Goal: Register for event/course: Sign up to attend an event or enroll in a course

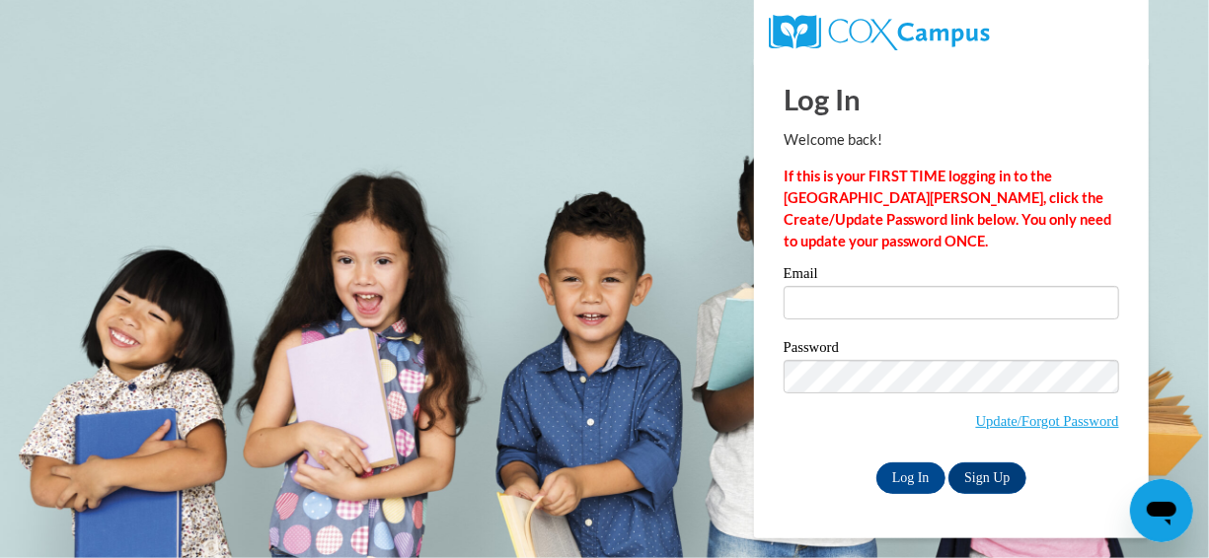
click at [869, 284] on label "Email" at bounding box center [950, 276] width 335 height 20
click at [869, 286] on input "Email" at bounding box center [950, 303] width 335 height 34
type input "lynnf@ymcaatlanta.org"
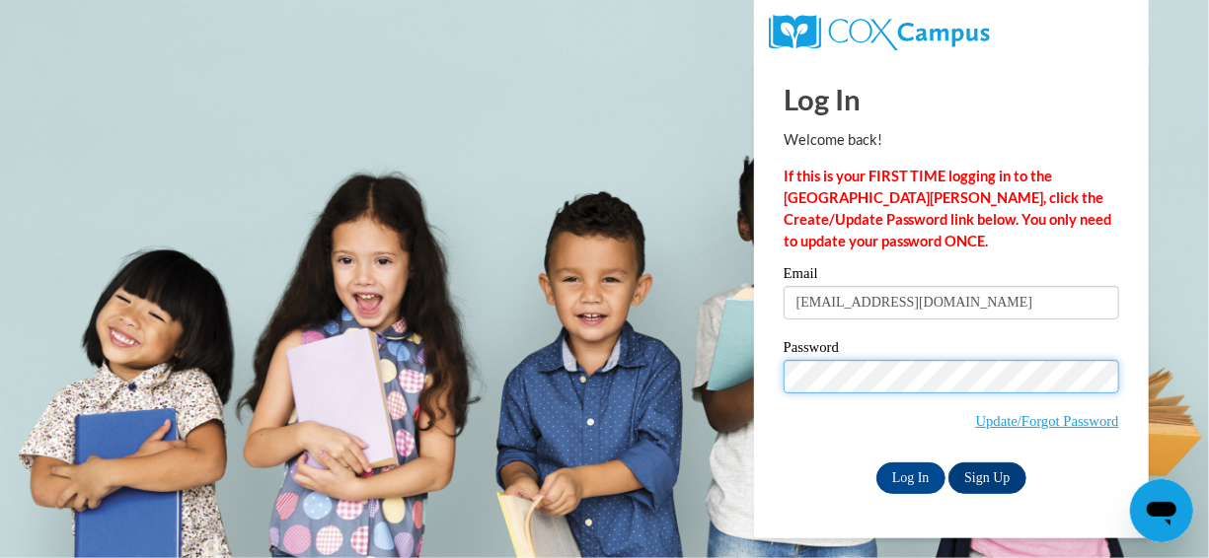
click at [876, 463] on input "Log In" at bounding box center [910, 479] width 69 height 32
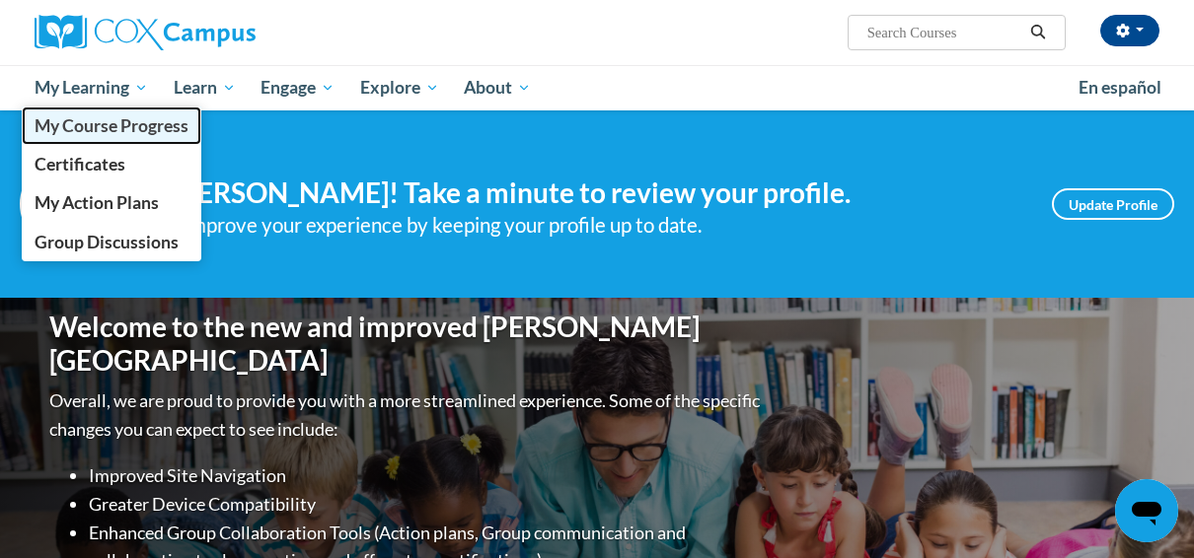
click at [107, 126] on span "My Course Progress" at bounding box center [112, 125] width 154 height 21
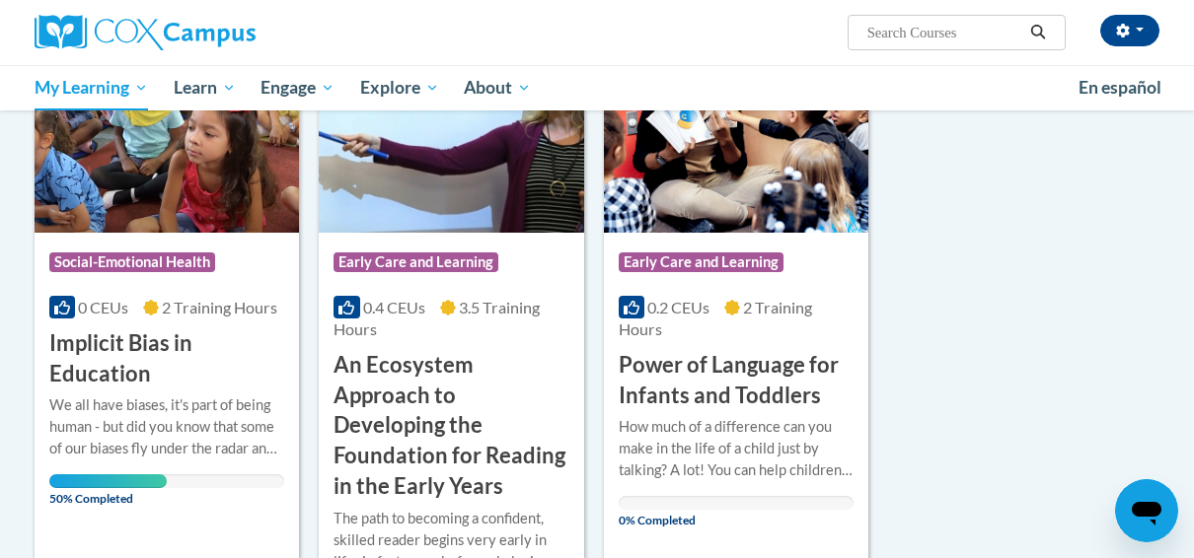
scroll to position [296, 0]
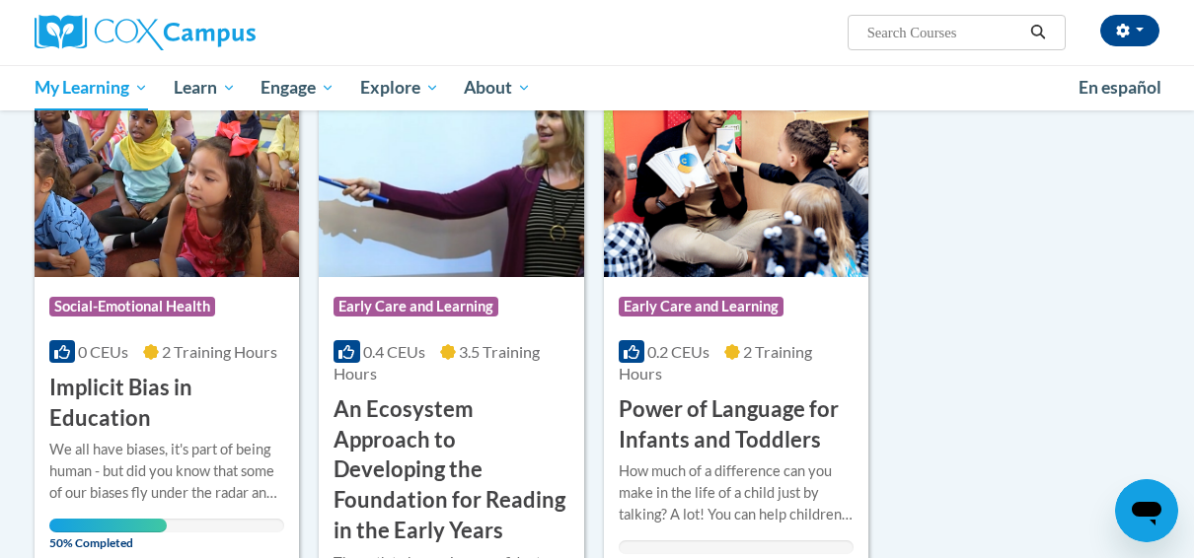
click at [212, 430] on h3 "Implicit Bias in Education" at bounding box center [166, 403] width 235 height 61
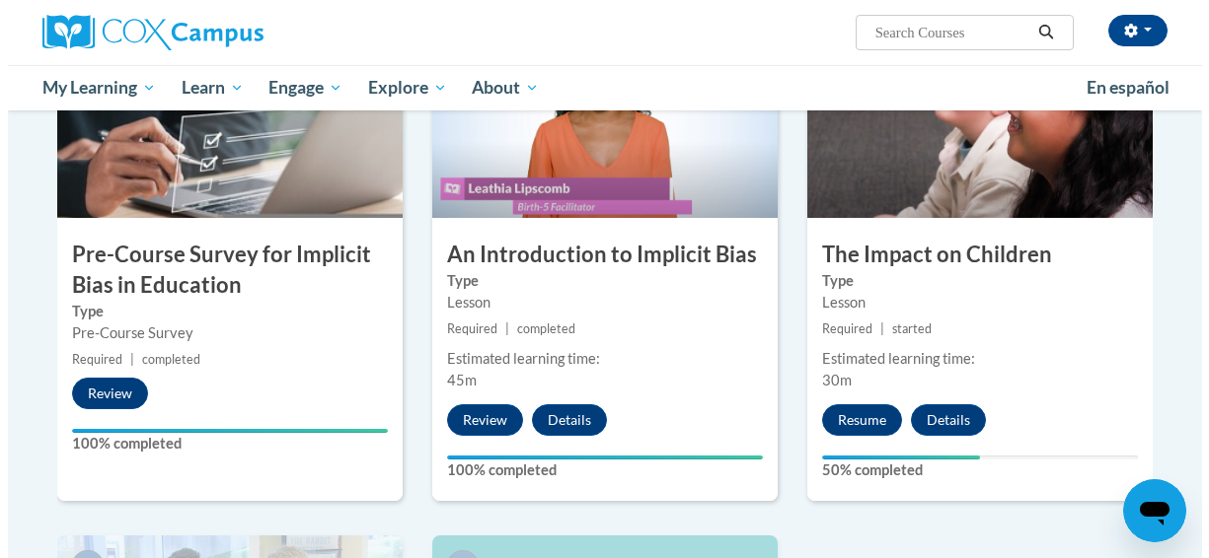
scroll to position [493, 0]
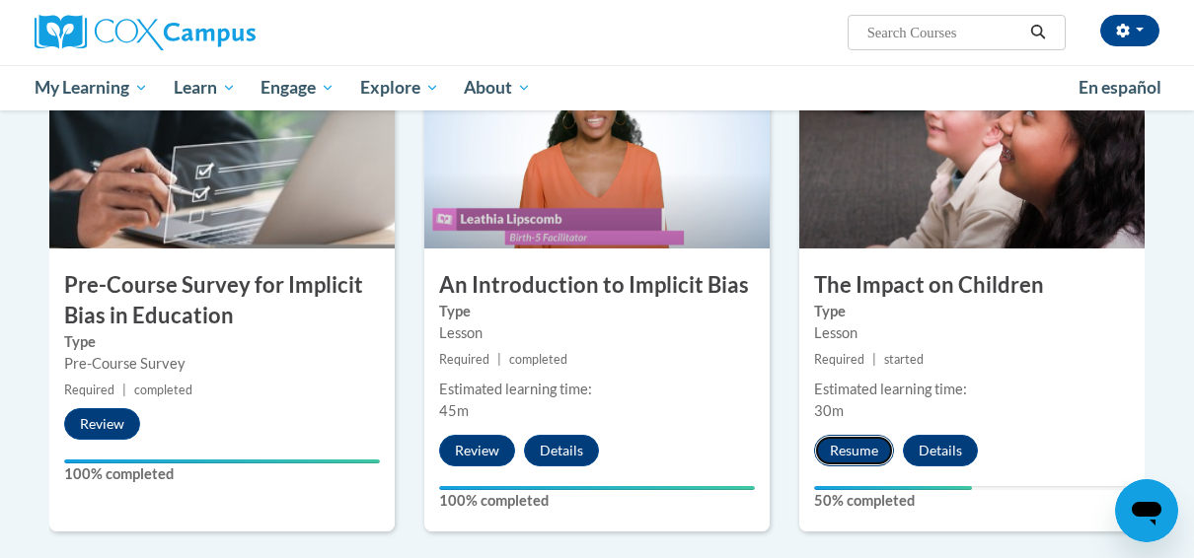
click at [877, 444] on button "Resume" at bounding box center [854, 451] width 80 height 32
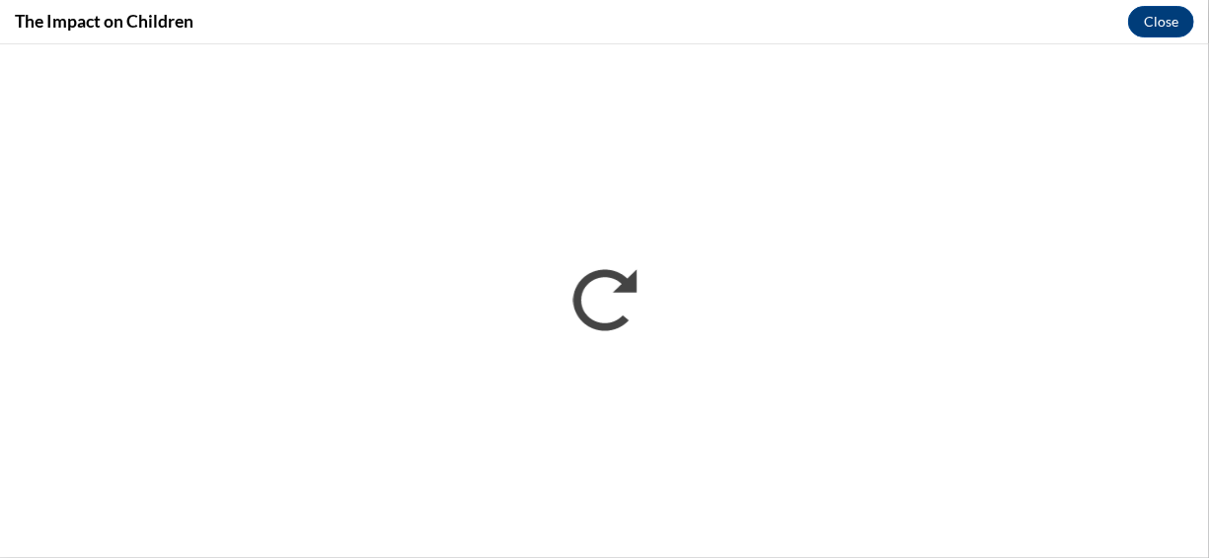
scroll to position [0, 0]
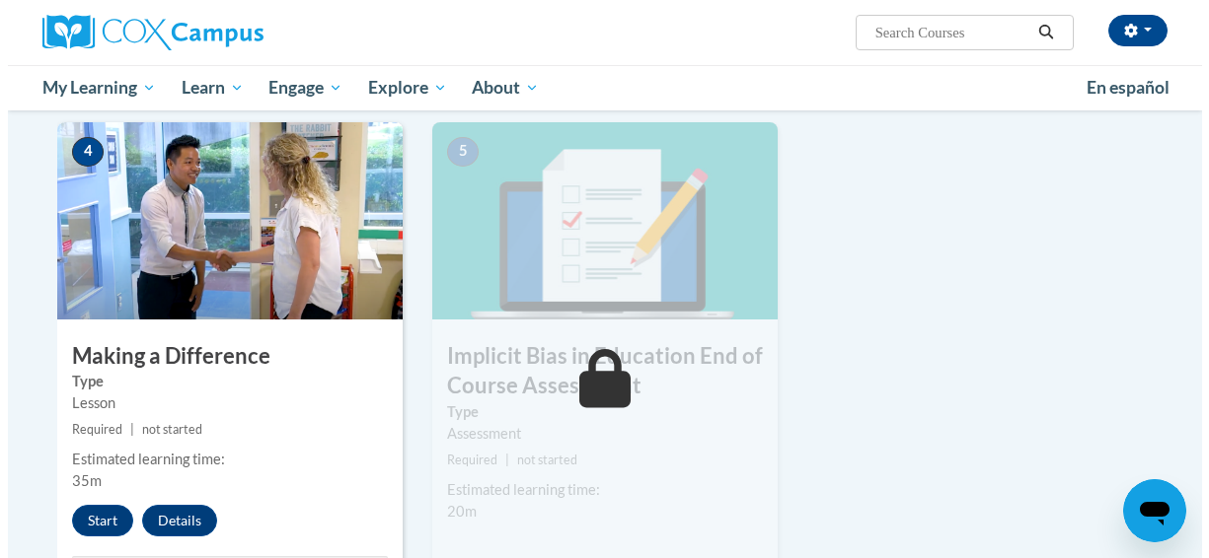
scroll to position [1085, 0]
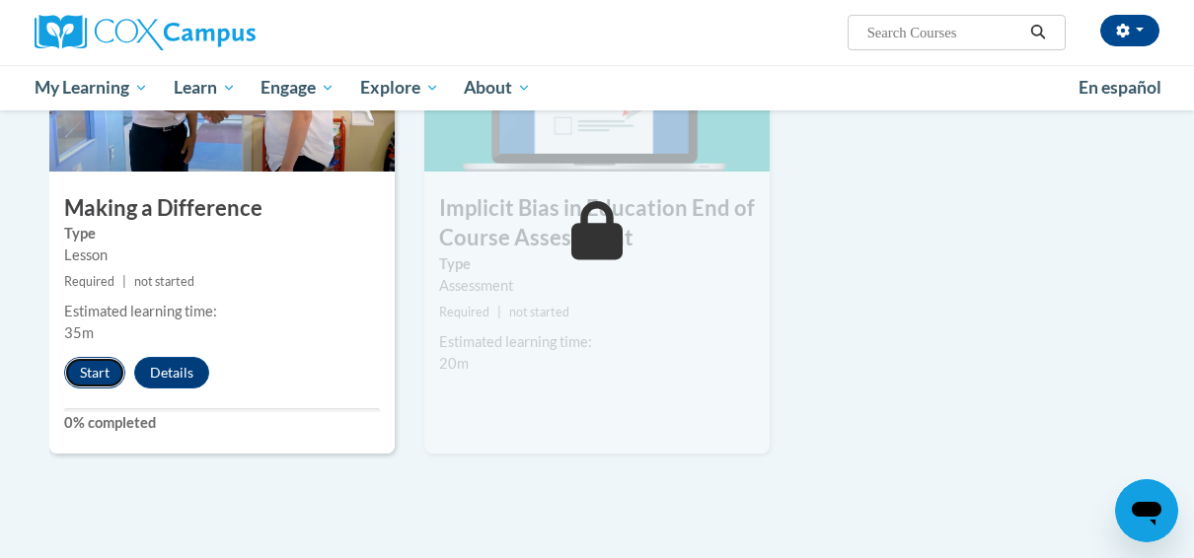
click at [96, 367] on button "Start" at bounding box center [94, 373] width 61 height 32
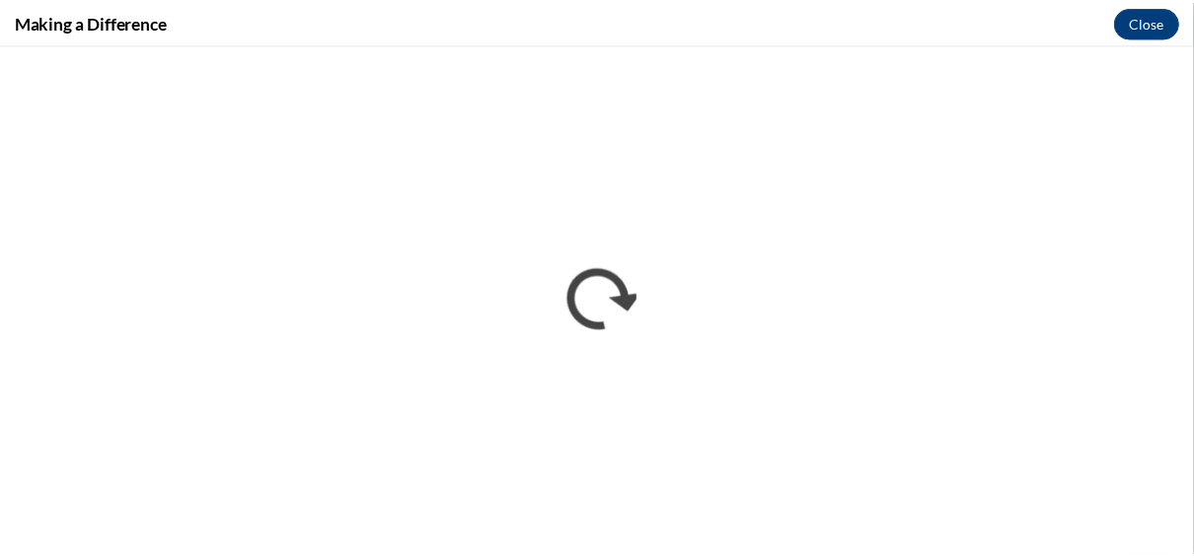
scroll to position [0, 0]
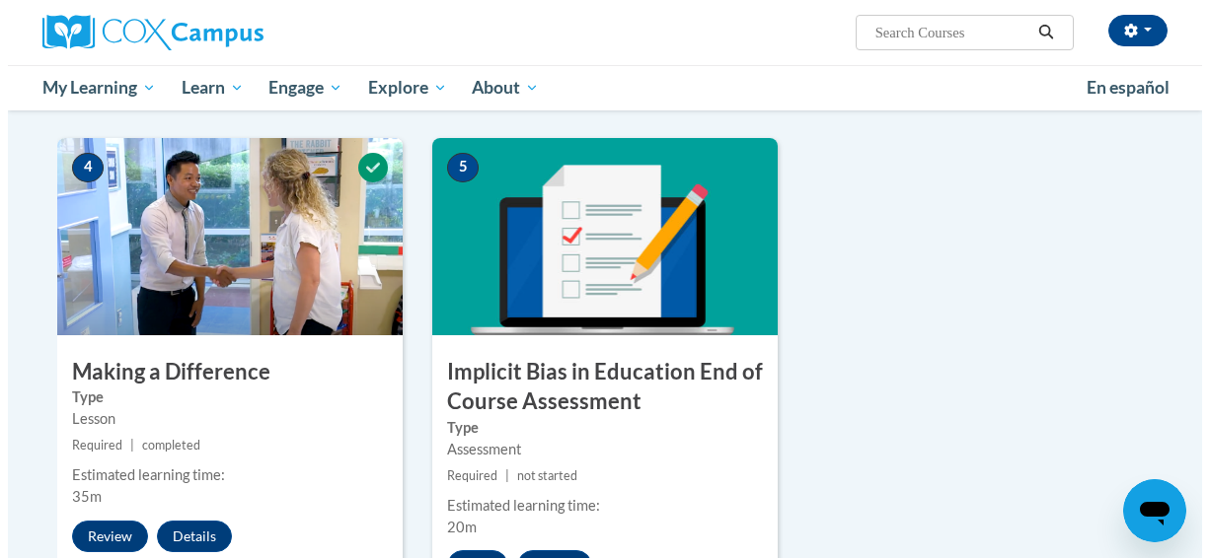
scroll to position [1085, 0]
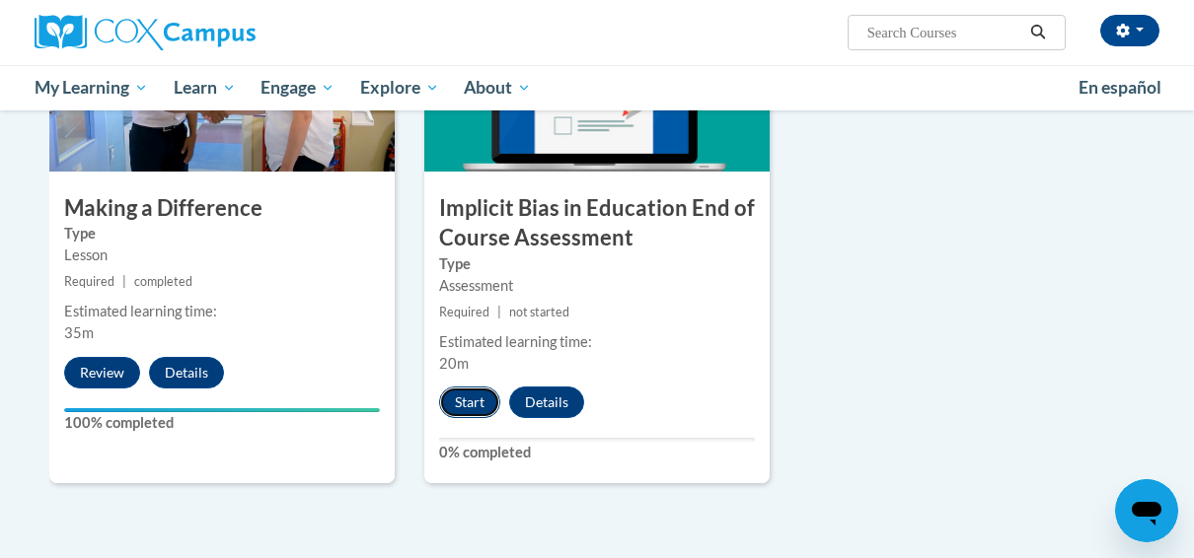
click at [483, 396] on button "Start" at bounding box center [469, 403] width 61 height 32
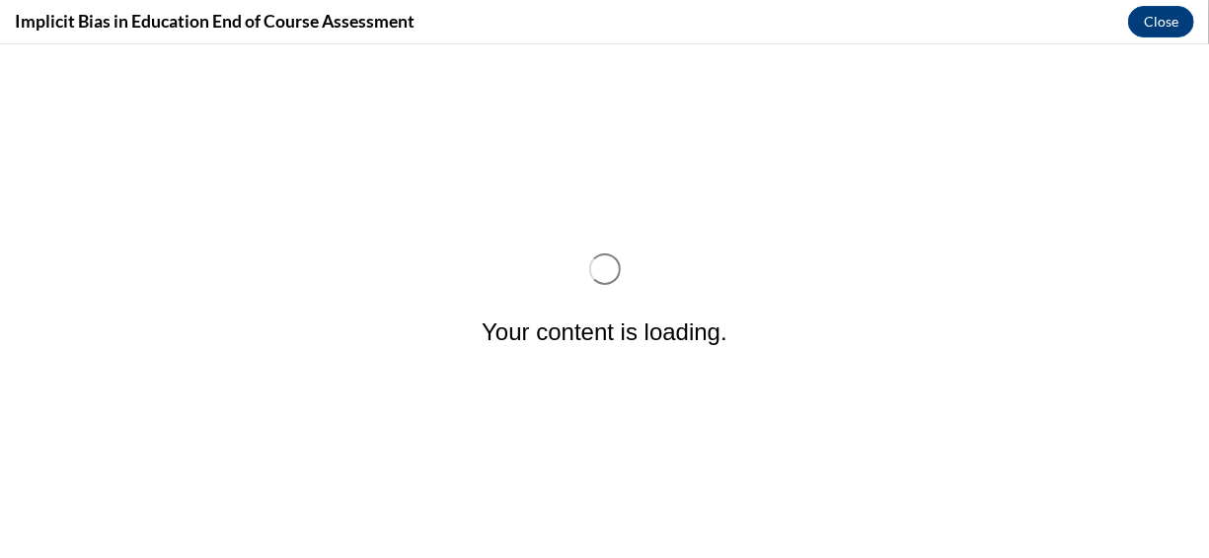
scroll to position [0, 0]
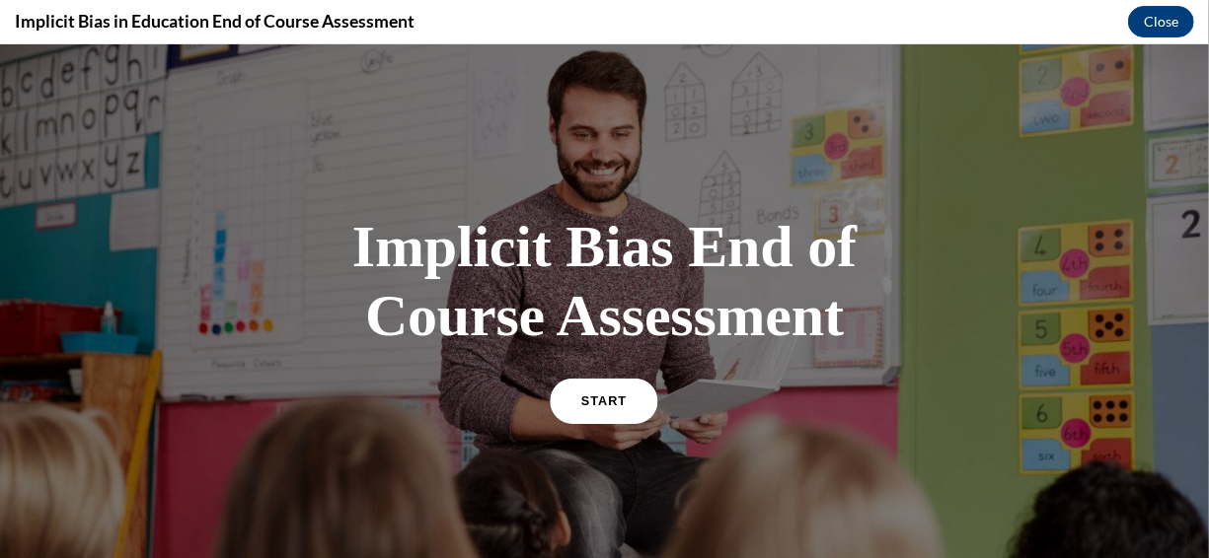
click at [605, 412] on link "START" at bounding box center [605, 399] width 108 height 45
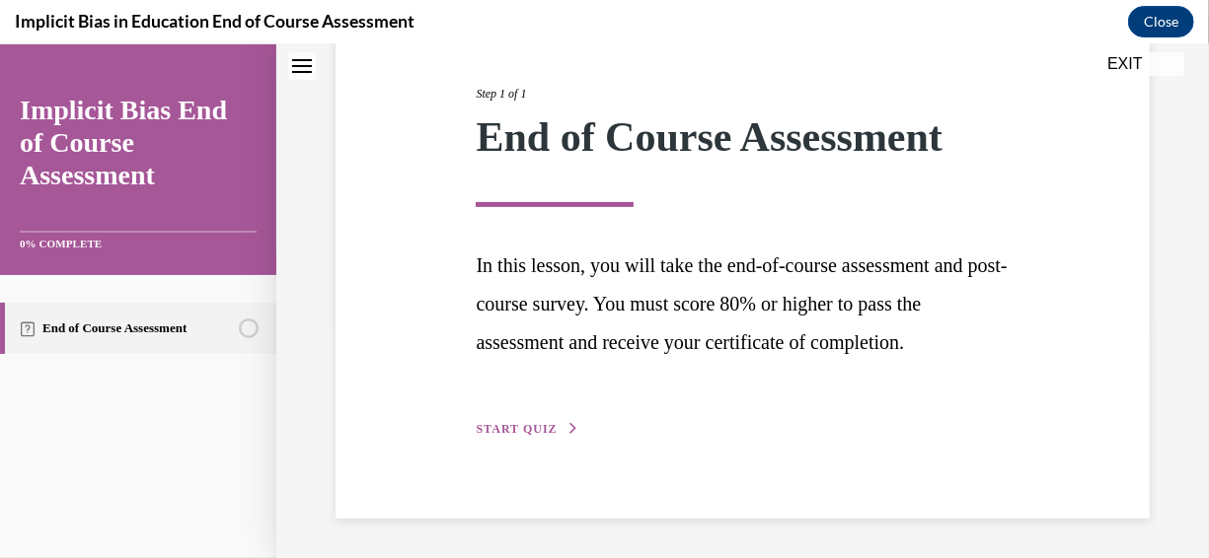
scroll to position [259, 0]
click at [550, 435] on span "START QUIZ" at bounding box center [516, 428] width 81 height 14
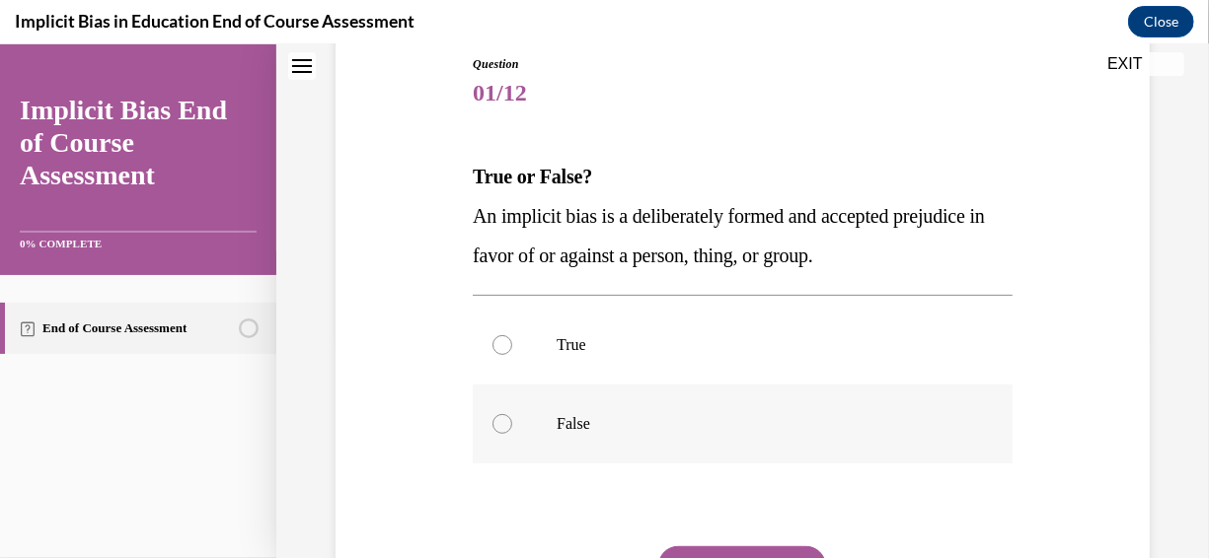
click at [503, 420] on div at bounding box center [502, 423] width 20 height 20
click at [503, 420] on input "False" at bounding box center [502, 423] width 20 height 20
radio input "true"
click at [705, 547] on button "SUBMIT" at bounding box center [742, 565] width 168 height 39
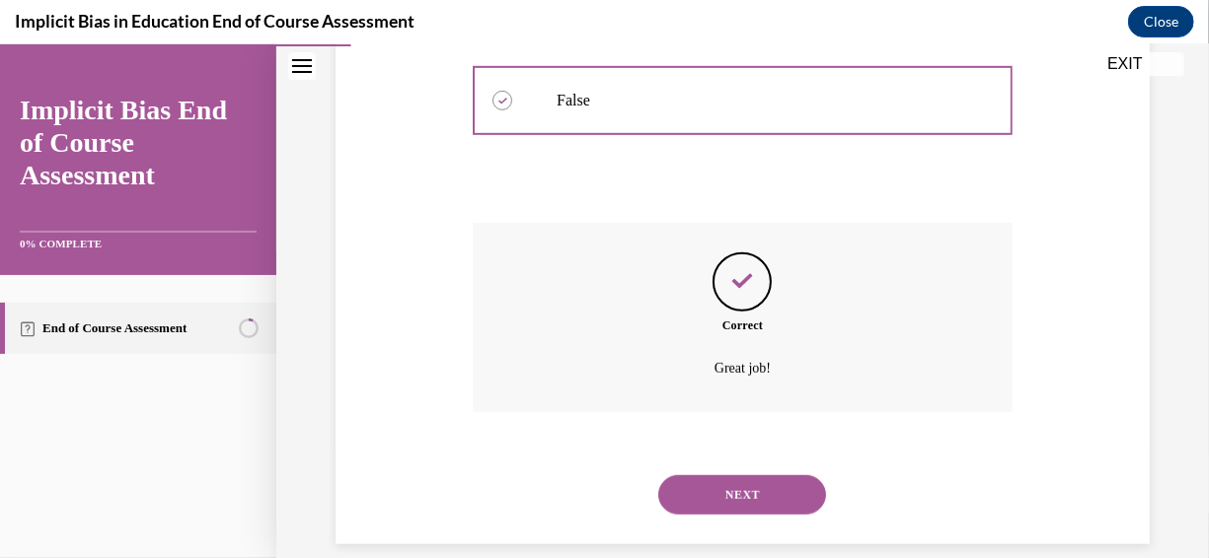
scroll to position [567, 0]
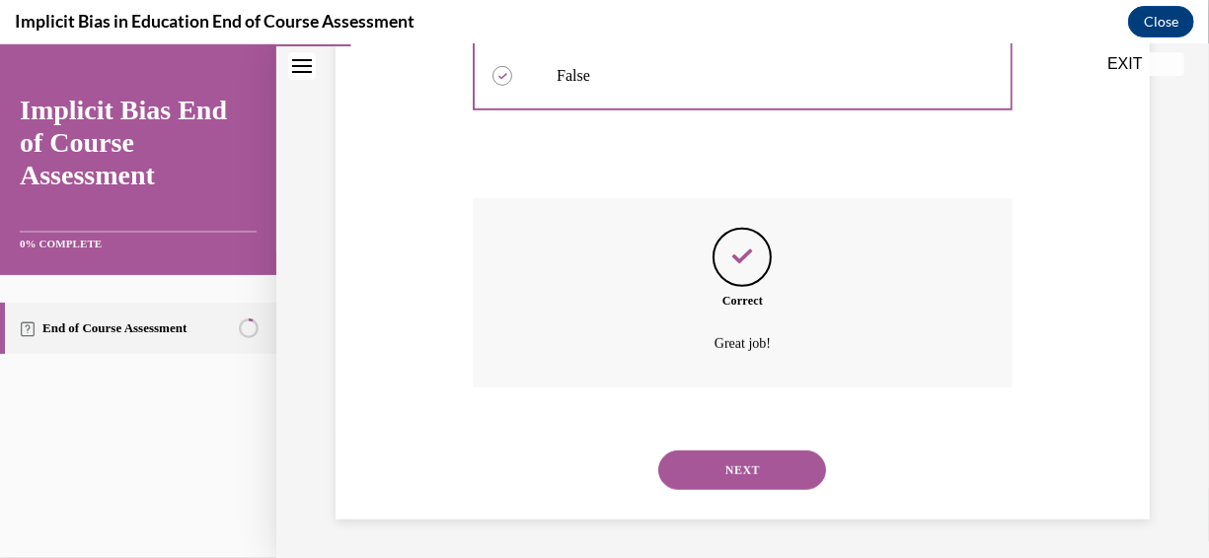
click at [684, 469] on button "NEXT" at bounding box center [742, 469] width 168 height 39
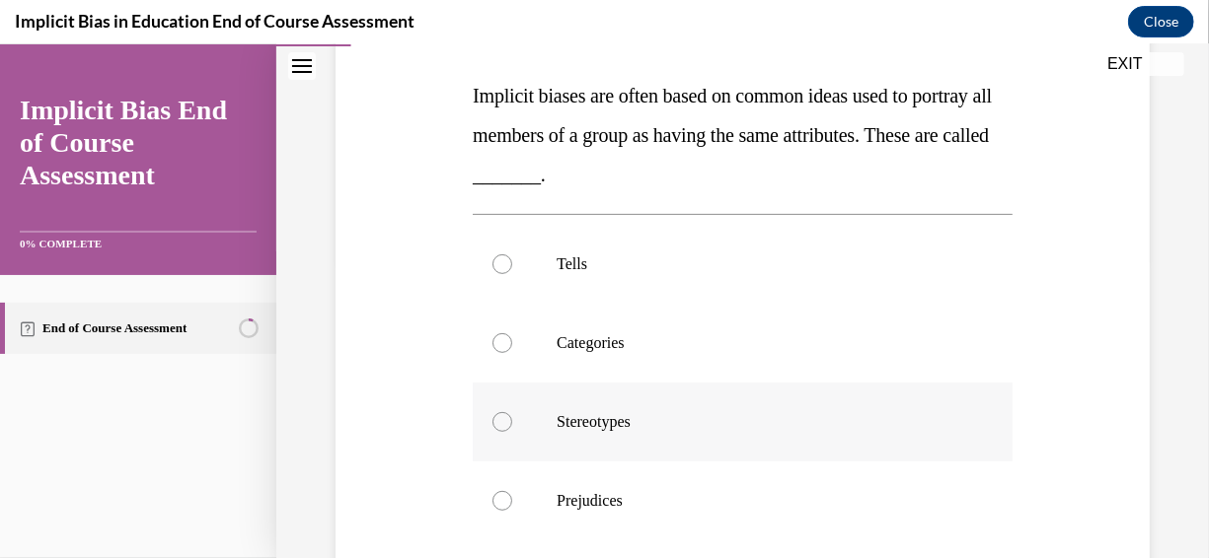
scroll to position [269, 0]
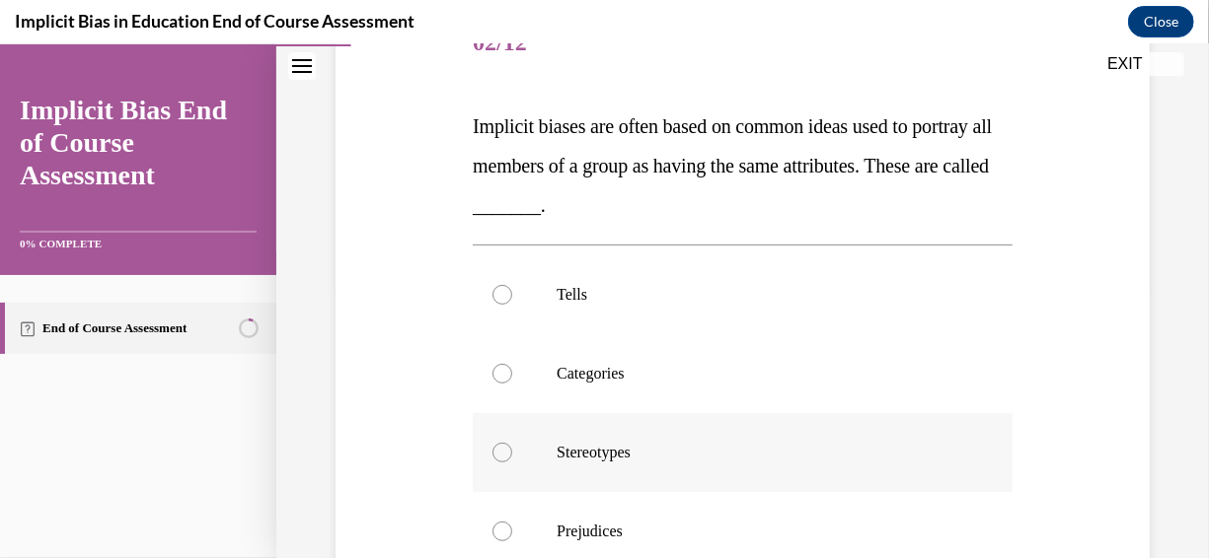
click at [495, 451] on div at bounding box center [502, 452] width 20 height 20
click at [495, 451] on input "Stereotypes" at bounding box center [502, 452] width 20 height 20
radio input "true"
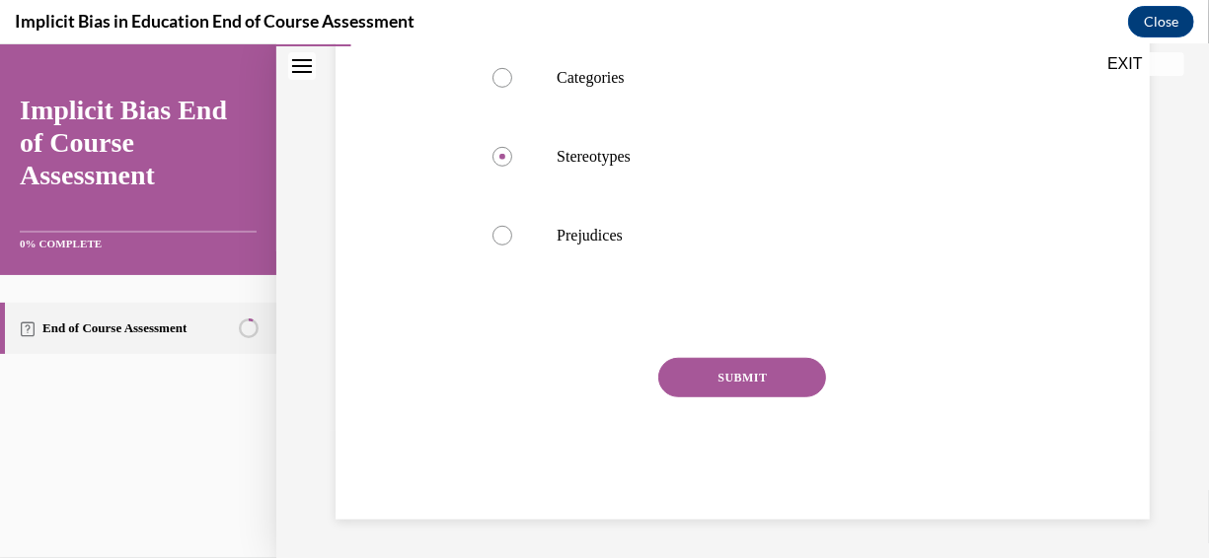
click at [703, 363] on button "SUBMIT" at bounding box center [742, 376] width 168 height 39
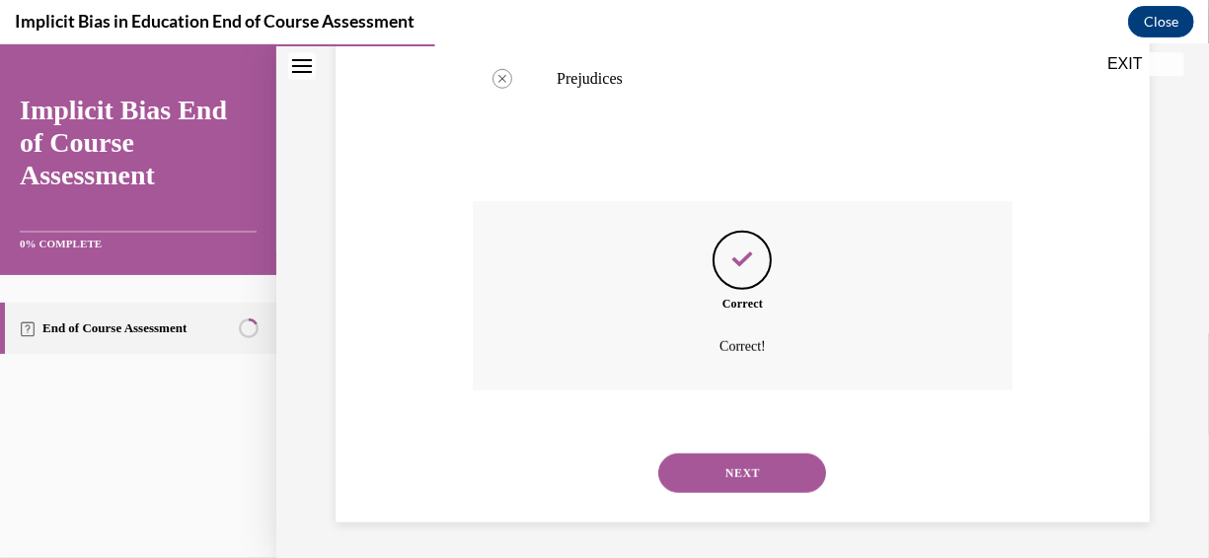
scroll to position [725, 0]
click at [726, 469] on button "NEXT" at bounding box center [742, 469] width 168 height 39
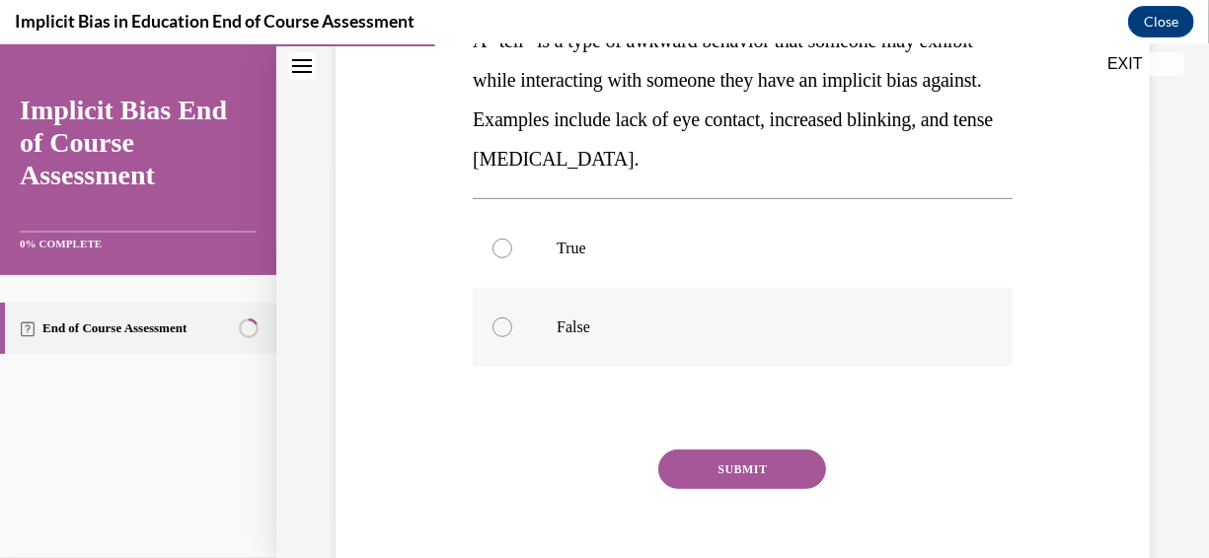
scroll to position [296, 0]
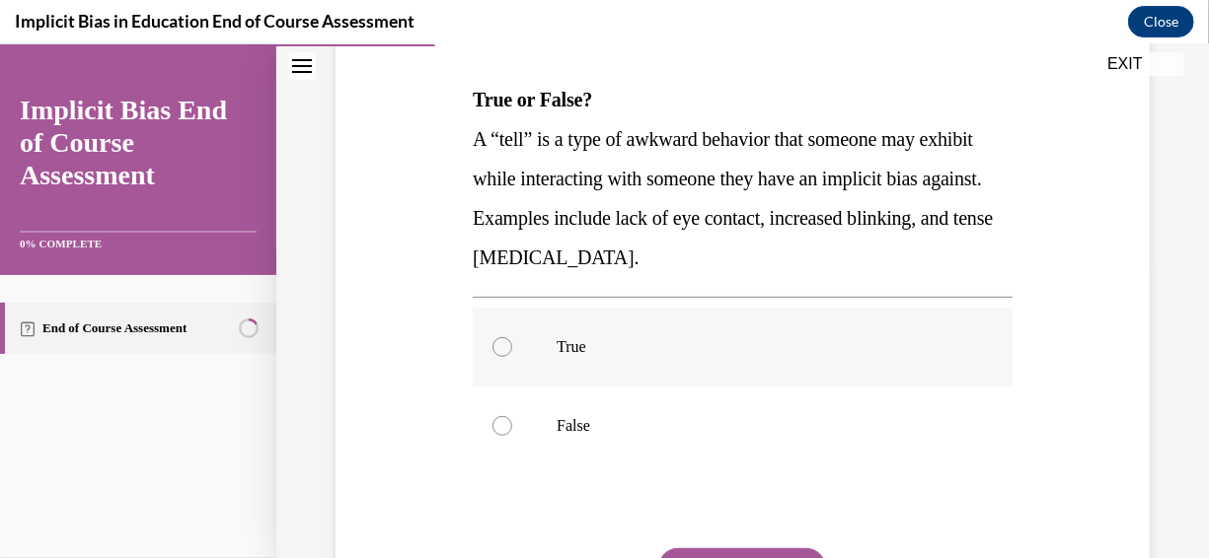
click at [499, 337] on div at bounding box center [502, 346] width 20 height 20
click at [499, 337] on input "True" at bounding box center [502, 346] width 20 height 20
radio input "true"
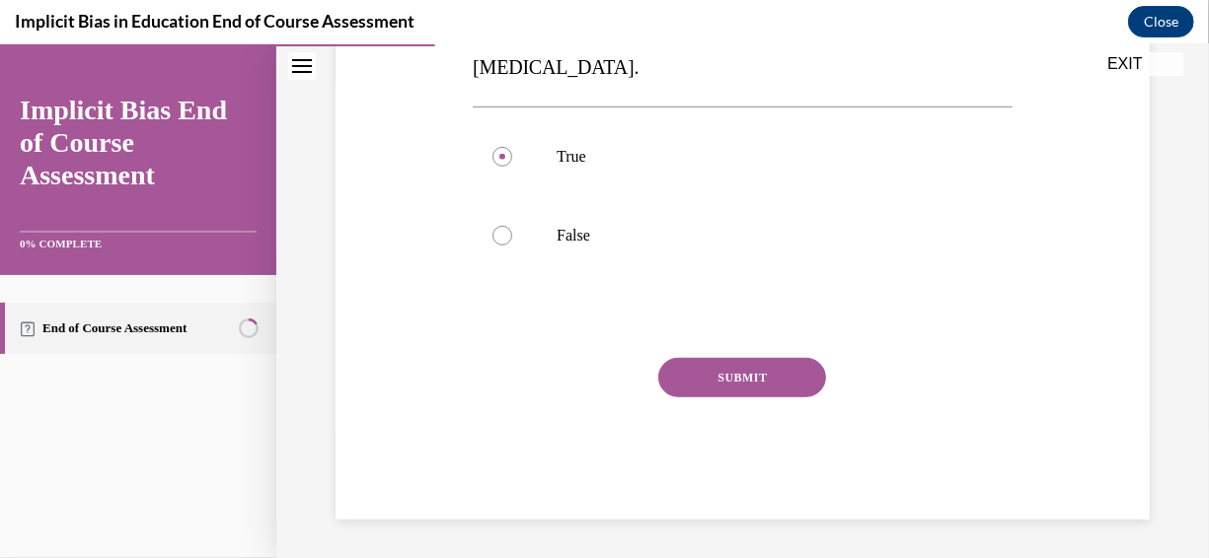
click at [658, 372] on button "SUBMIT" at bounding box center [742, 376] width 168 height 39
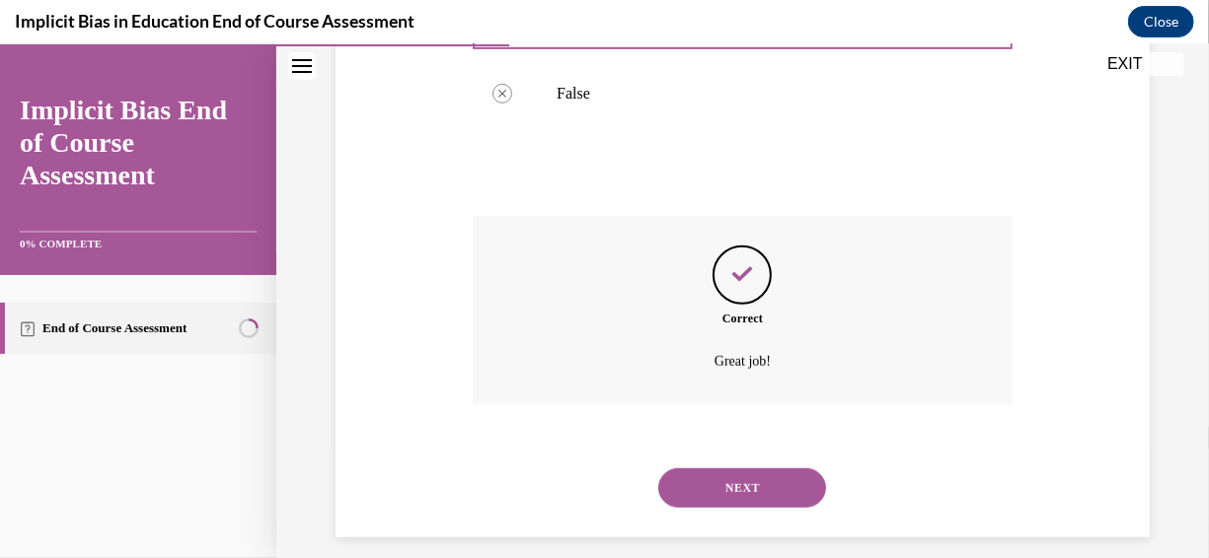
scroll to position [646, 0]
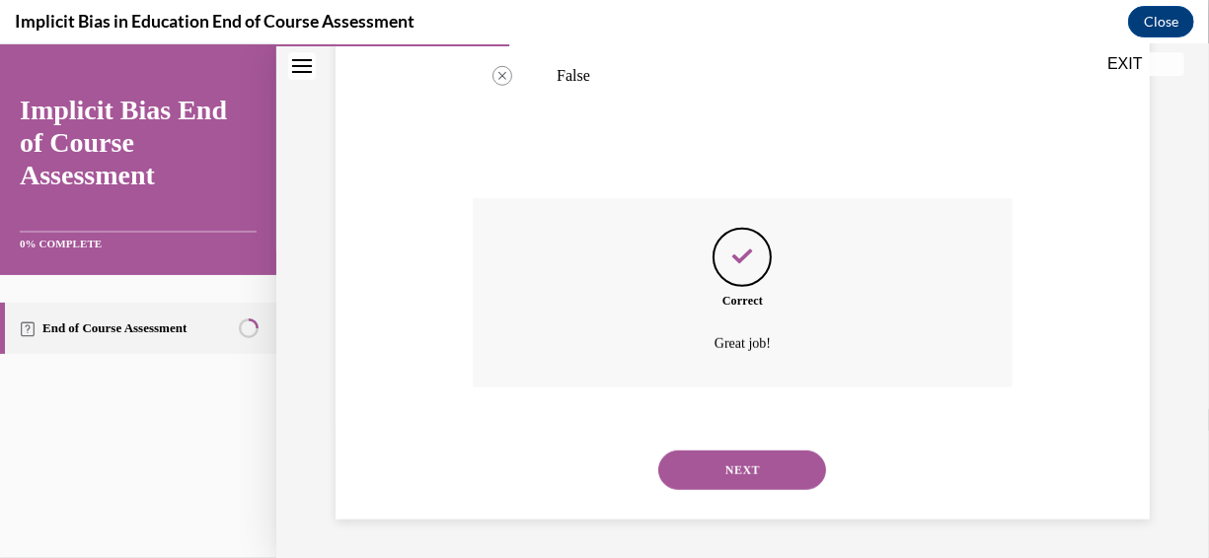
click at [686, 459] on button "NEXT" at bounding box center [742, 469] width 168 height 39
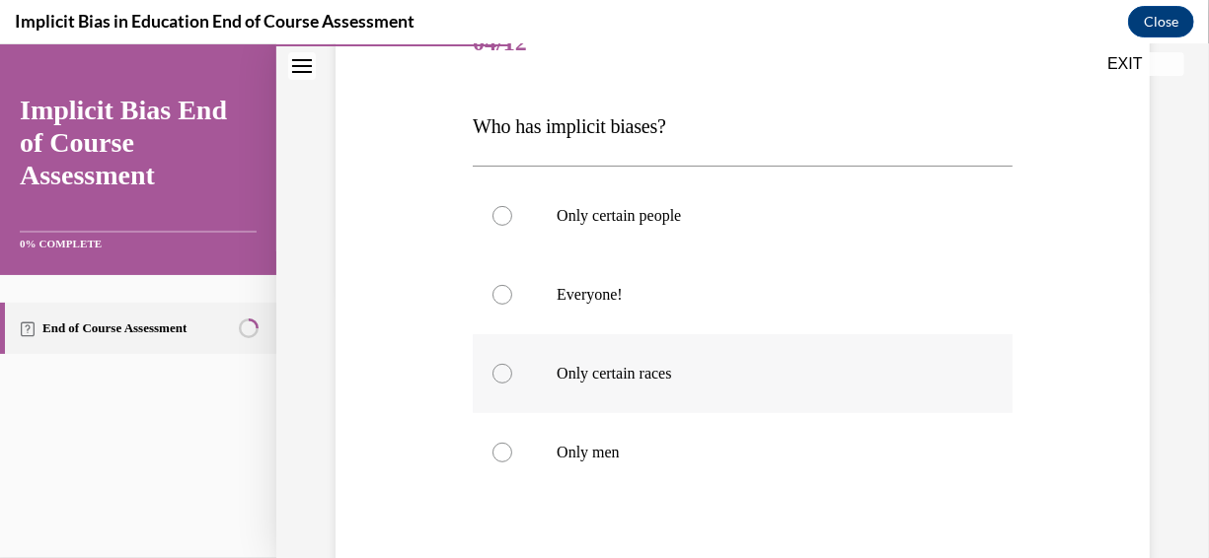
scroll to position [296, 0]
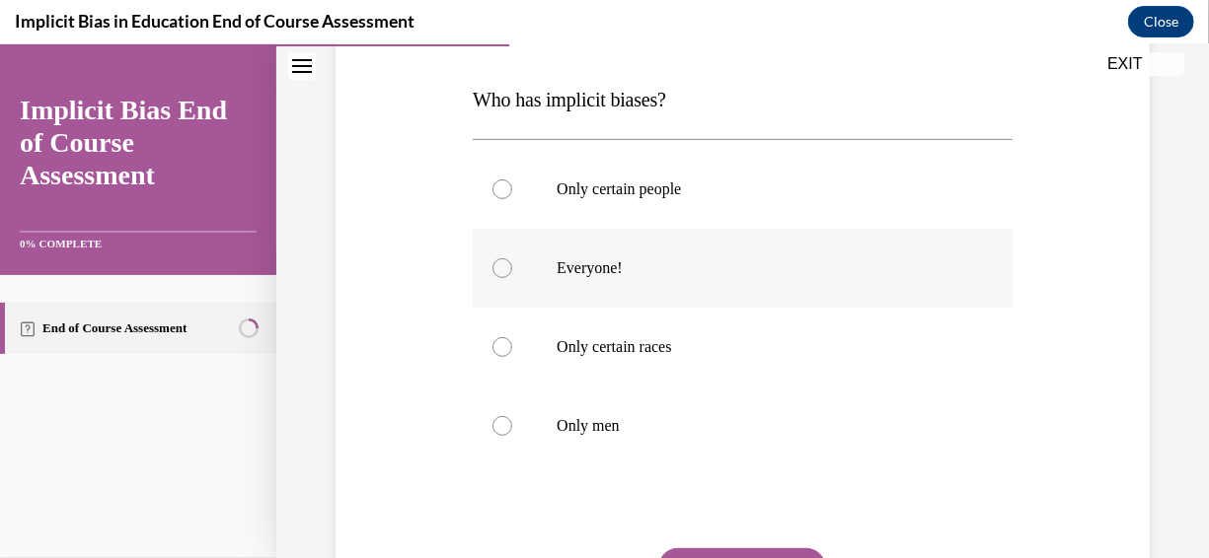
click at [514, 271] on label "Everyone!" at bounding box center [743, 267] width 540 height 79
click at [512, 271] on input "Everyone!" at bounding box center [502, 268] width 20 height 20
radio input "true"
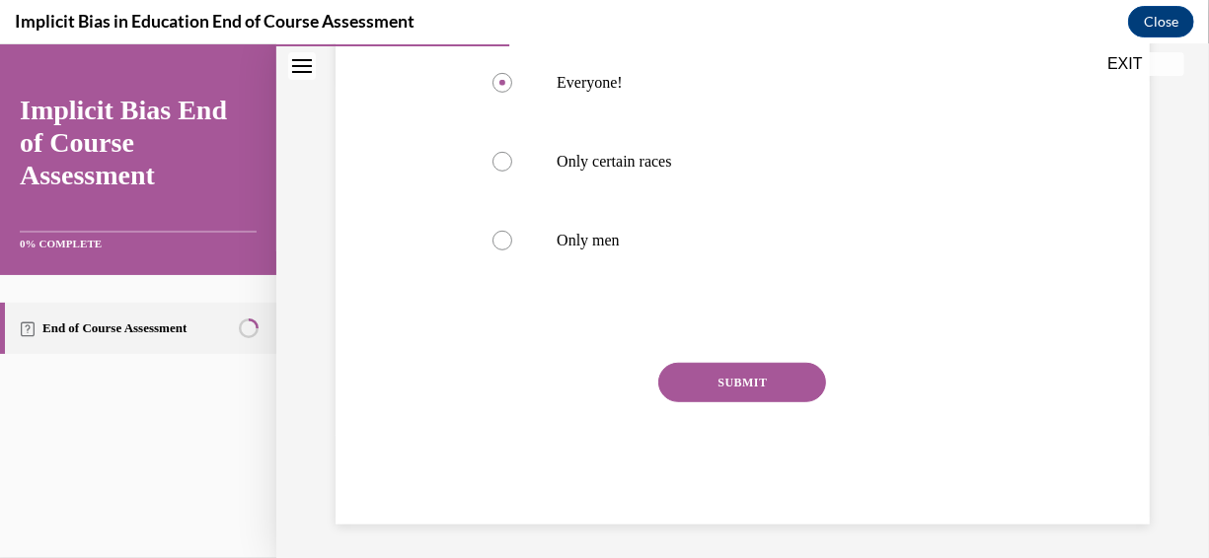
scroll to position [486, 0]
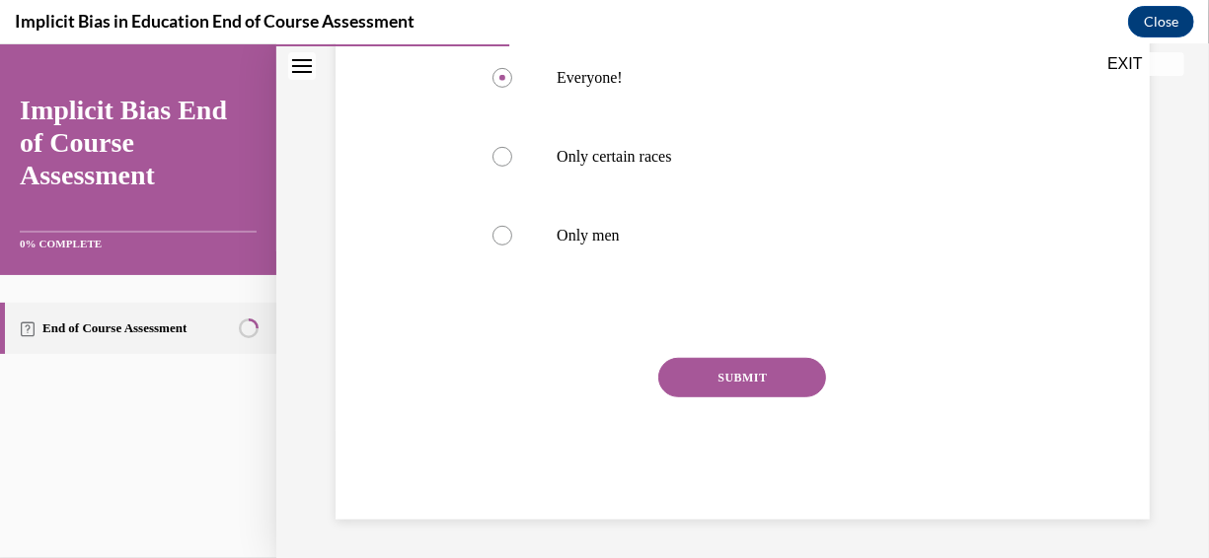
click at [735, 376] on button "SUBMIT" at bounding box center [742, 376] width 168 height 39
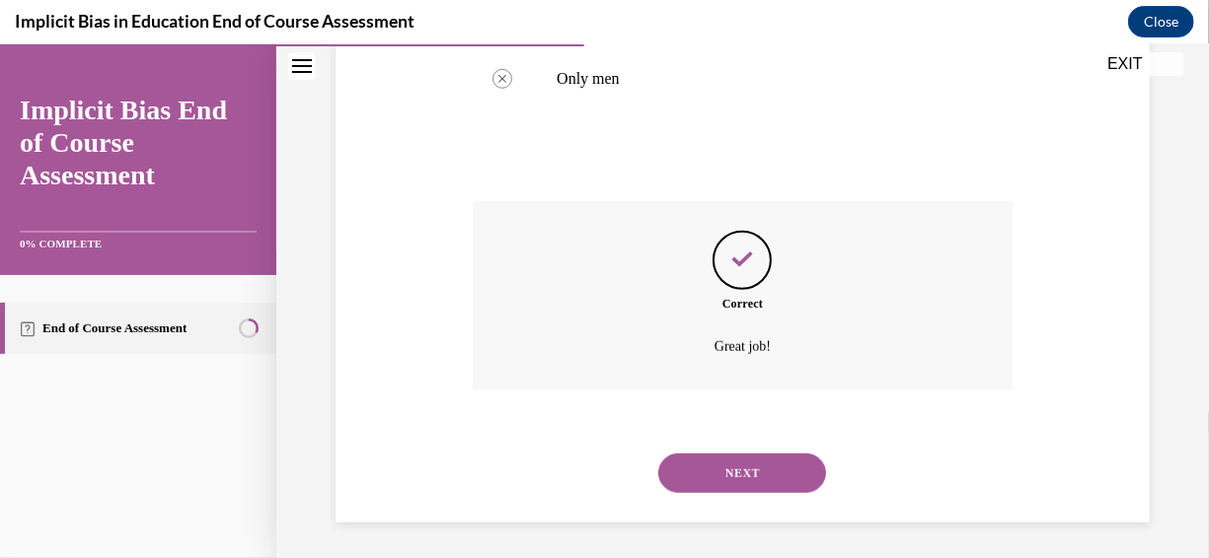
scroll to position [646, 0]
click at [779, 465] on button "NEXT" at bounding box center [742, 469] width 168 height 39
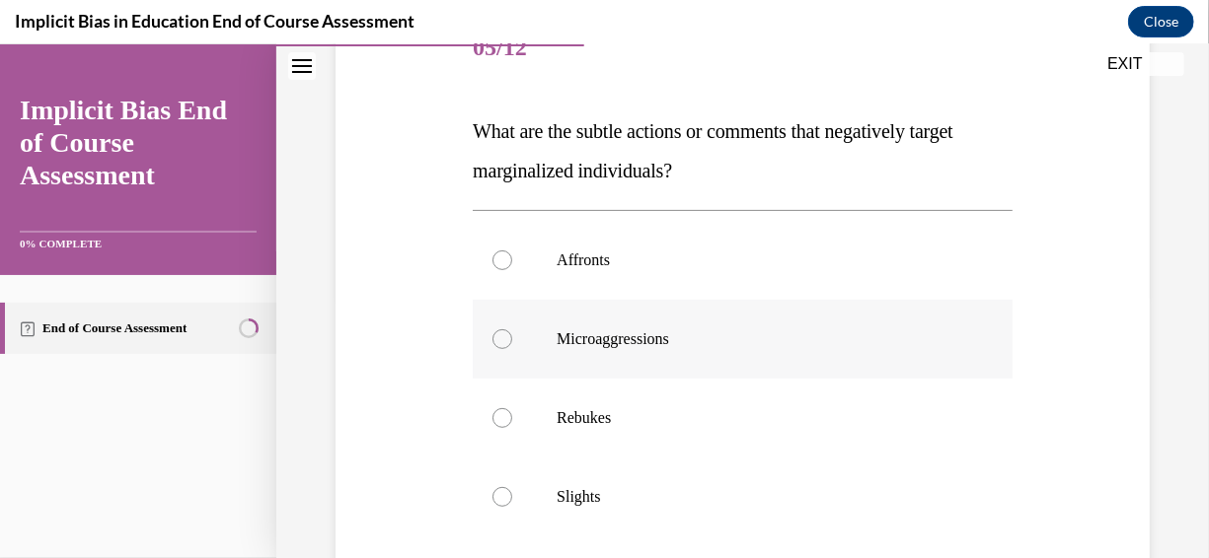
scroll to position [296, 0]
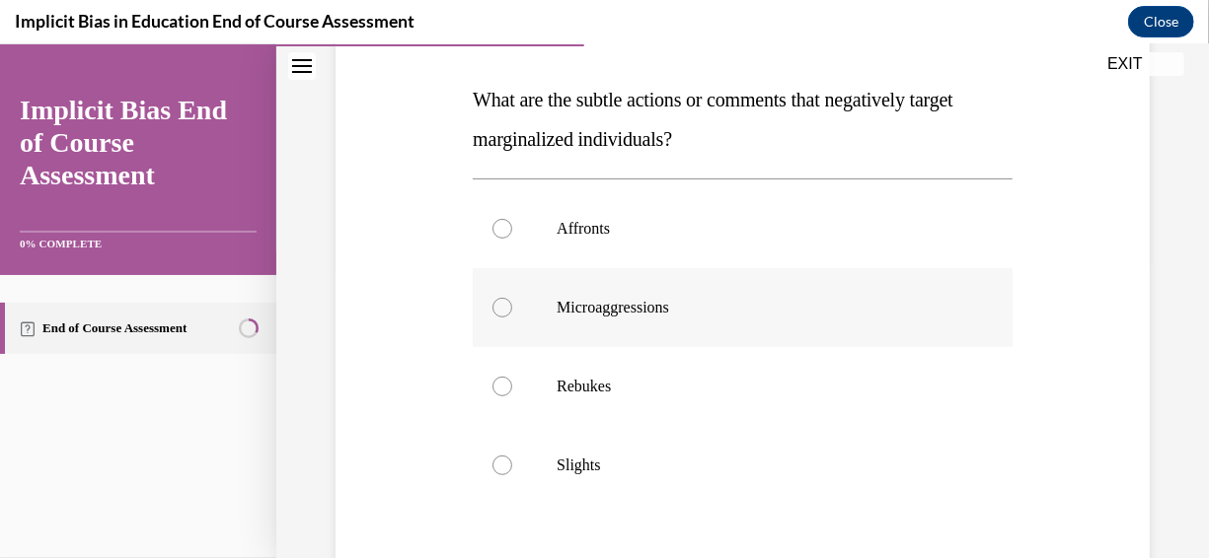
click at [510, 309] on label "Microaggressions" at bounding box center [743, 306] width 540 height 79
click at [510, 309] on input "Microaggressions" at bounding box center [502, 307] width 20 height 20
radio input "true"
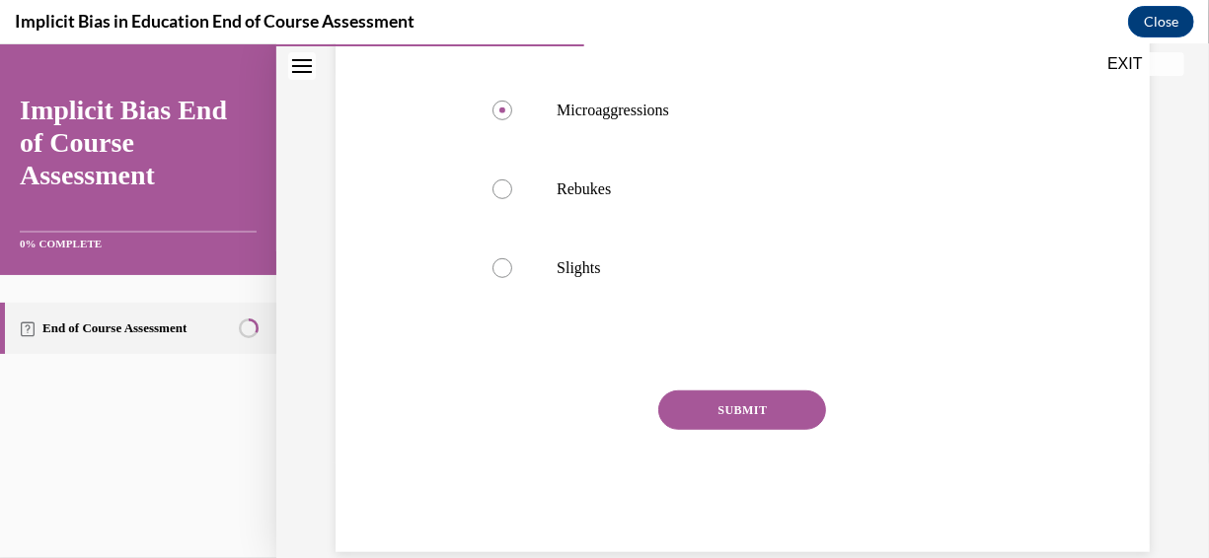
click at [710, 409] on button "SUBMIT" at bounding box center [742, 409] width 168 height 39
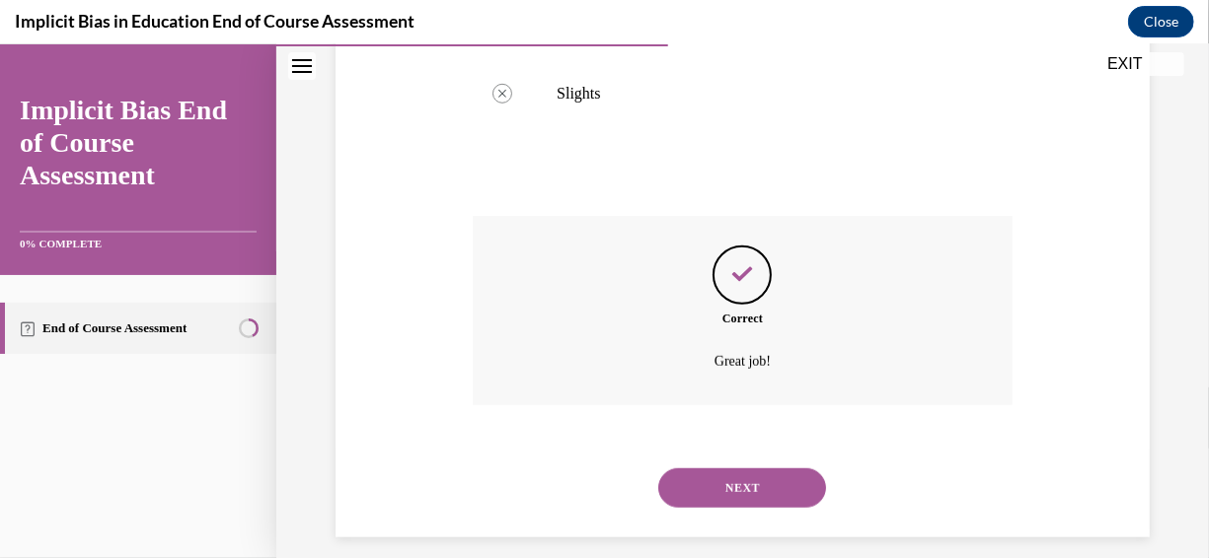
scroll to position [686, 0]
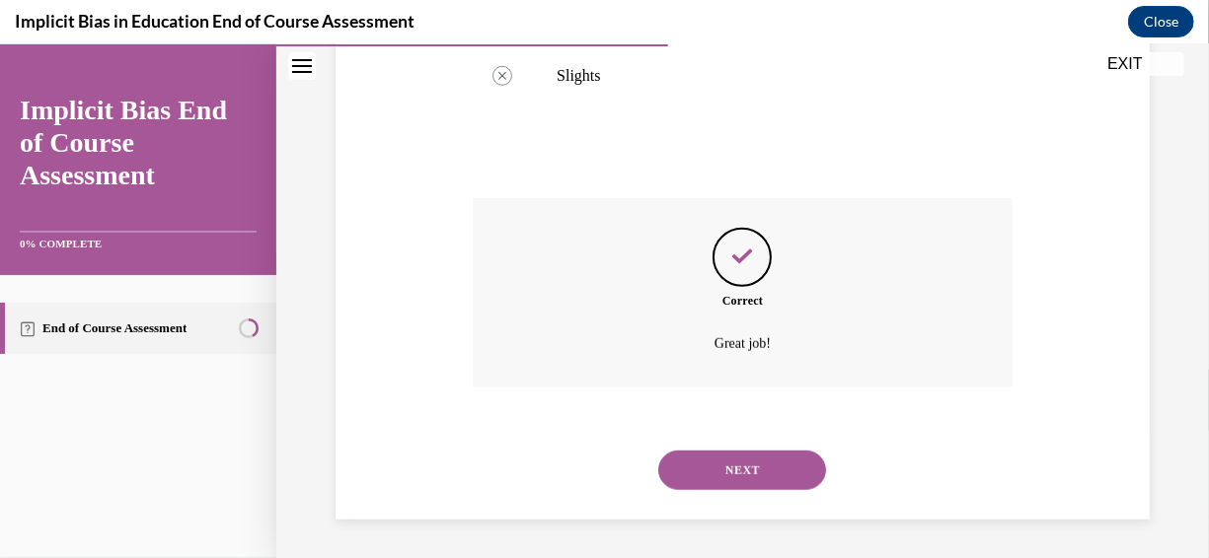
click at [736, 466] on button "NEXT" at bounding box center [742, 469] width 168 height 39
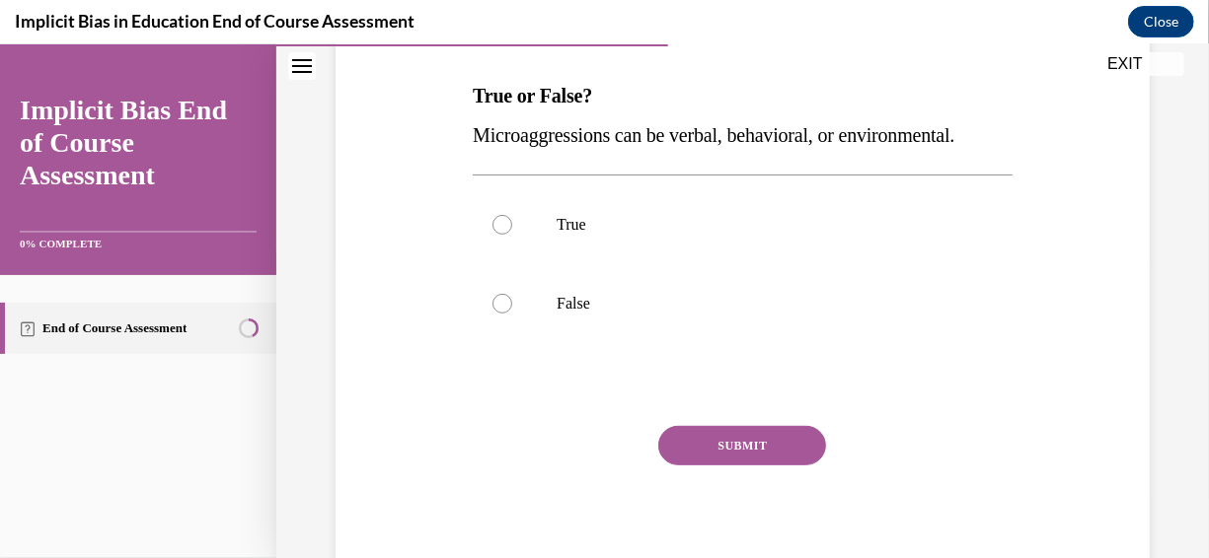
scroll to position [269, 0]
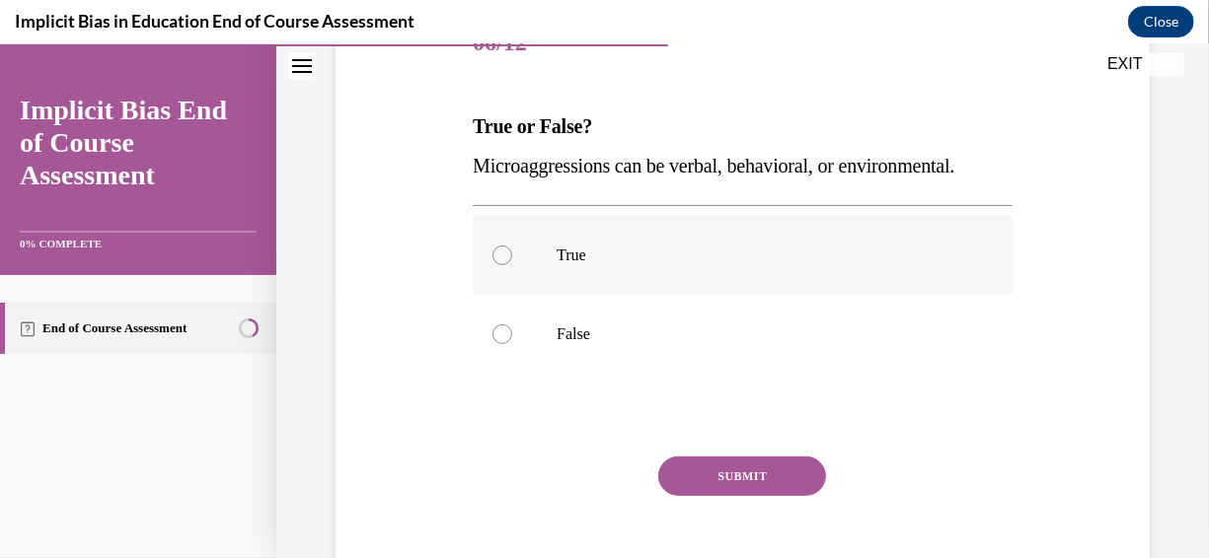
click at [498, 248] on div at bounding box center [502, 255] width 20 height 20
click at [498, 248] on input "True" at bounding box center [502, 255] width 20 height 20
radio input "true"
click at [694, 471] on button "SUBMIT" at bounding box center [742, 475] width 168 height 39
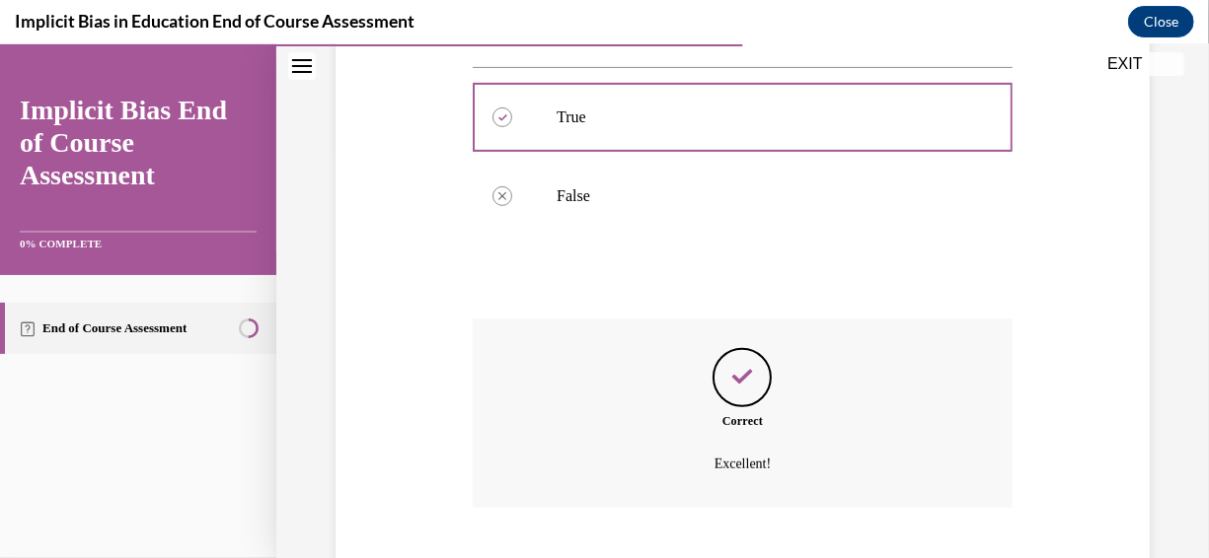
scroll to position [528, 0]
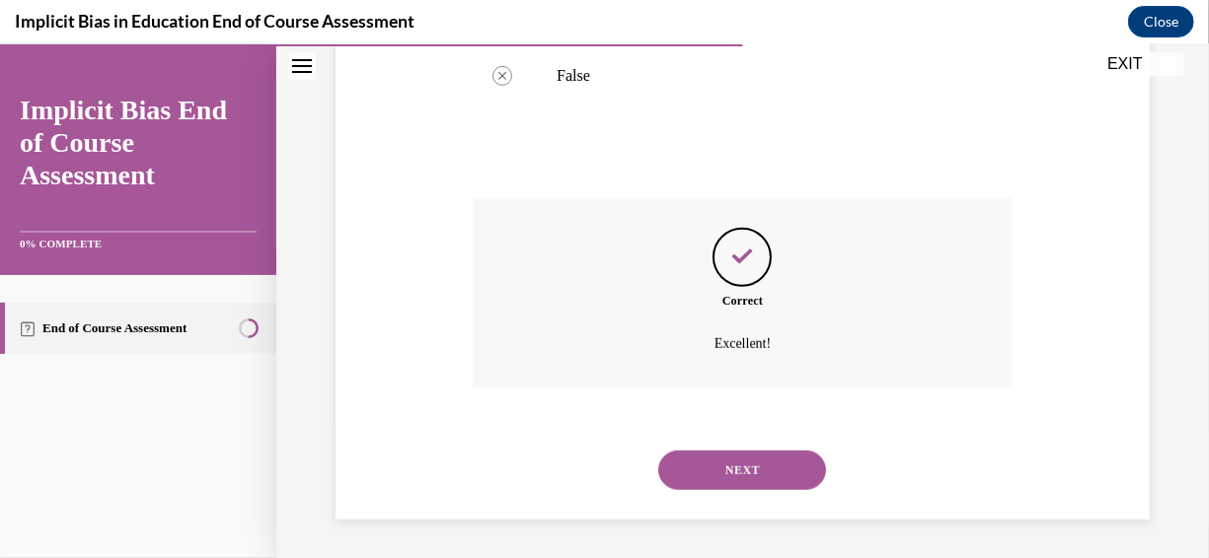
click at [768, 469] on button "NEXT" at bounding box center [742, 469] width 168 height 39
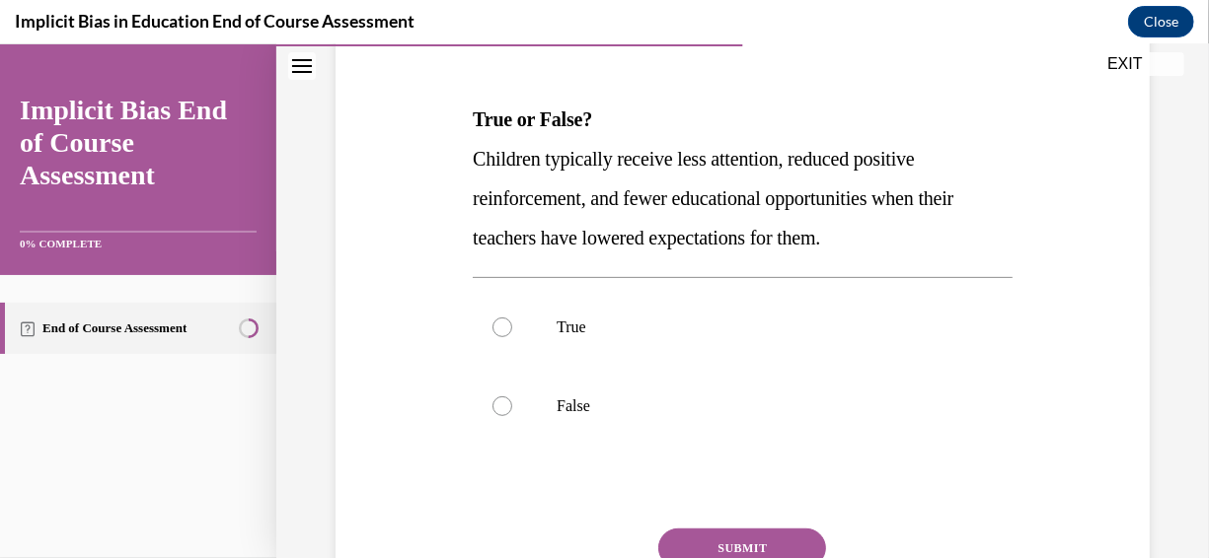
scroll to position [316, 0]
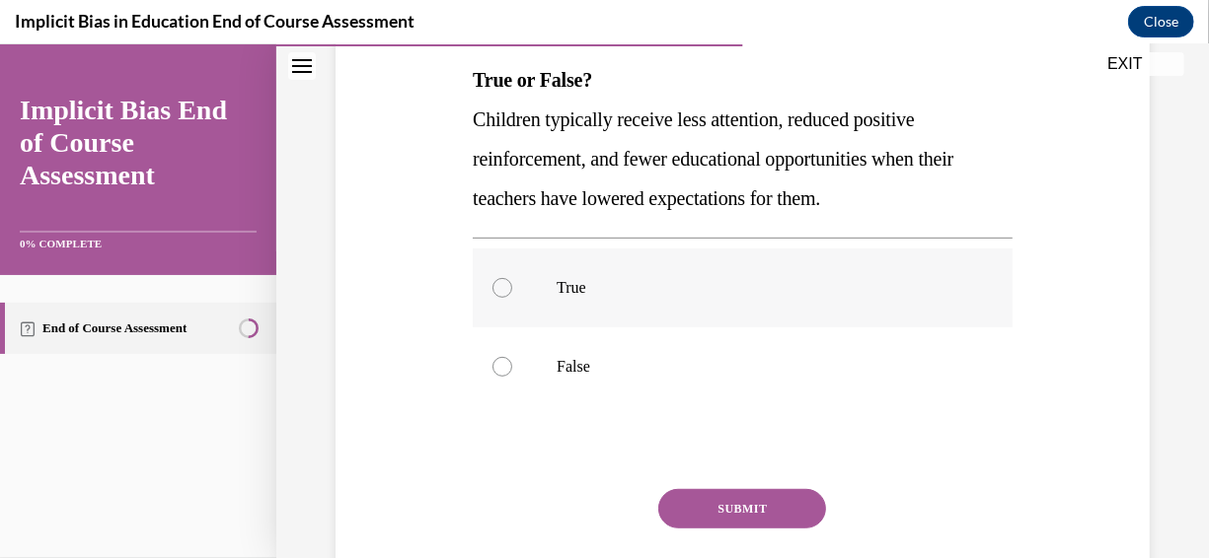
click at [502, 283] on div at bounding box center [502, 287] width 20 height 20
click at [502, 283] on input "True" at bounding box center [502, 287] width 20 height 20
radio input "true"
click at [723, 502] on button "SUBMIT" at bounding box center [742, 507] width 168 height 39
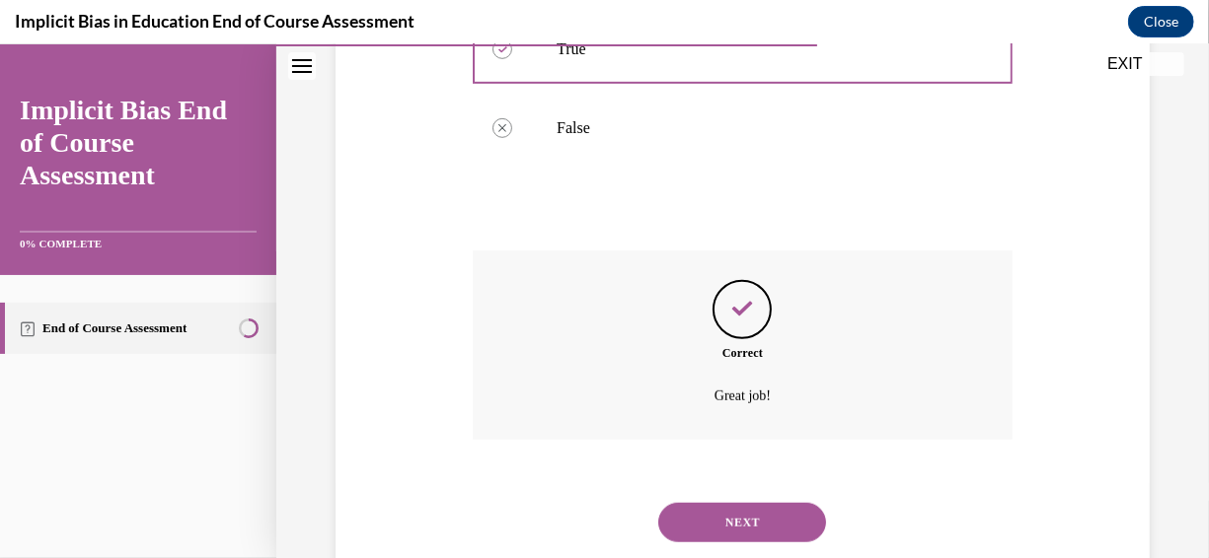
scroll to position [607, 0]
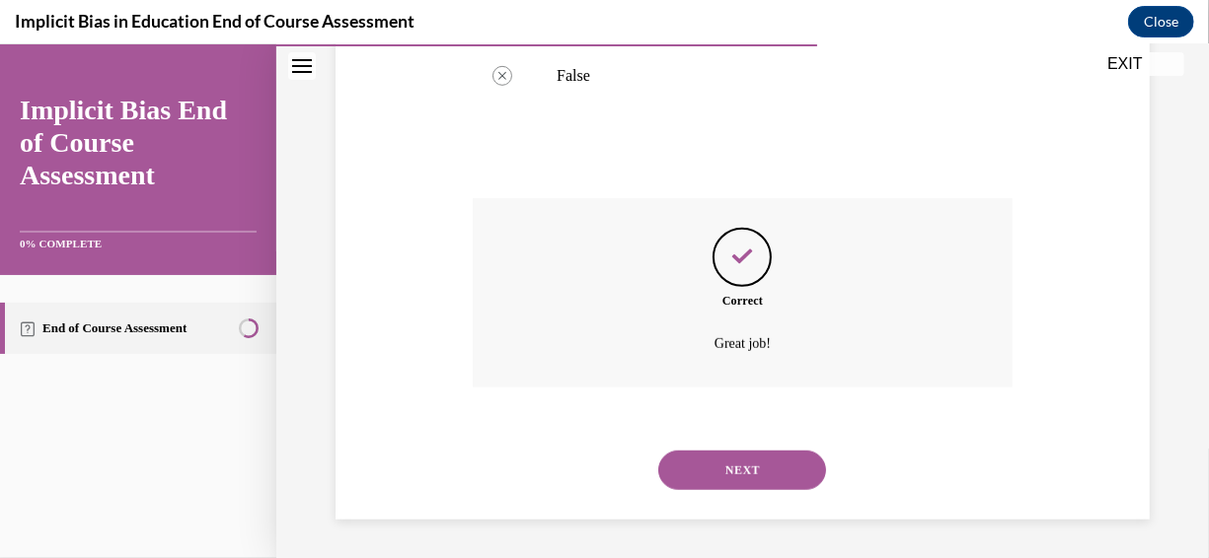
click at [771, 471] on button "NEXT" at bounding box center [742, 469] width 168 height 39
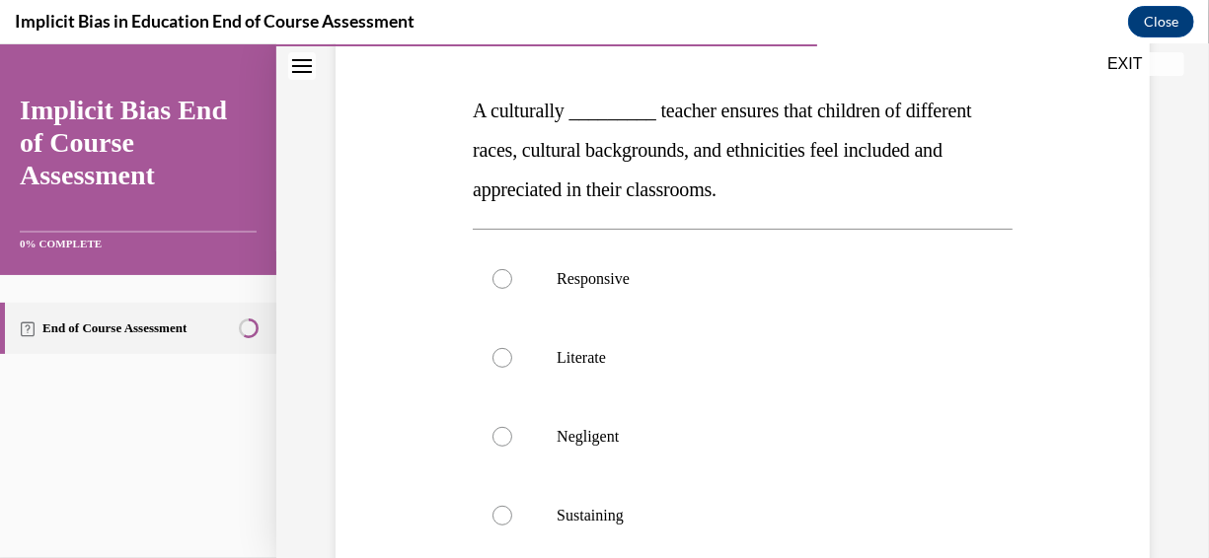
scroll to position [296, 0]
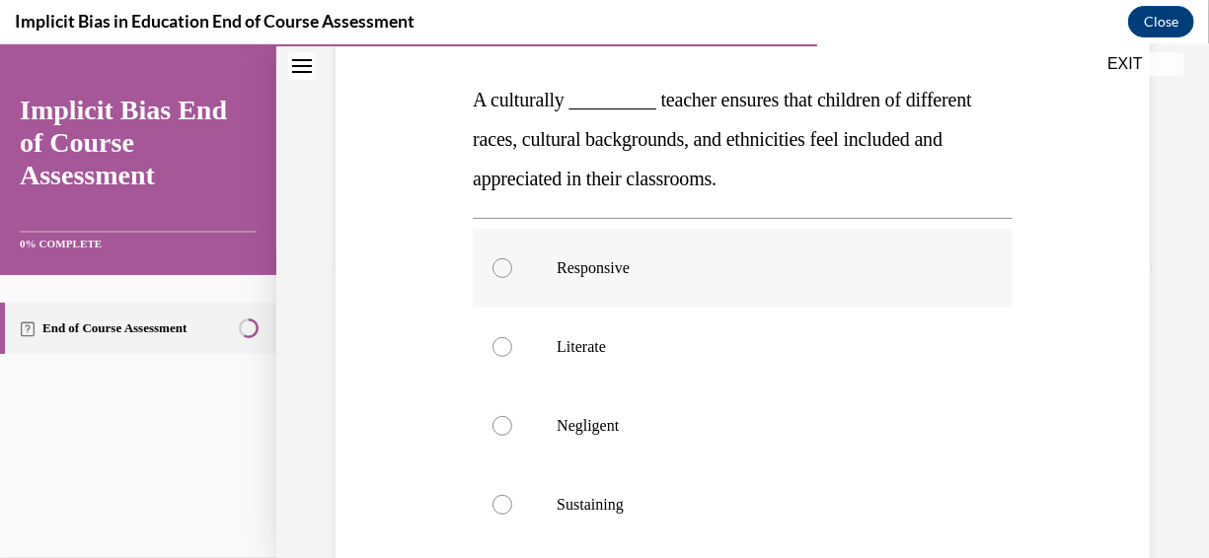
click at [492, 266] on div at bounding box center [502, 268] width 20 height 20
click at [492, 266] on input "Responsive" at bounding box center [502, 268] width 20 height 20
radio input "true"
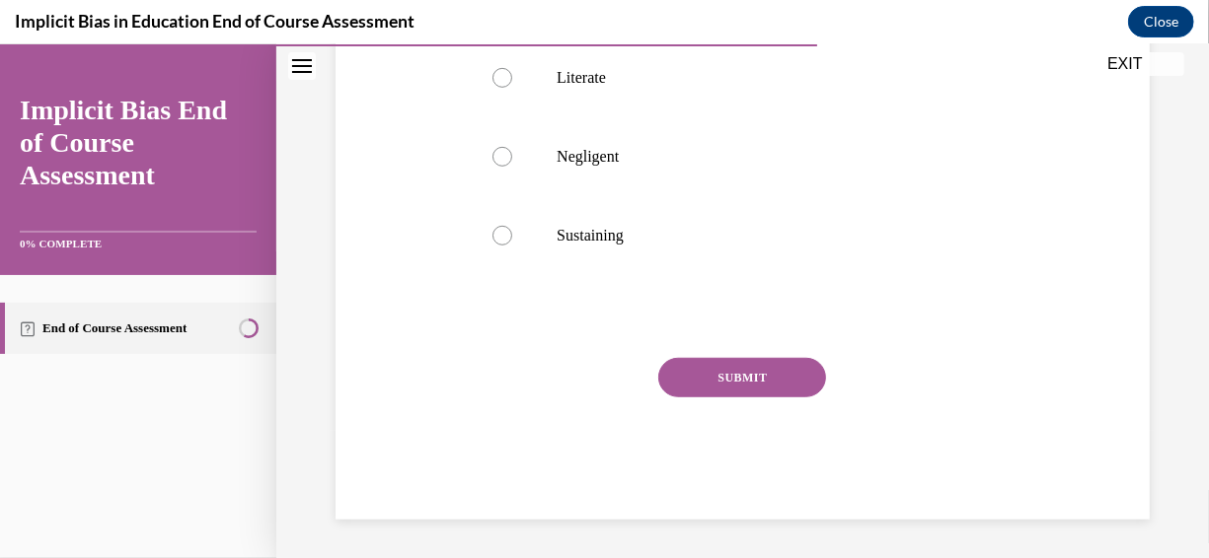
click at [733, 372] on button "SUBMIT" at bounding box center [742, 376] width 168 height 39
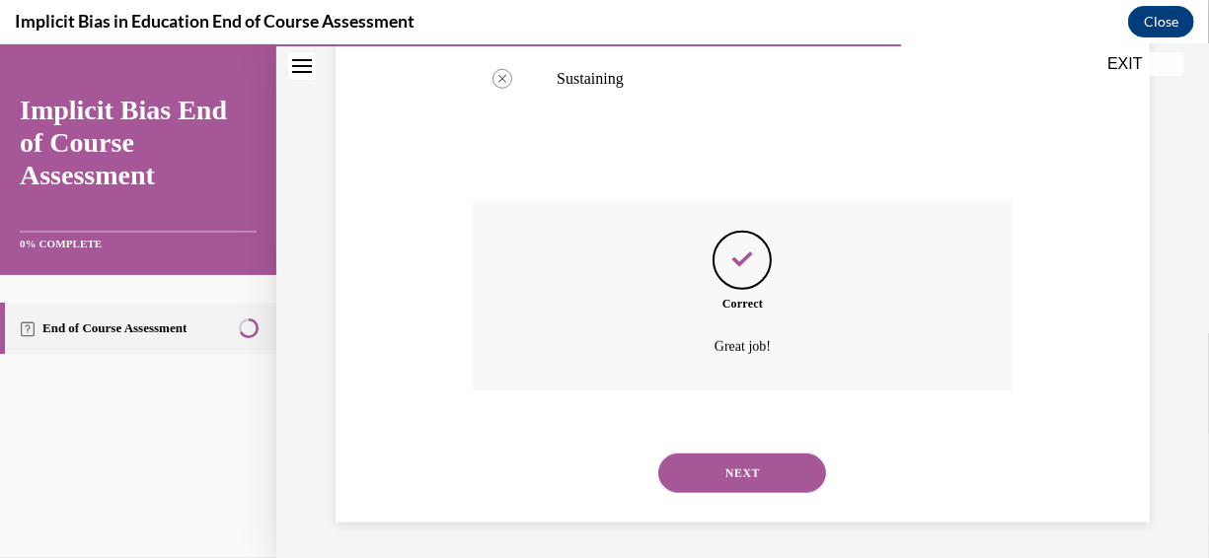
scroll to position [725, 0]
click at [750, 481] on button "NEXT" at bounding box center [742, 469] width 168 height 39
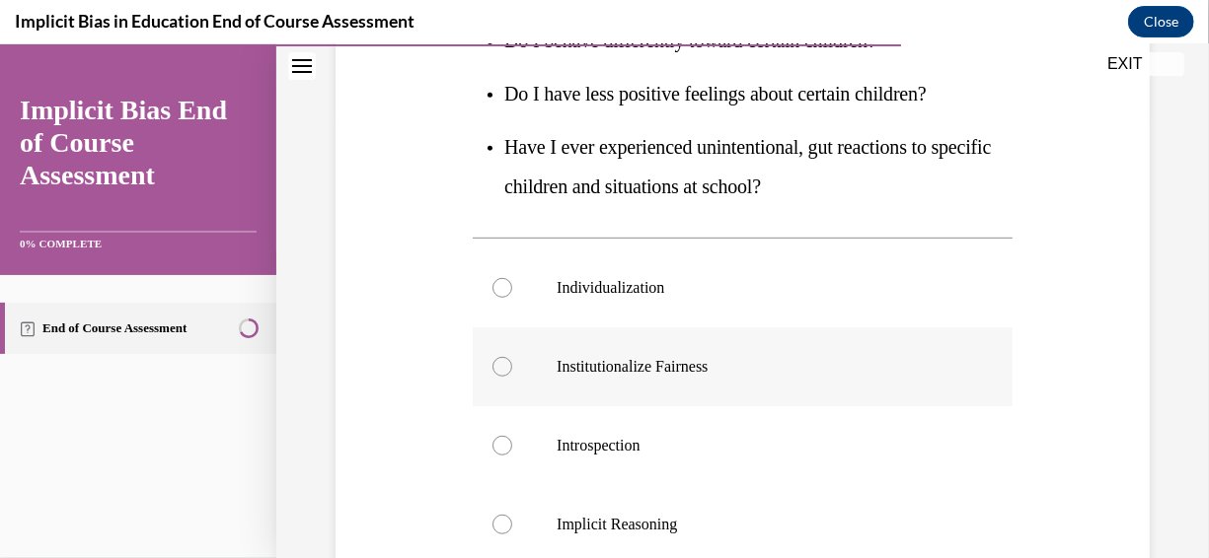
scroll to position [395, 0]
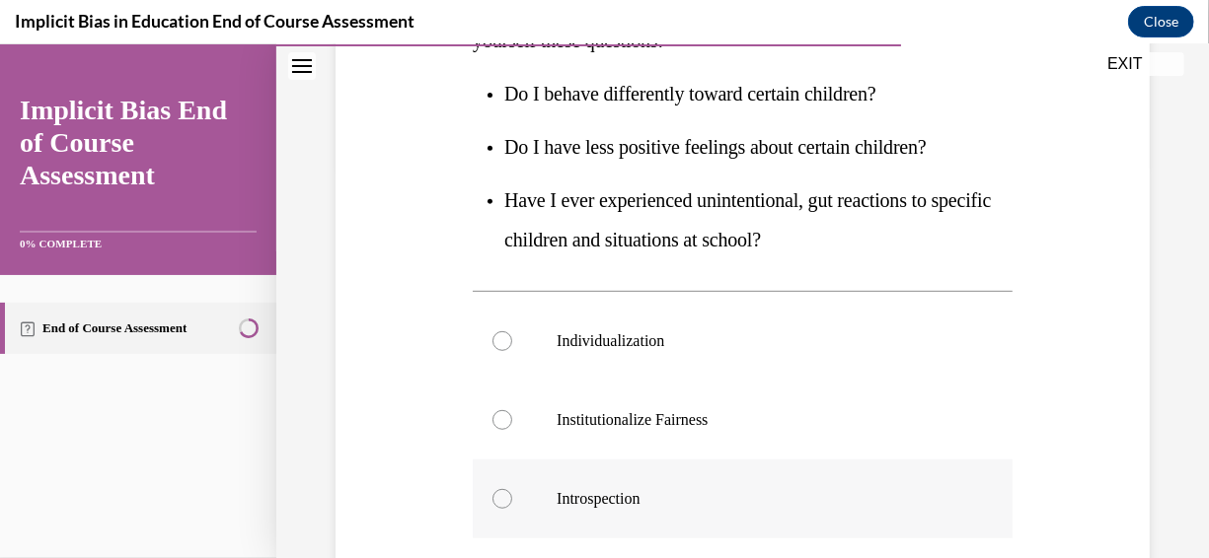
click at [492, 499] on div at bounding box center [502, 498] width 20 height 20
click at [492, 499] on input "Introspection" at bounding box center [502, 498] width 20 height 20
radio input "true"
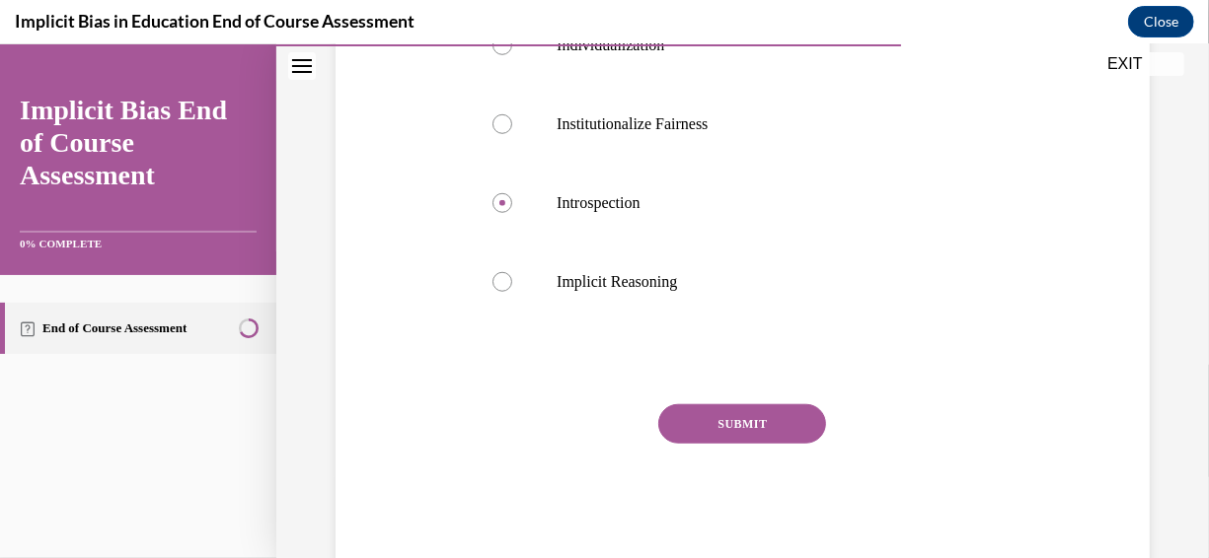
click at [734, 421] on button "SUBMIT" at bounding box center [742, 423] width 168 height 39
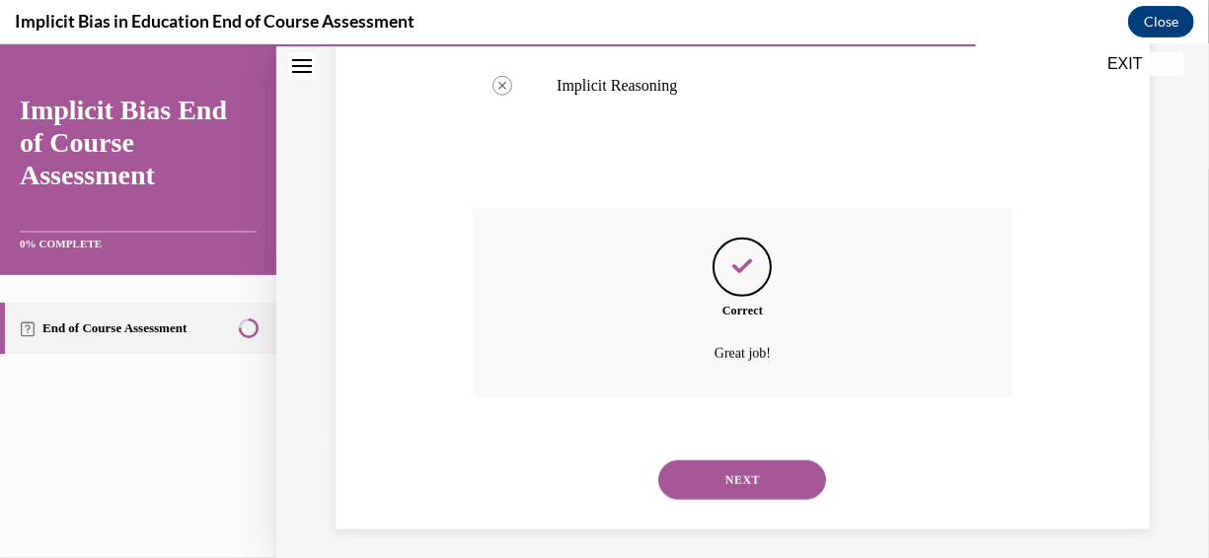
scroll to position [897, 0]
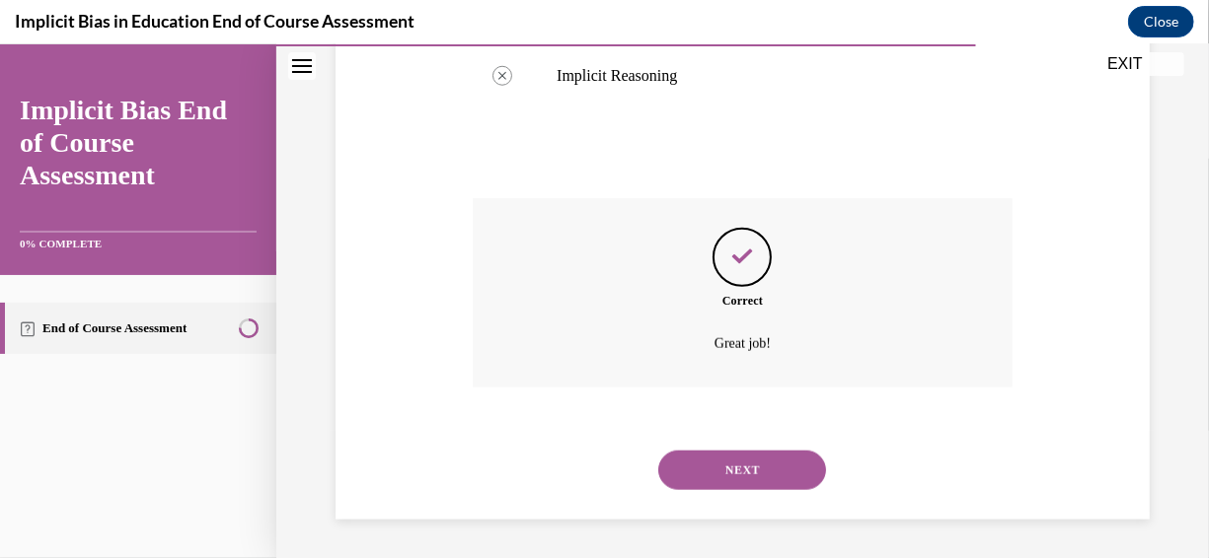
click at [779, 472] on button "NEXT" at bounding box center [742, 469] width 168 height 39
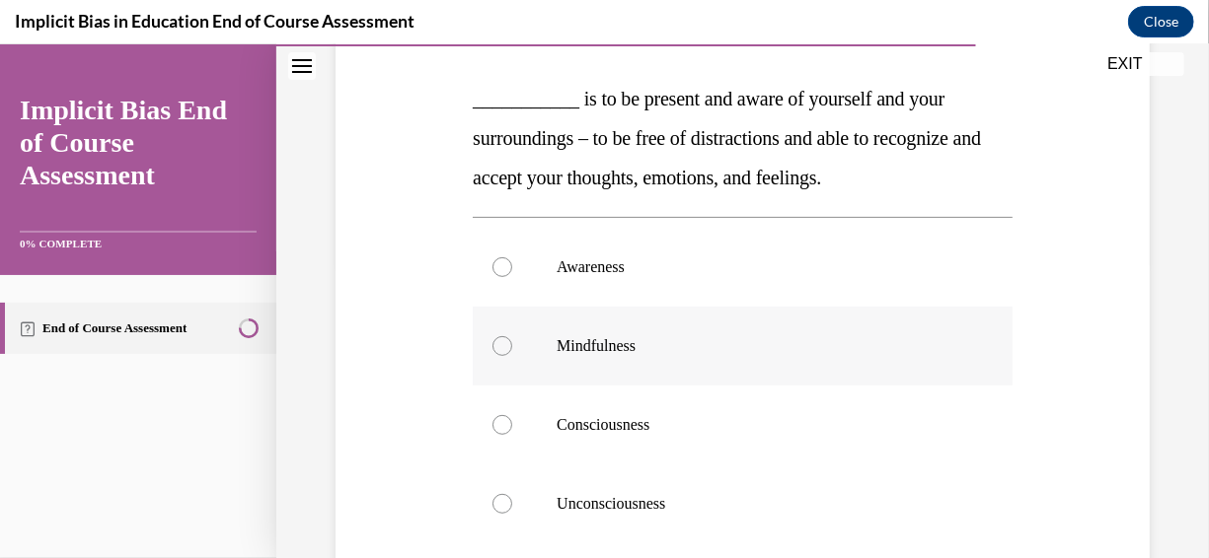
scroll to position [296, 0]
click at [489, 340] on label "Mindfulness" at bounding box center [743, 346] width 540 height 79
click at [492, 340] on input "Mindfulness" at bounding box center [502, 346] width 20 height 20
radio input "true"
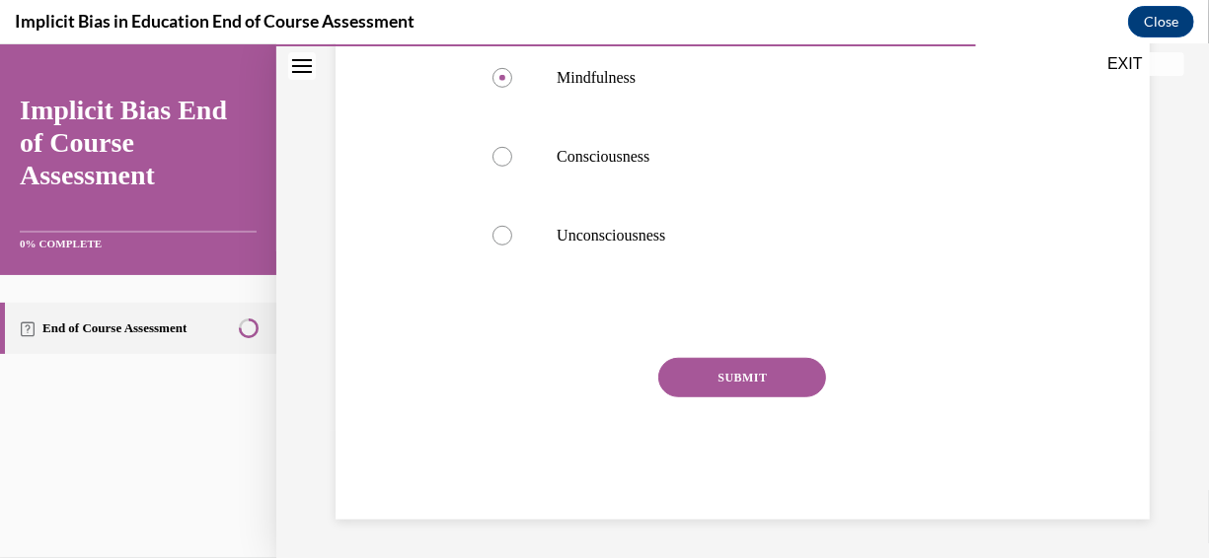
click at [713, 373] on button "SUBMIT" at bounding box center [742, 376] width 168 height 39
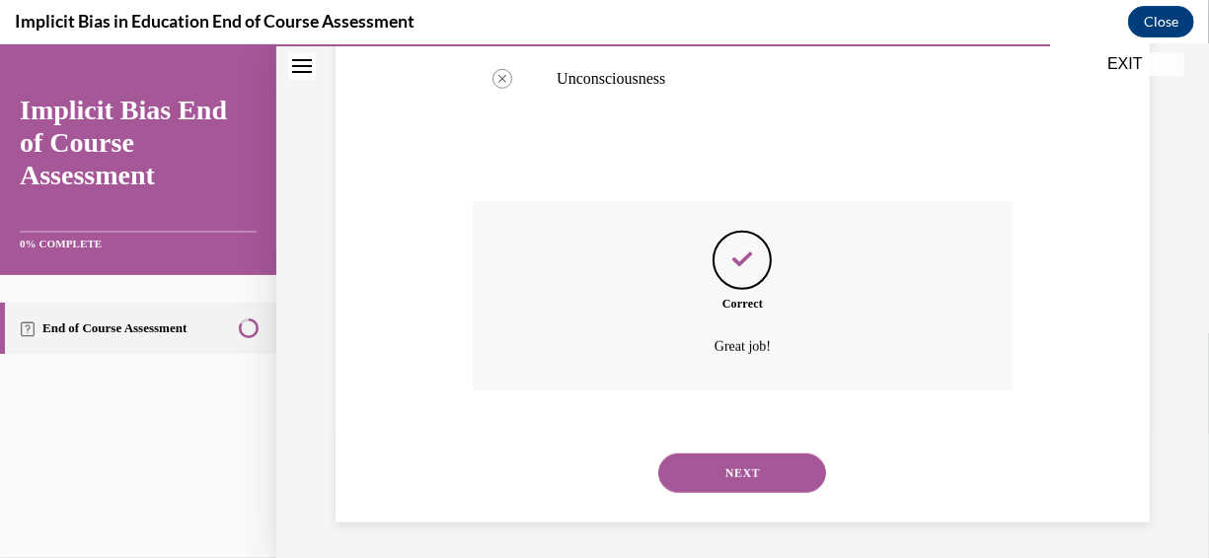
scroll to position [725, 0]
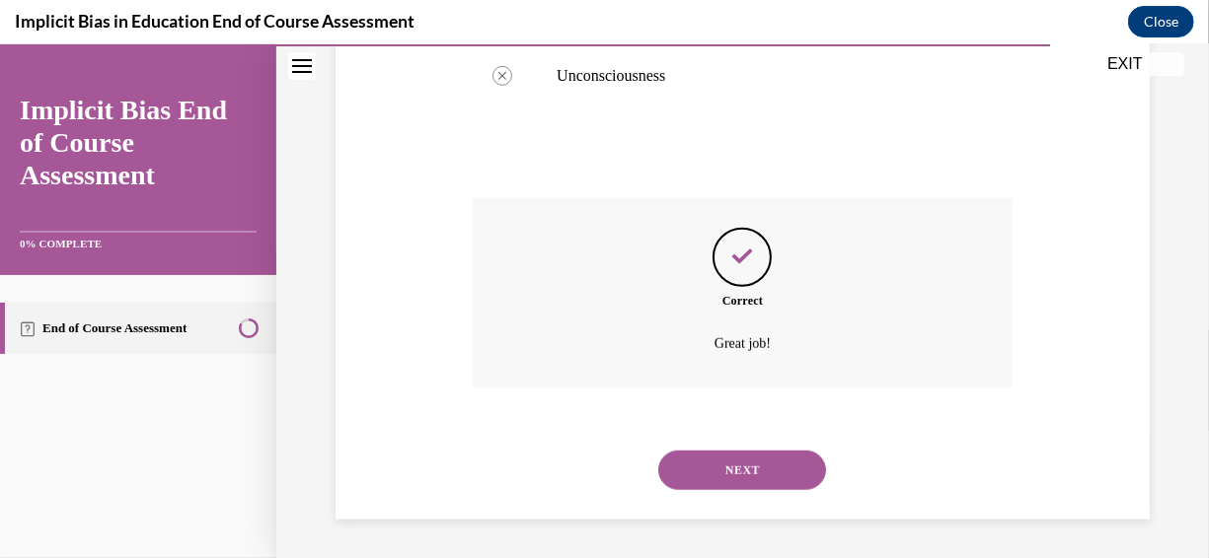
click at [784, 475] on button "NEXT" at bounding box center [742, 469] width 168 height 39
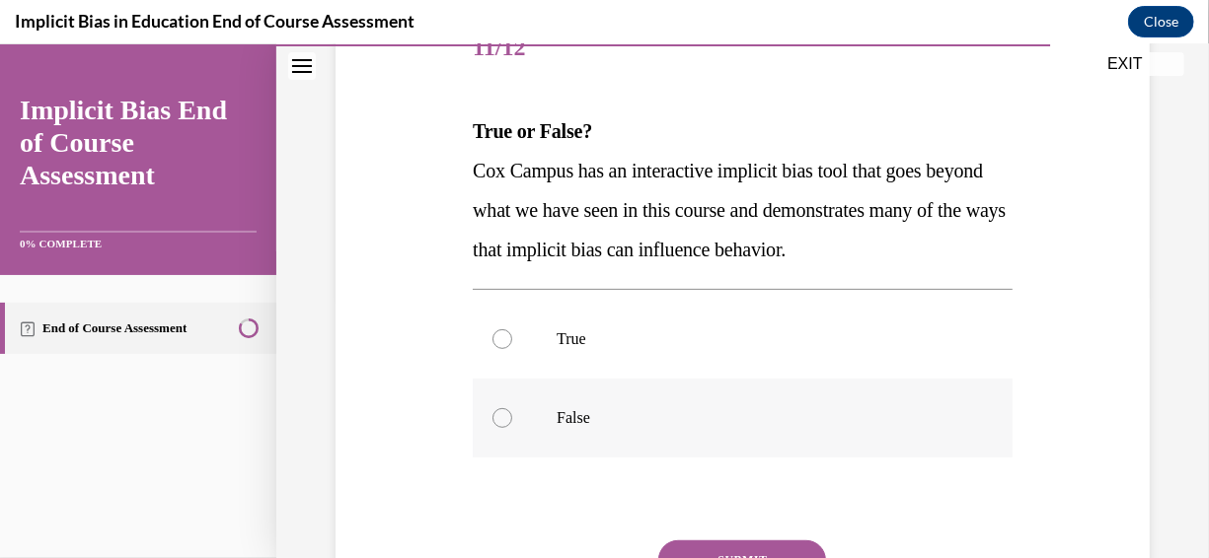
scroll to position [296, 0]
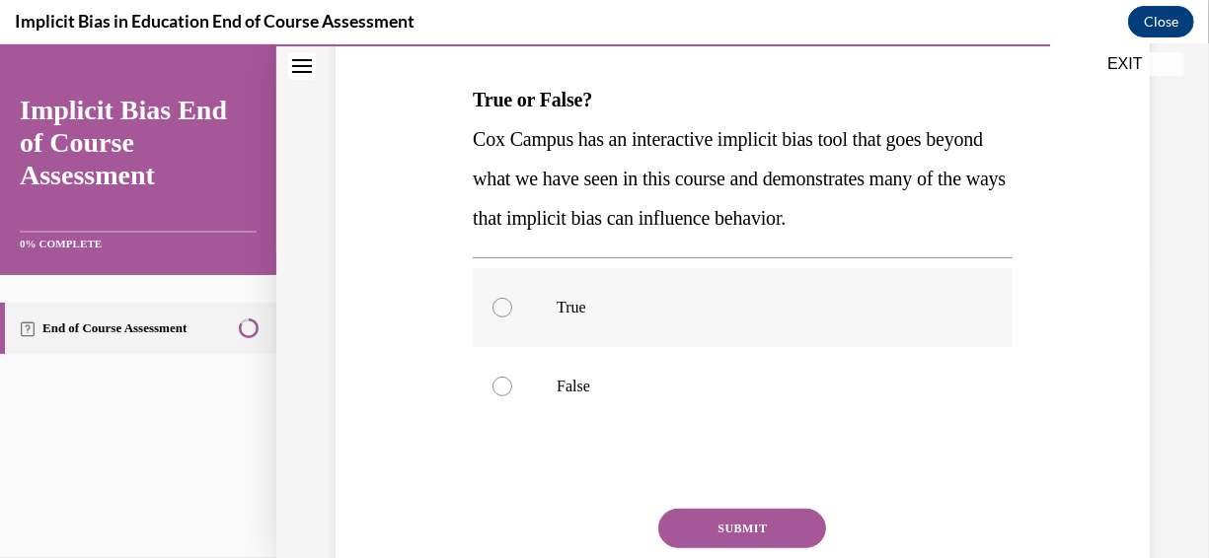
click at [504, 305] on div at bounding box center [502, 307] width 20 height 20
click at [504, 305] on input "True" at bounding box center [502, 307] width 20 height 20
radio input "true"
click at [678, 536] on button "SUBMIT" at bounding box center [742, 527] width 168 height 39
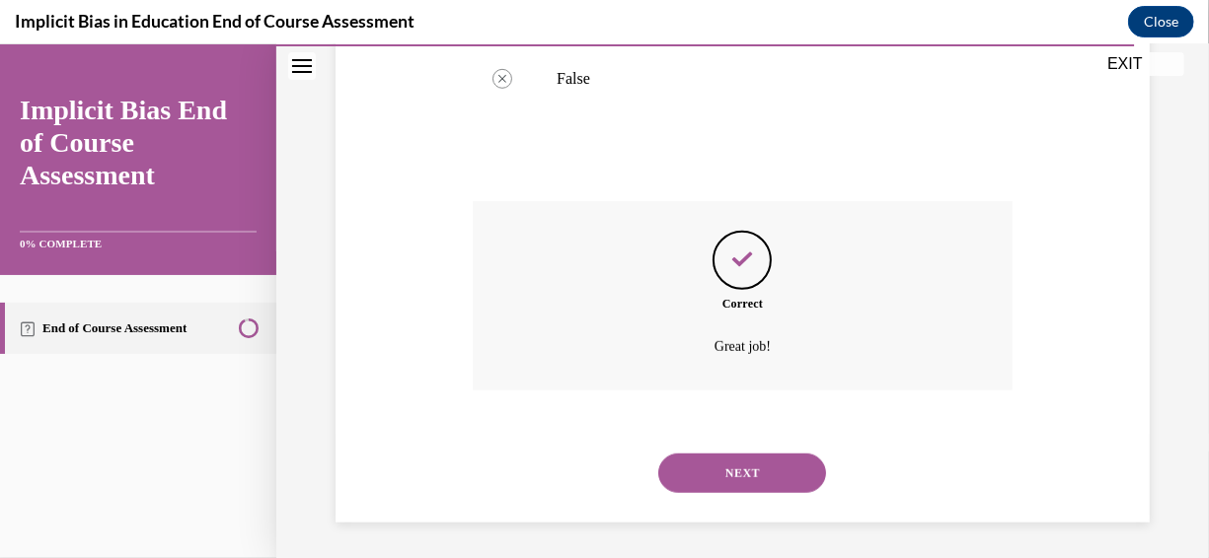
scroll to position [607, 0]
click at [759, 465] on button "NEXT" at bounding box center [742, 469] width 168 height 39
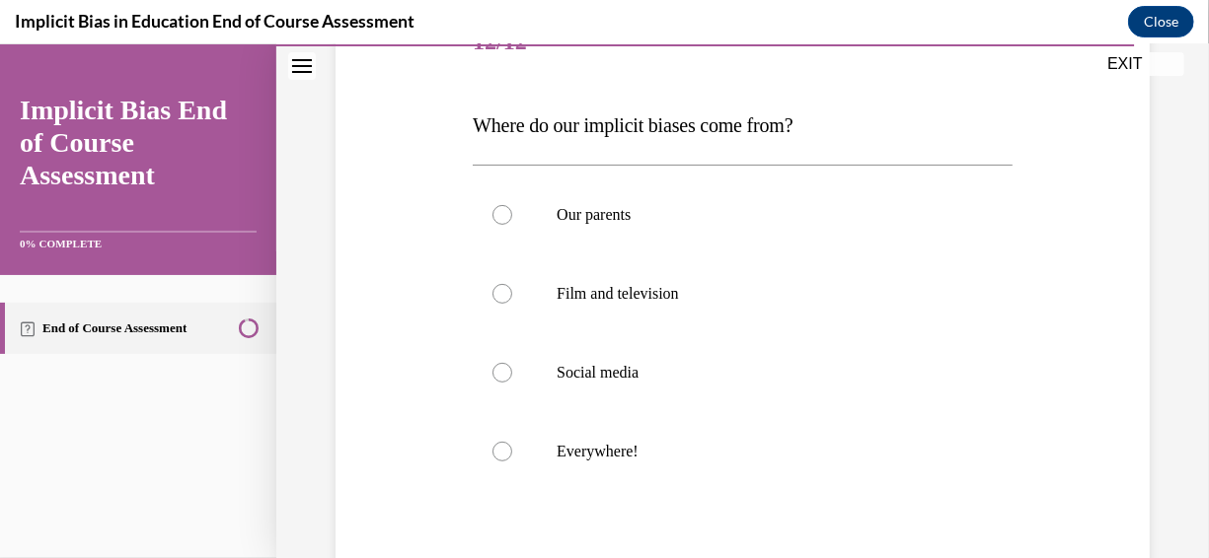
scroll to position [296, 0]
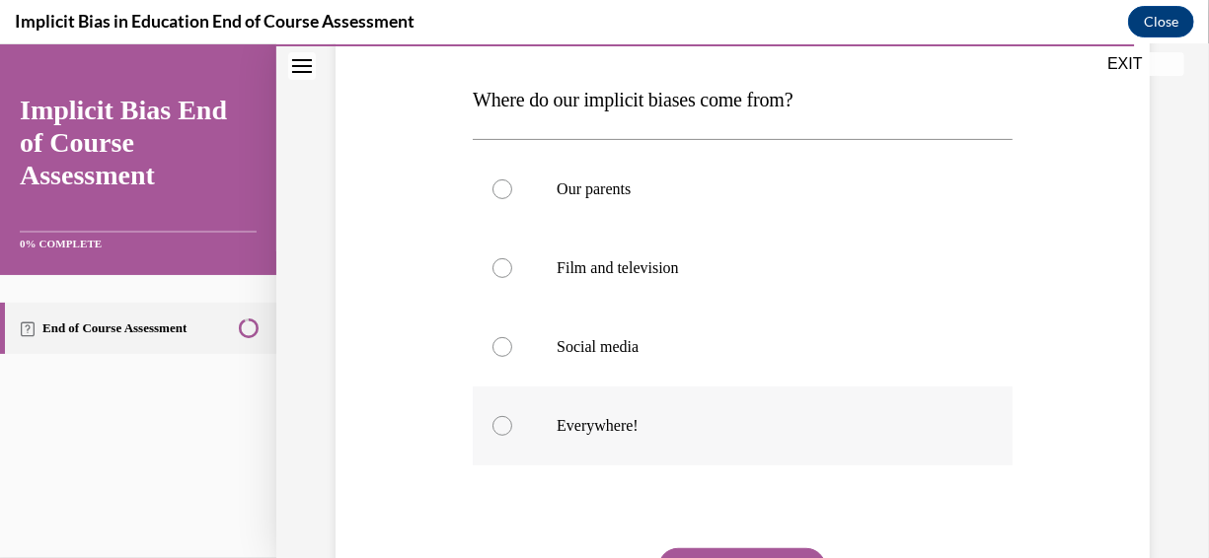
click at [550, 425] on label "Everywhere!" at bounding box center [743, 425] width 540 height 79
click at [512, 425] on input "Everywhere!" at bounding box center [502, 425] width 20 height 20
radio input "true"
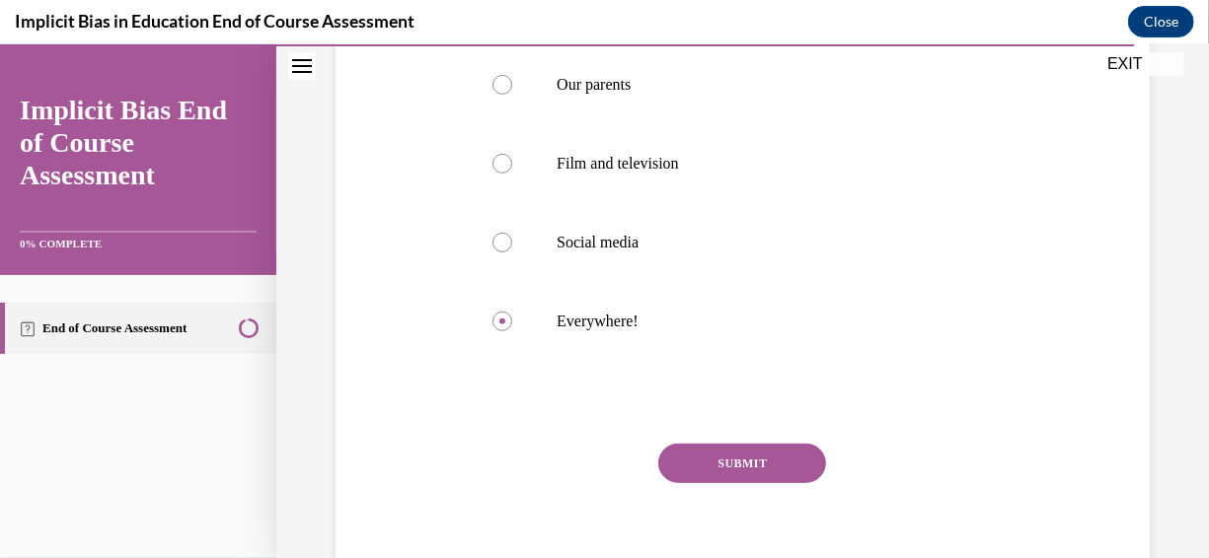
scroll to position [486, 0]
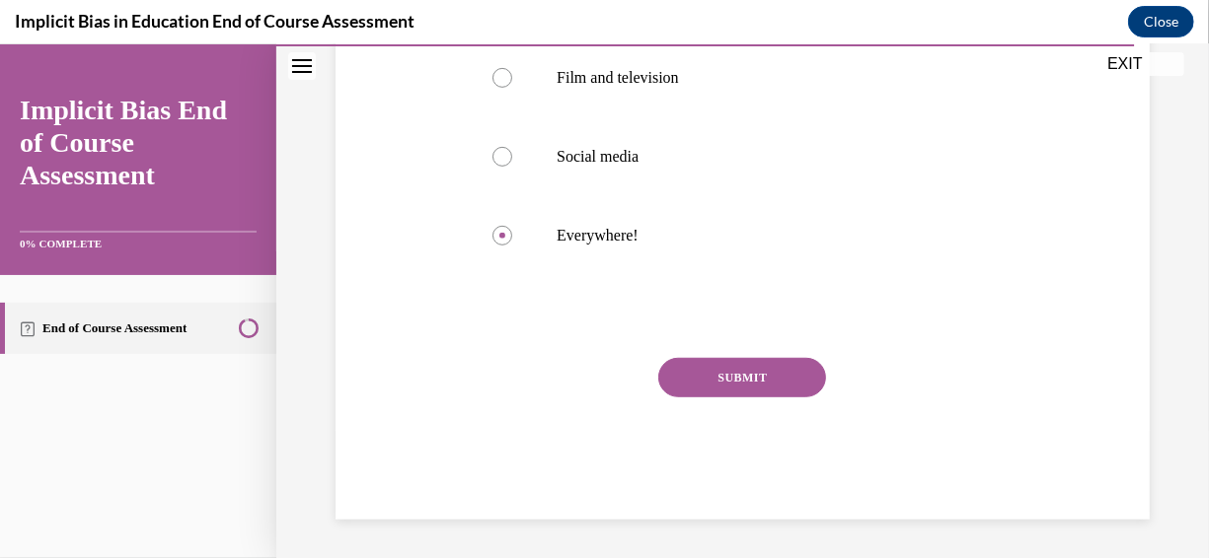
click at [764, 372] on button "SUBMIT" at bounding box center [742, 376] width 168 height 39
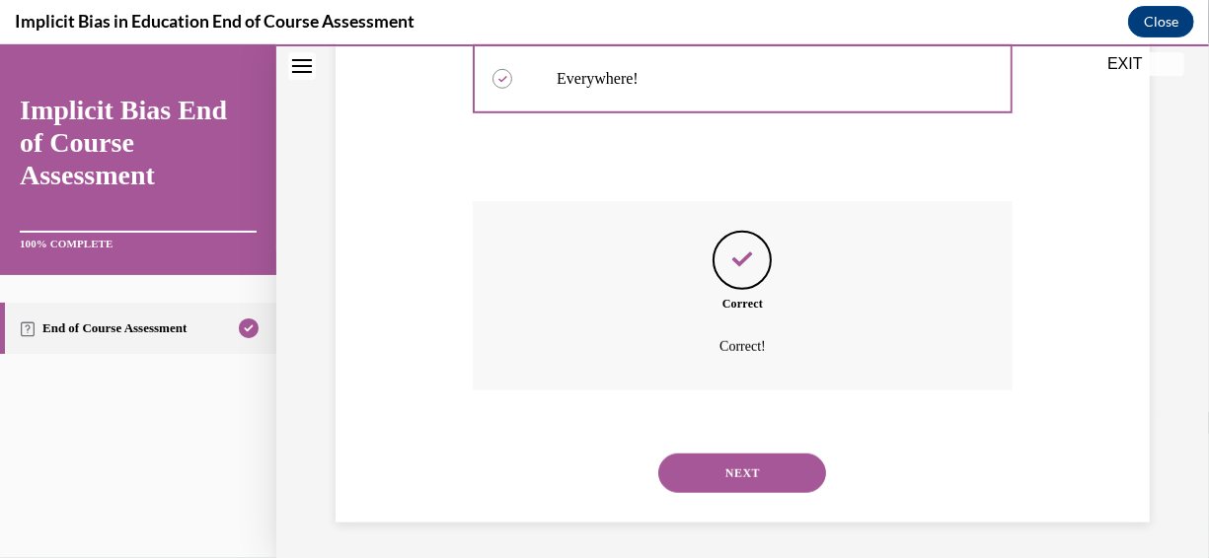
scroll to position [646, 0]
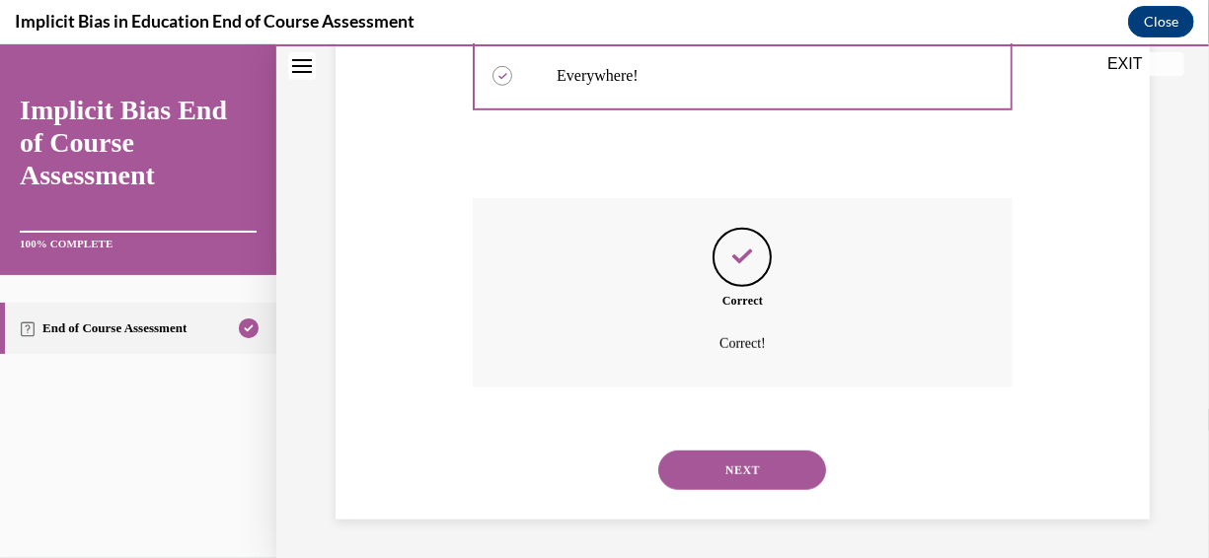
click at [768, 469] on button "NEXT" at bounding box center [742, 469] width 168 height 39
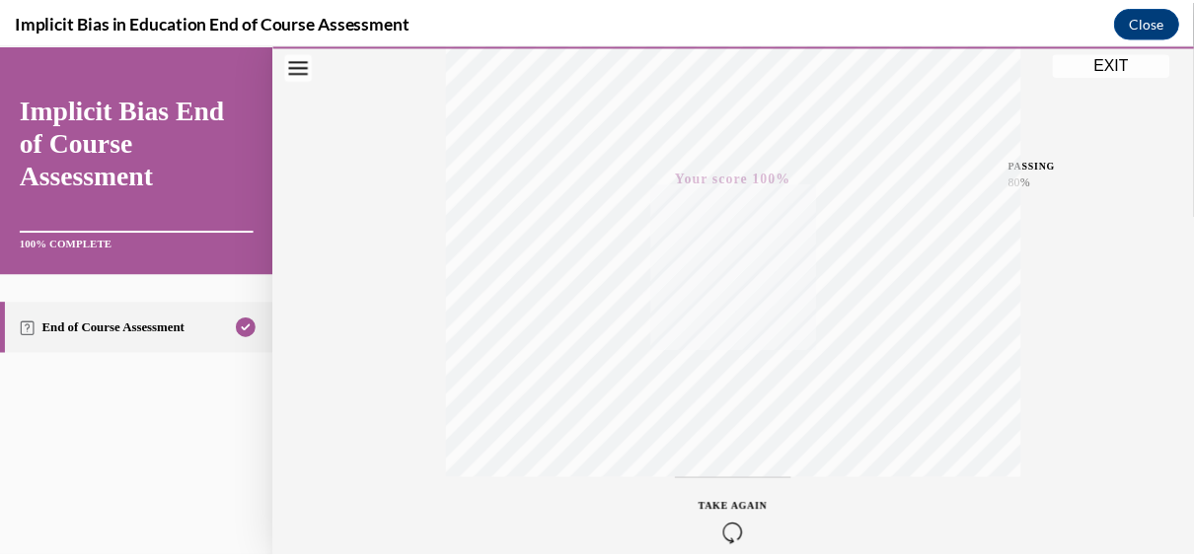
scroll to position [200, 0]
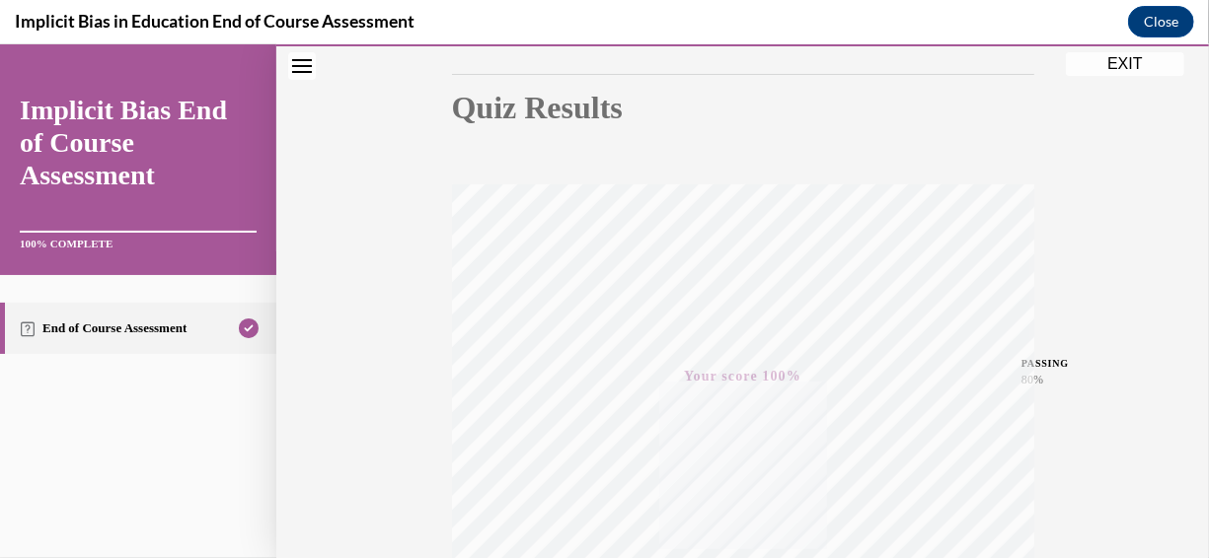
click at [1132, 64] on button "EXIT" at bounding box center [1125, 63] width 118 height 24
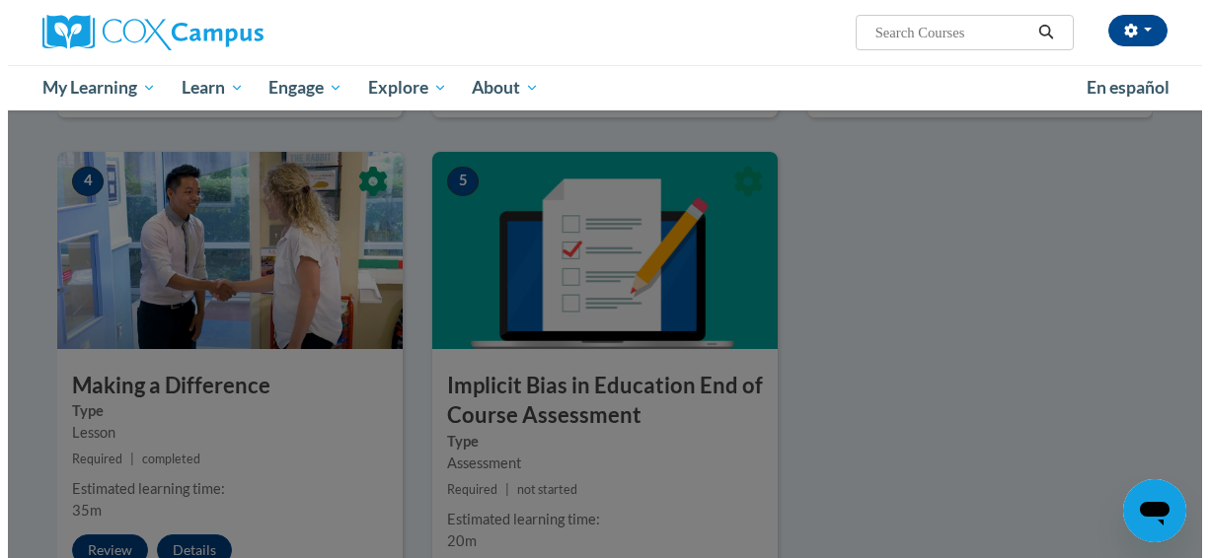
scroll to position [888, 0]
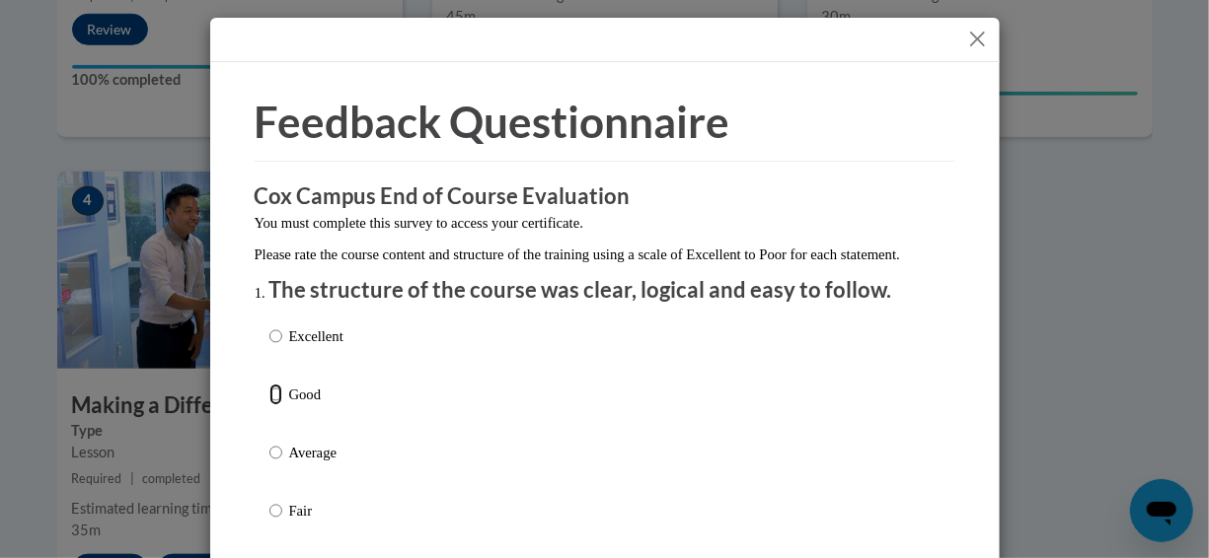
click at [269, 406] on input "Good" at bounding box center [275, 395] width 13 height 22
radio input "true"
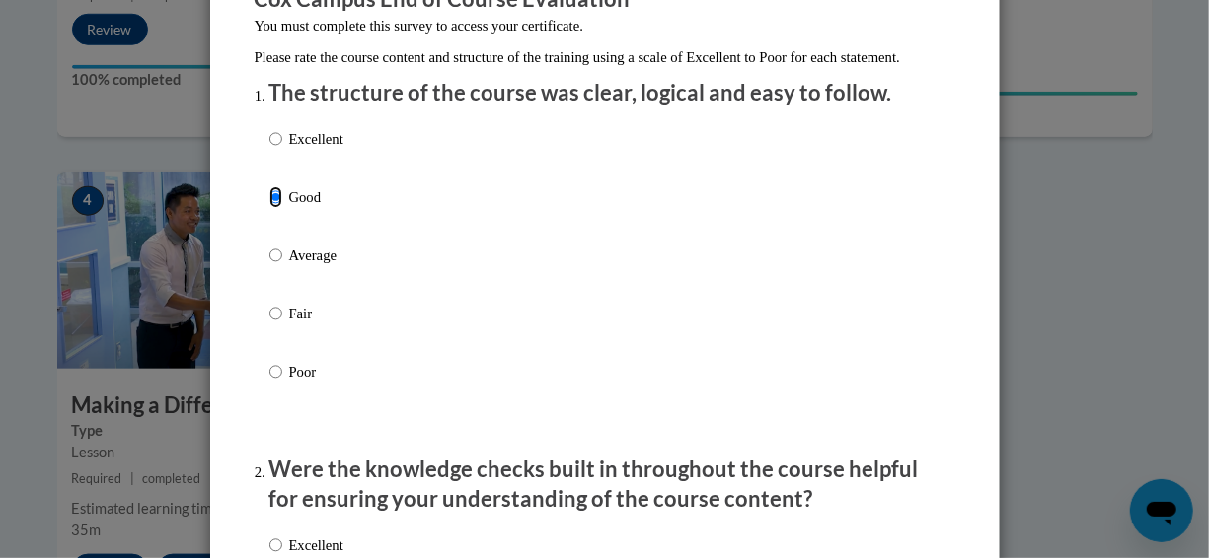
scroll to position [493, 0]
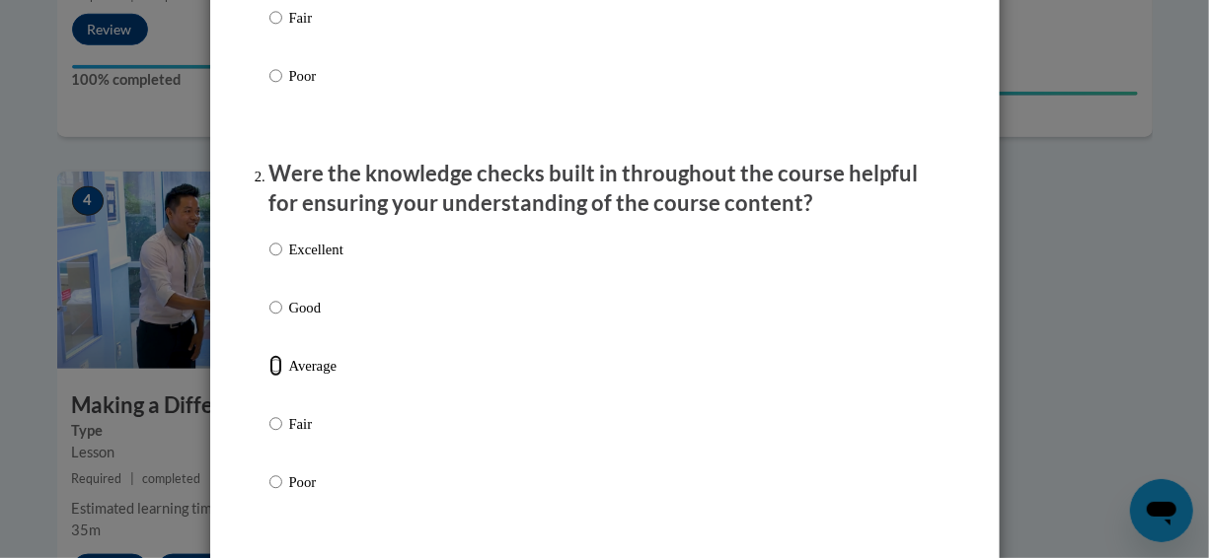
click at [269, 377] on input "Average" at bounding box center [275, 366] width 13 height 22
radio input "true"
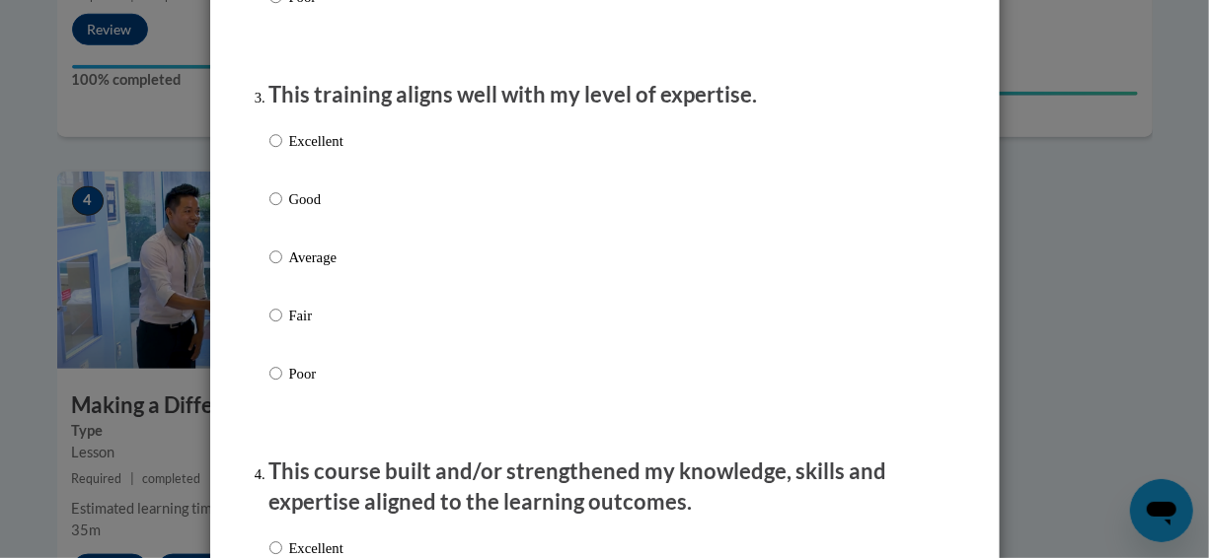
scroll to position [987, 0]
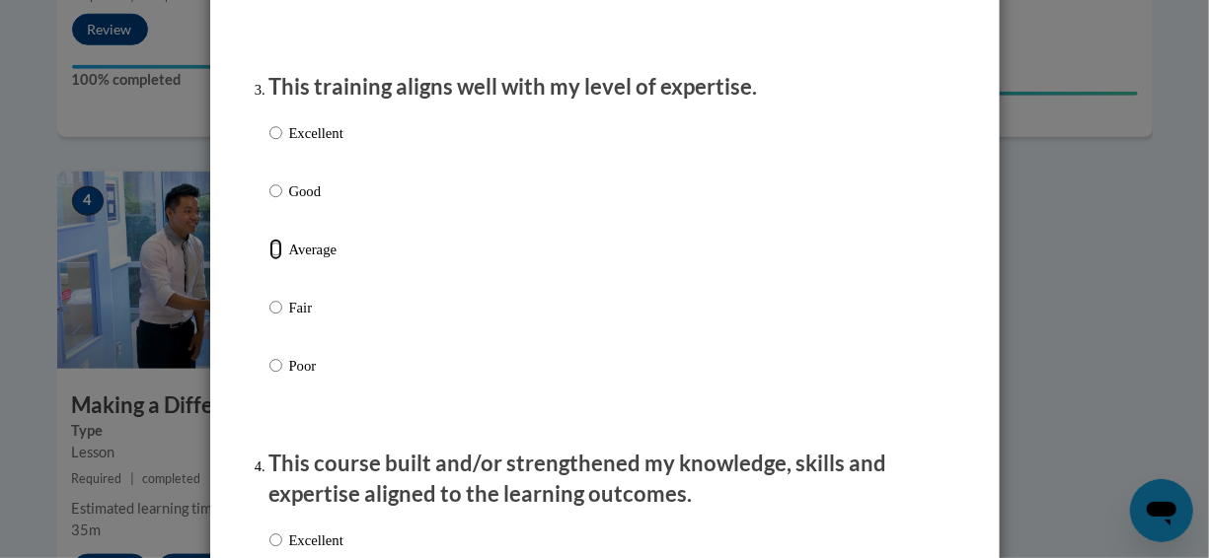
click at [269, 260] on input "Average" at bounding box center [275, 250] width 13 height 22
radio input "true"
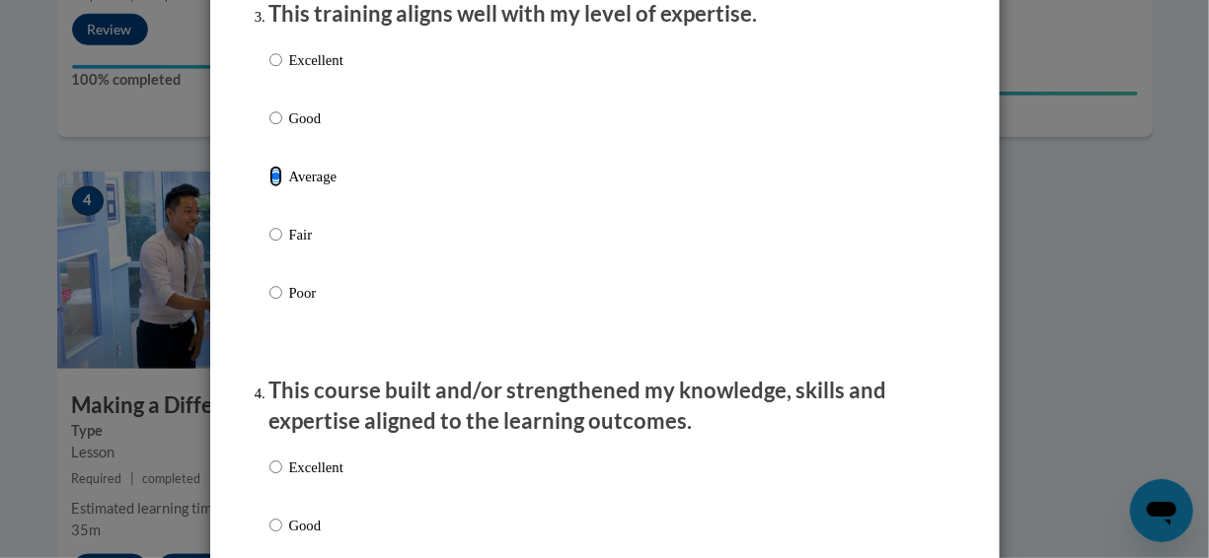
scroll to position [1283, 0]
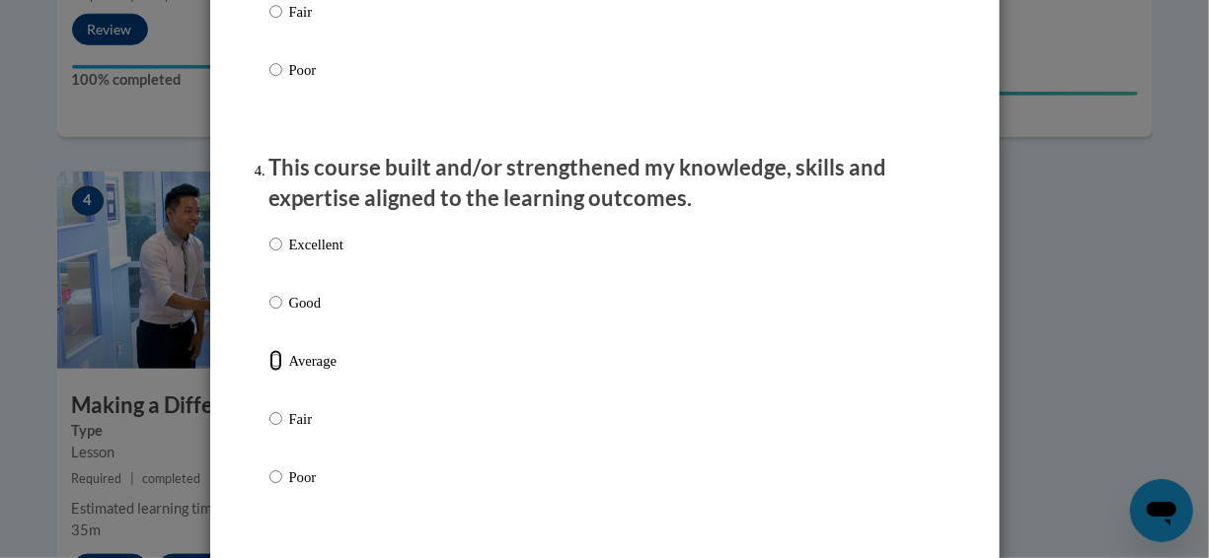
click at [269, 372] on input "Average" at bounding box center [275, 361] width 13 height 22
radio input "true"
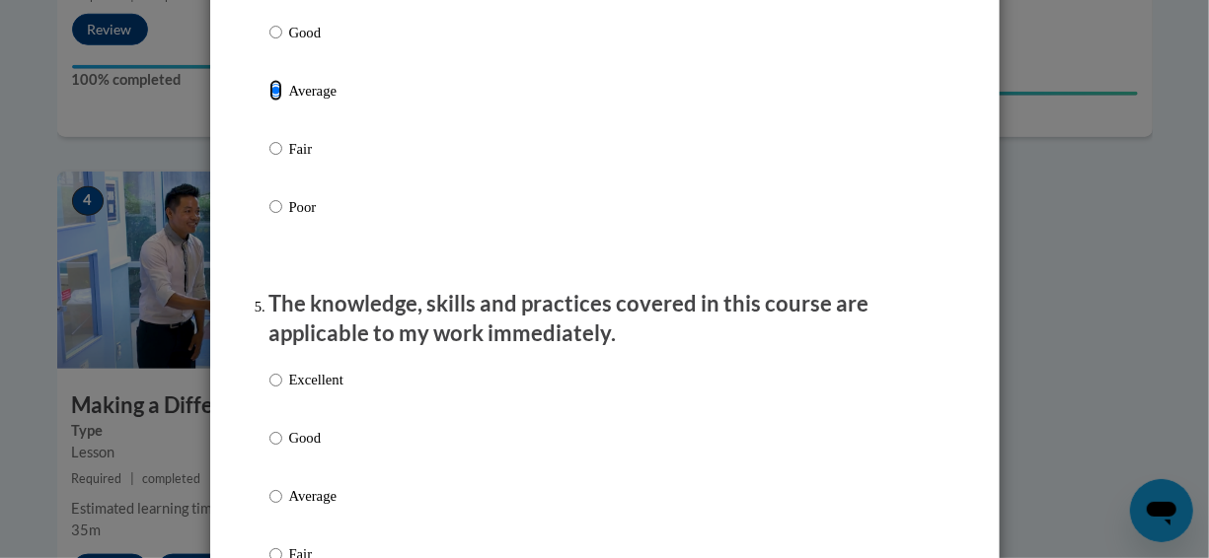
scroll to position [1677, 0]
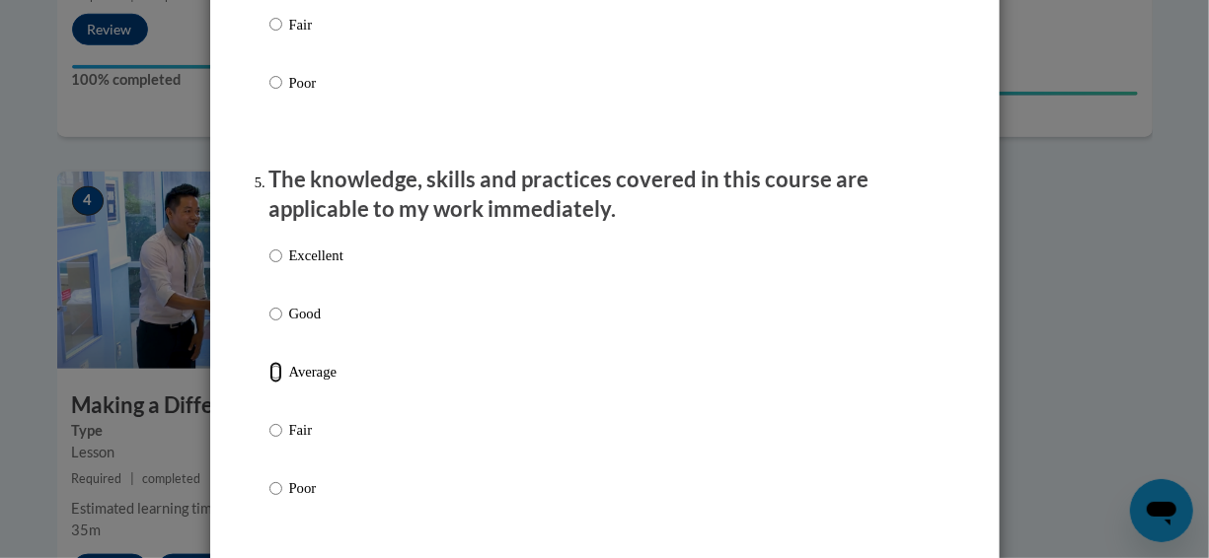
click at [269, 384] on input "Average" at bounding box center [275, 373] width 13 height 22
radio input "true"
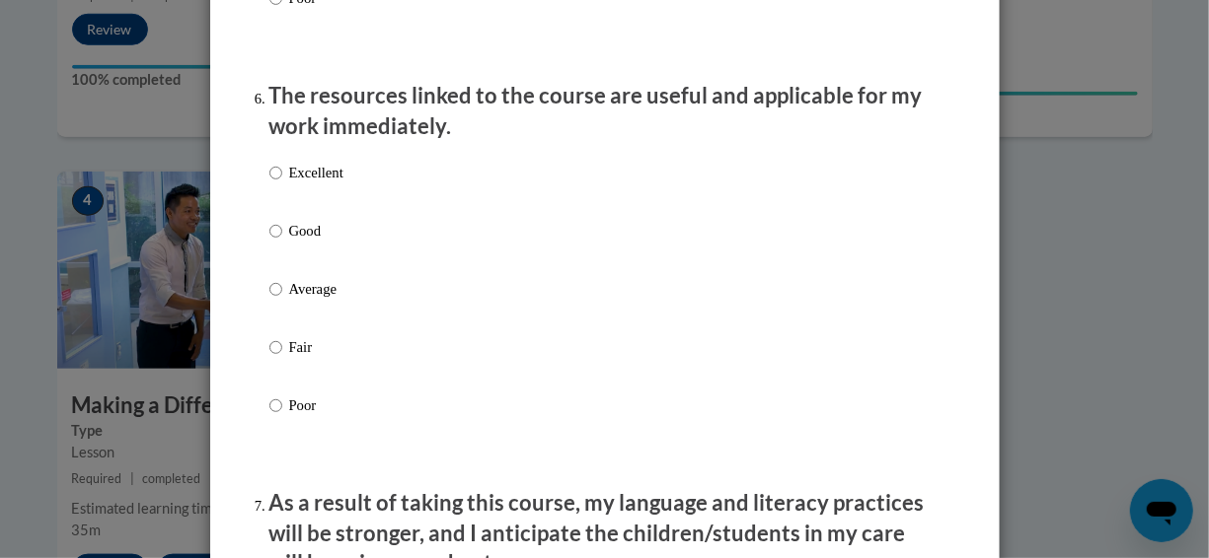
scroll to position [2171, 0]
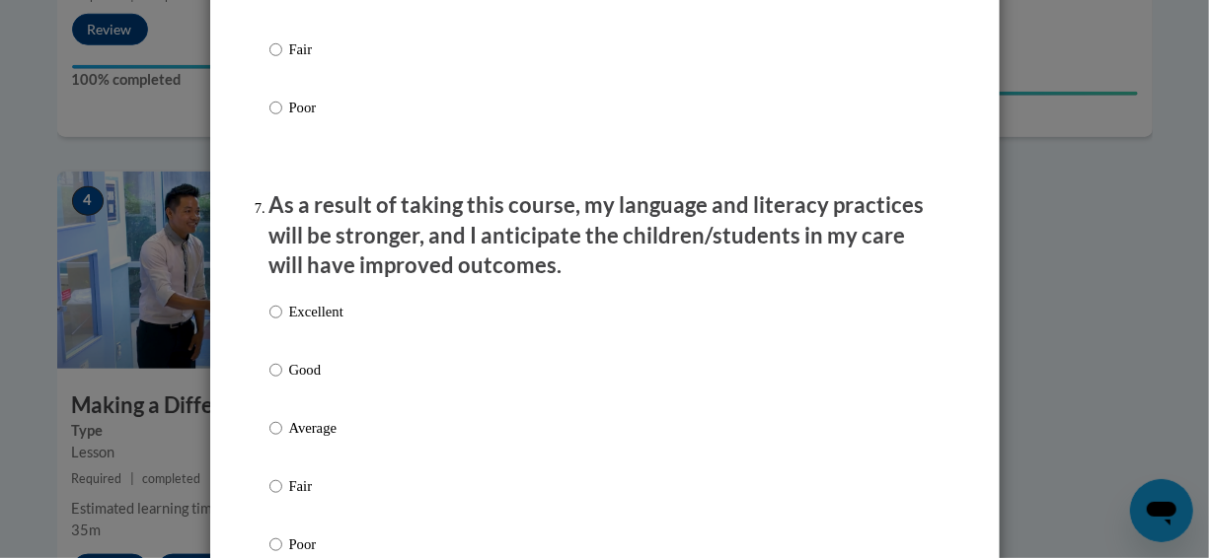
scroll to position [2368, 0]
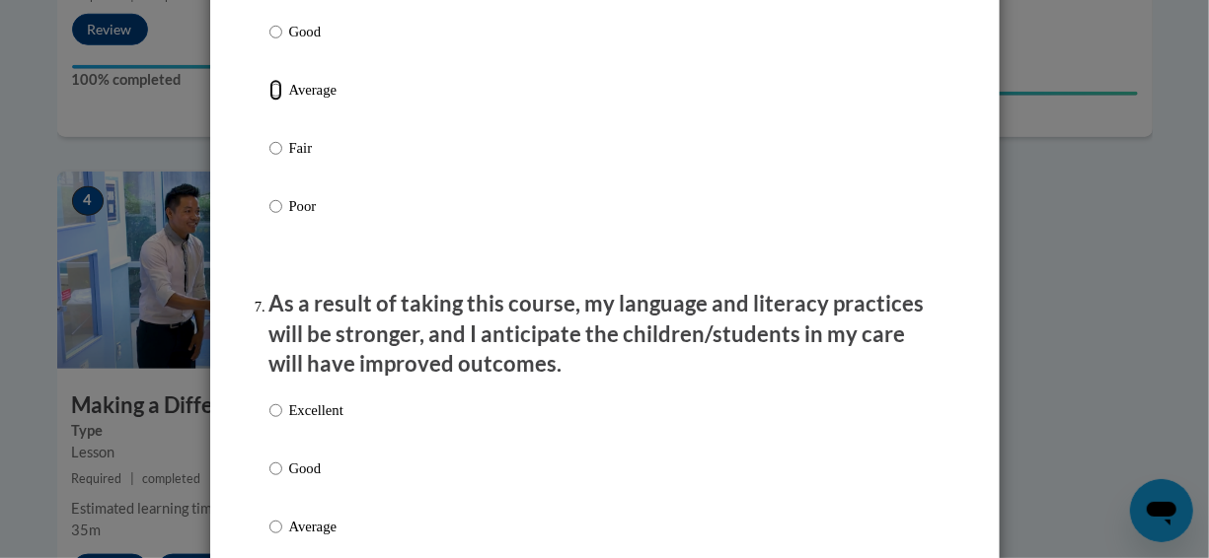
click at [269, 101] on input "Average" at bounding box center [275, 90] width 13 height 22
radio input "true"
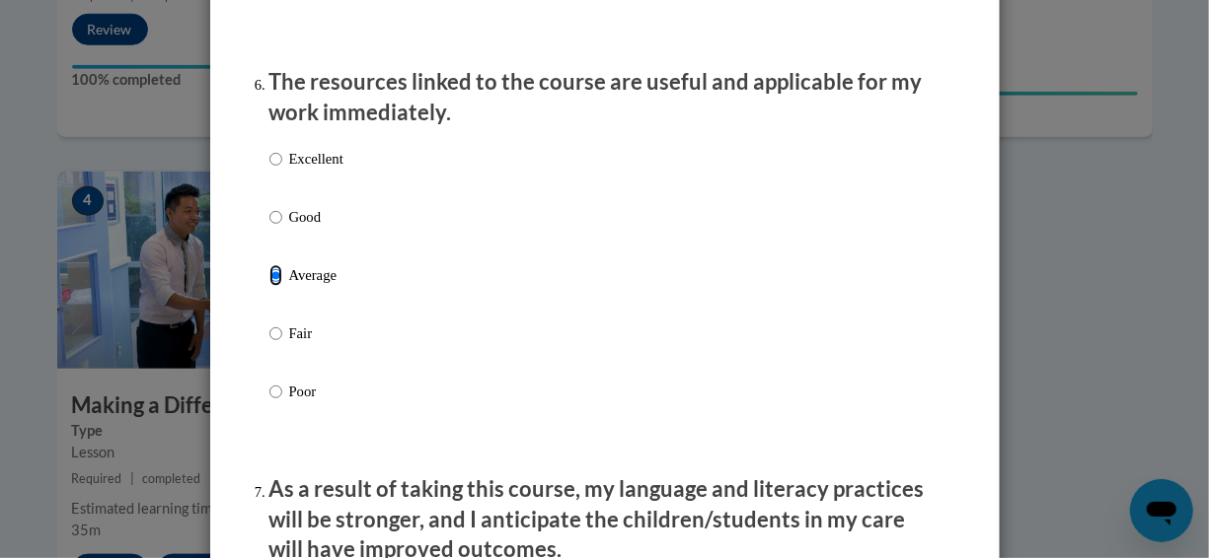
scroll to position [1875, 0]
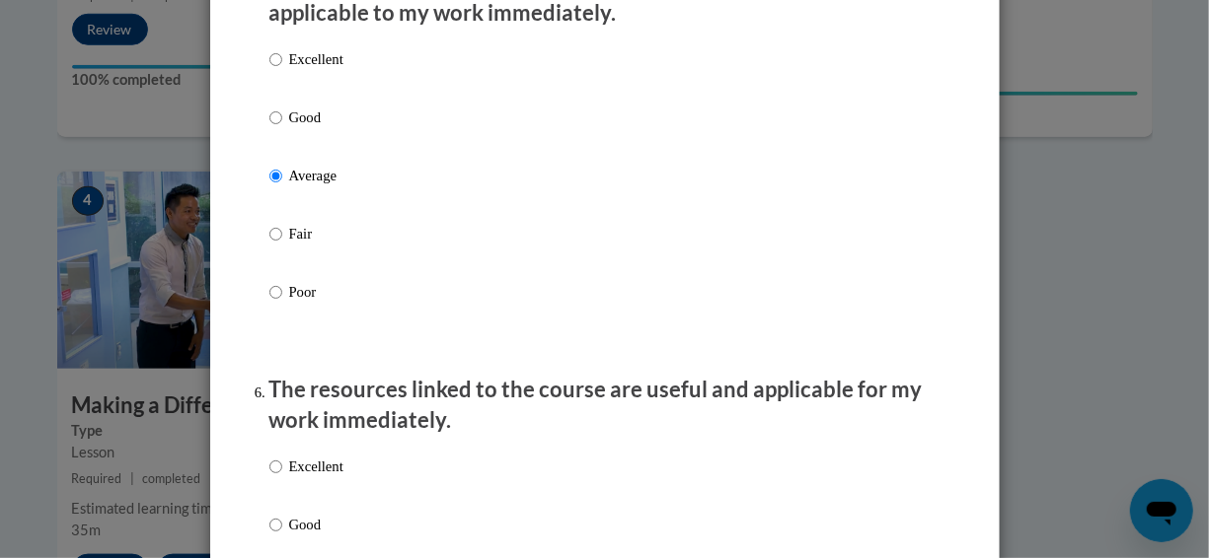
click at [274, 130] on label "Good" at bounding box center [306, 133] width 74 height 53
click at [274, 128] on input "Good" at bounding box center [275, 118] width 13 height 22
radio input "true"
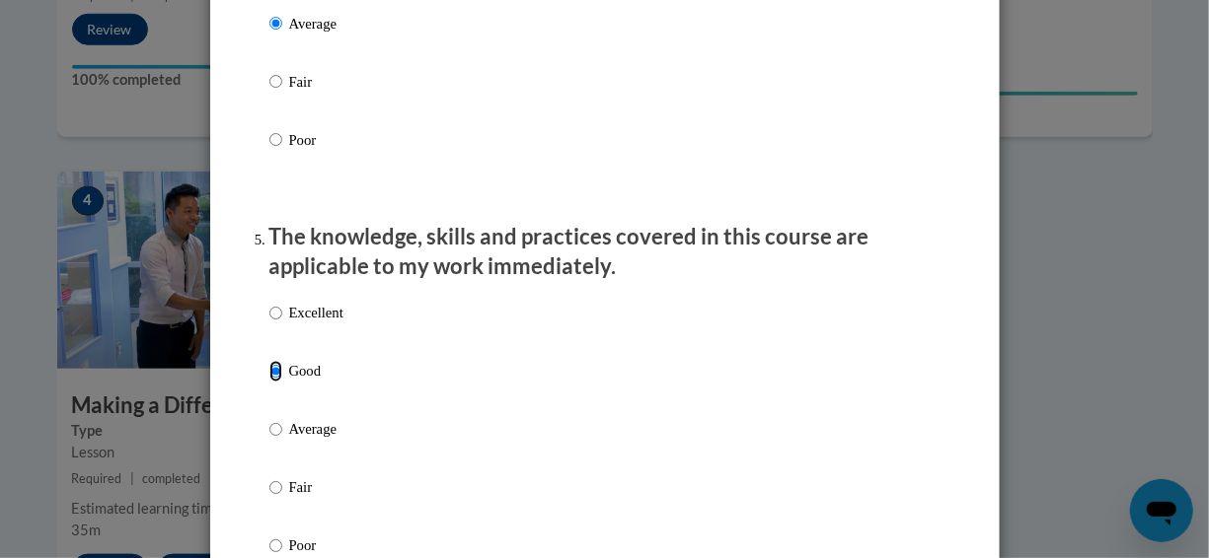
scroll to position [1579, 0]
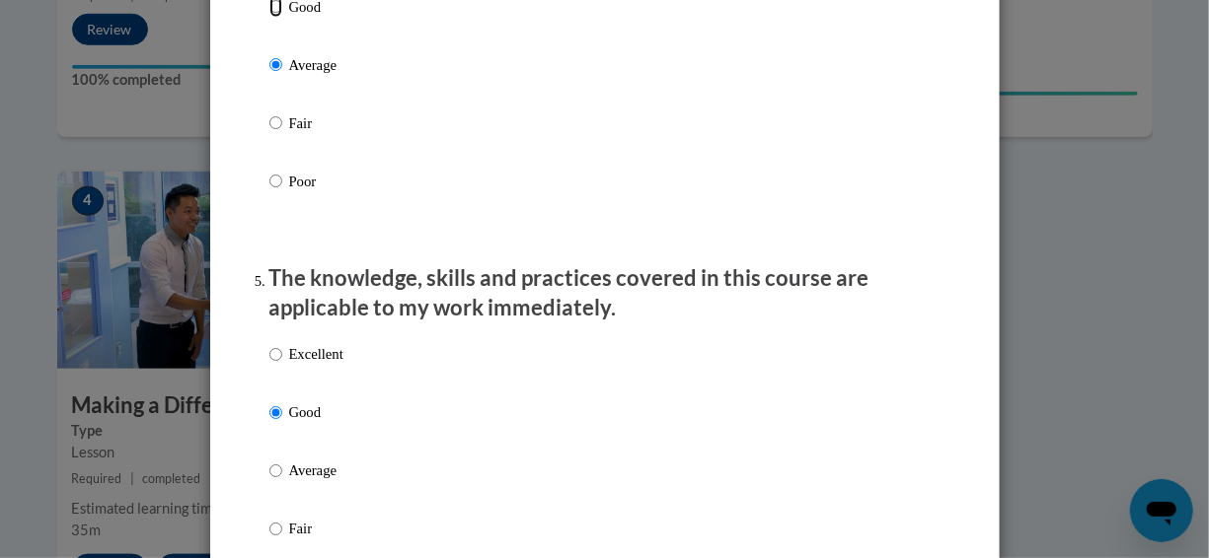
click at [270, 18] on input "Good" at bounding box center [275, 7] width 13 height 22
radio input "true"
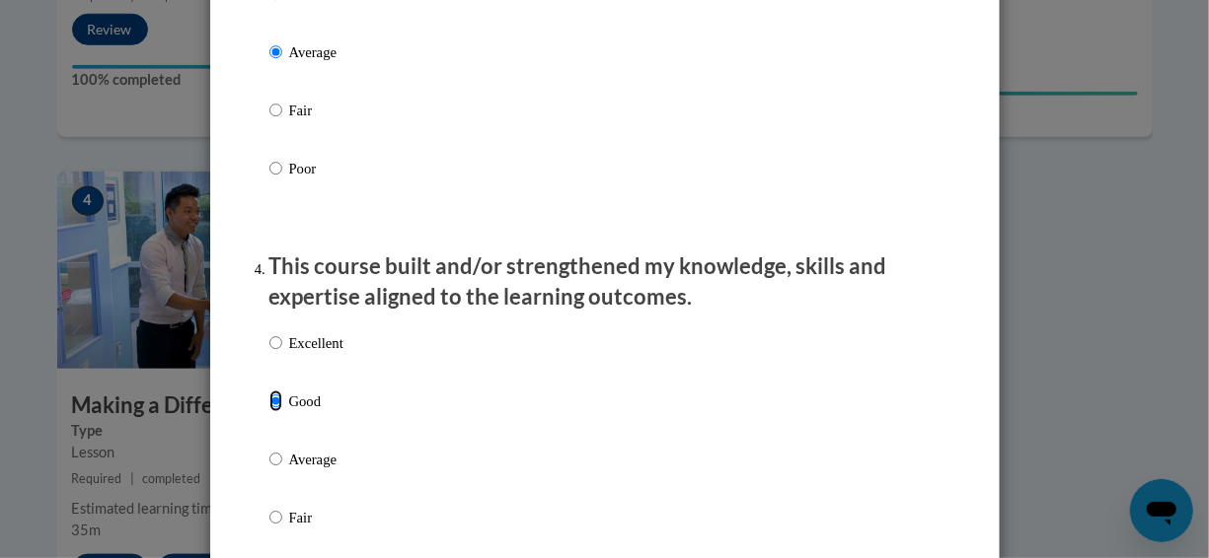
scroll to position [1085, 0]
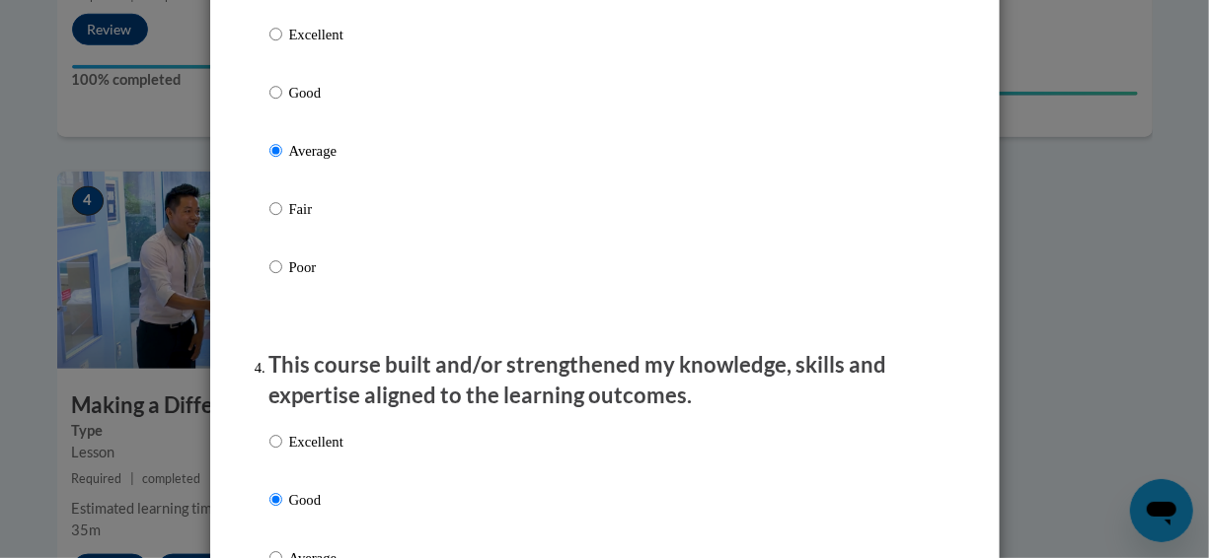
click at [274, 109] on label "Good" at bounding box center [306, 108] width 74 height 53
click at [274, 104] on input "Good" at bounding box center [275, 93] width 13 height 22
radio input "true"
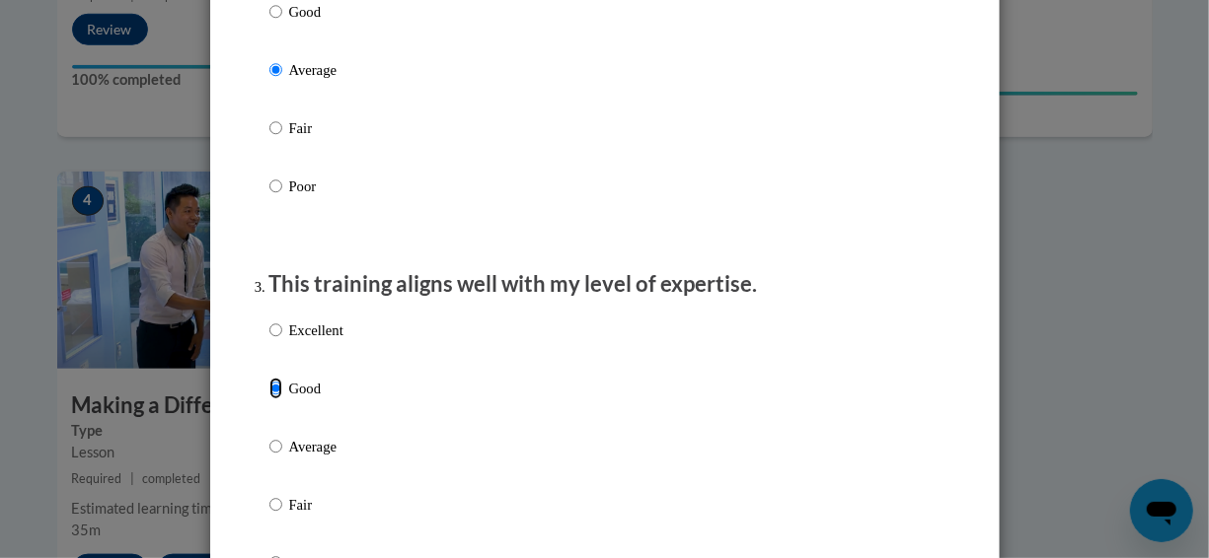
scroll to position [789, 0]
click at [269, 23] on input "Good" at bounding box center [275, 12] width 13 height 22
radio input "true"
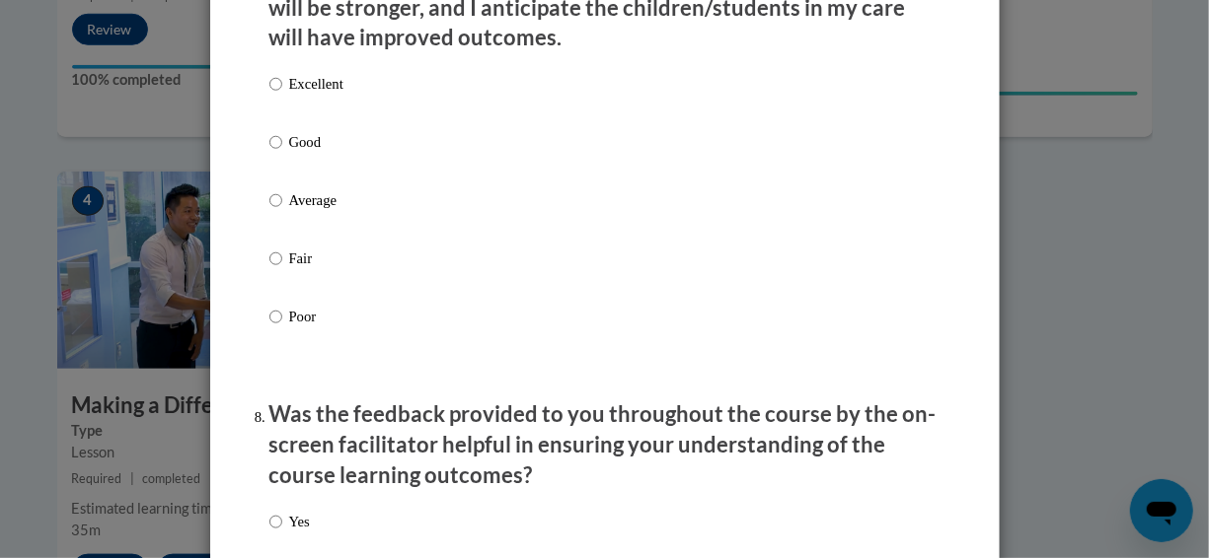
scroll to position [2664, 0]
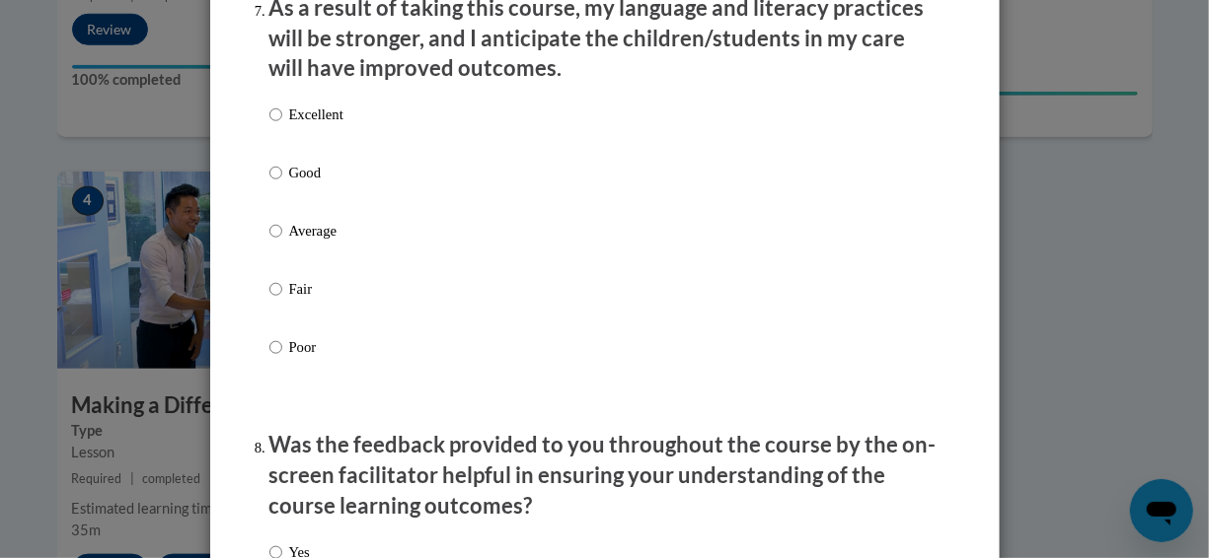
click at [275, 193] on label "Good" at bounding box center [306, 188] width 74 height 53
click at [275, 184] on input "Good" at bounding box center [275, 173] width 13 height 22
radio input "true"
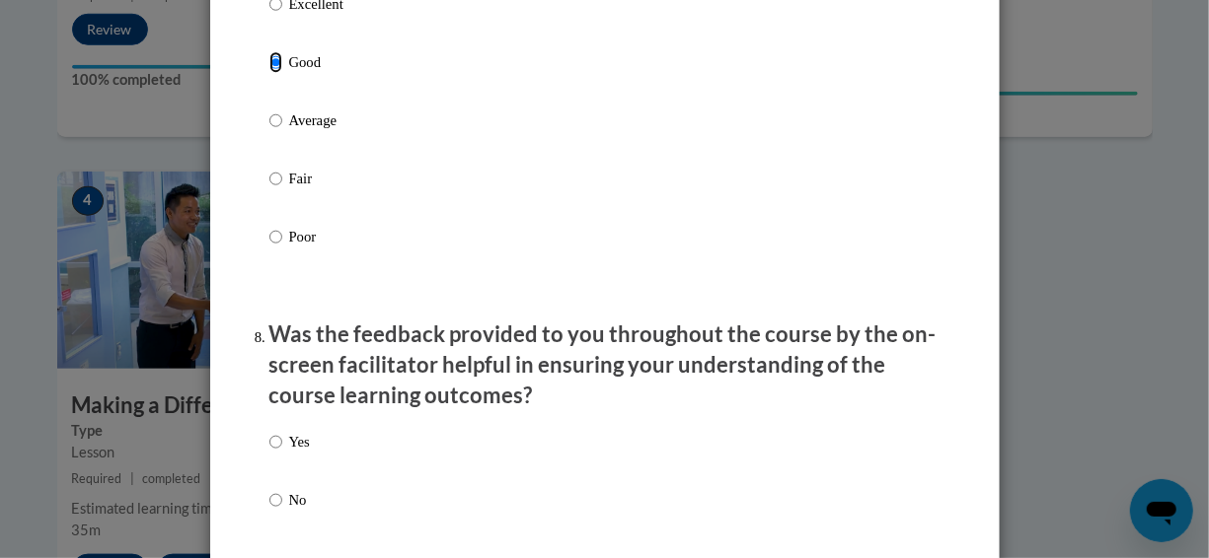
scroll to position [3059, 0]
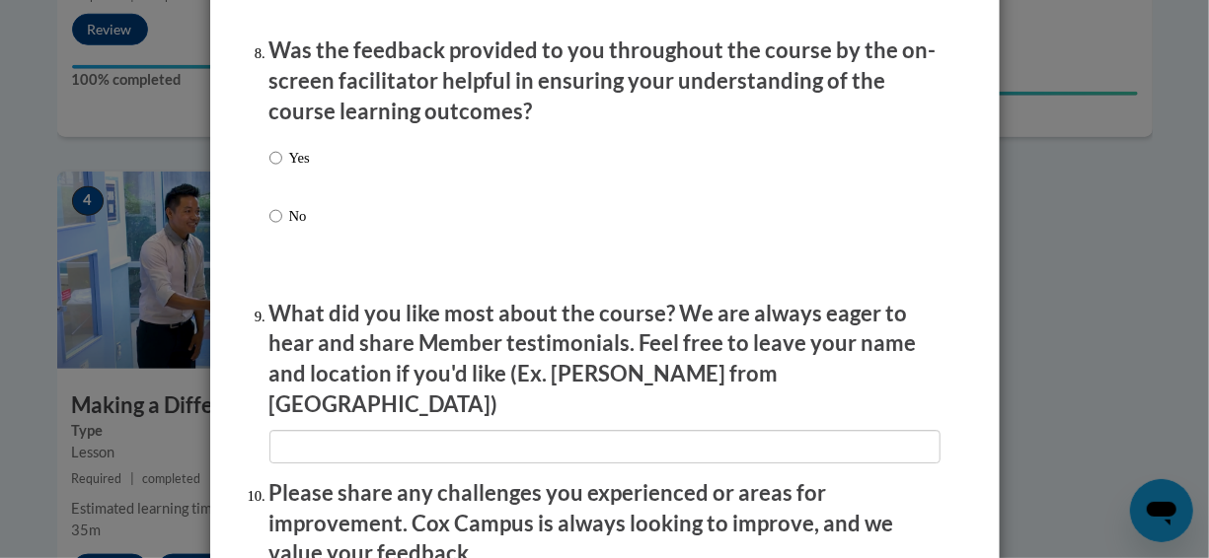
click at [289, 169] on p "Yes" at bounding box center [299, 158] width 21 height 22
click at [281, 169] on input "Yes" at bounding box center [275, 158] width 13 height 22
radio input "true"
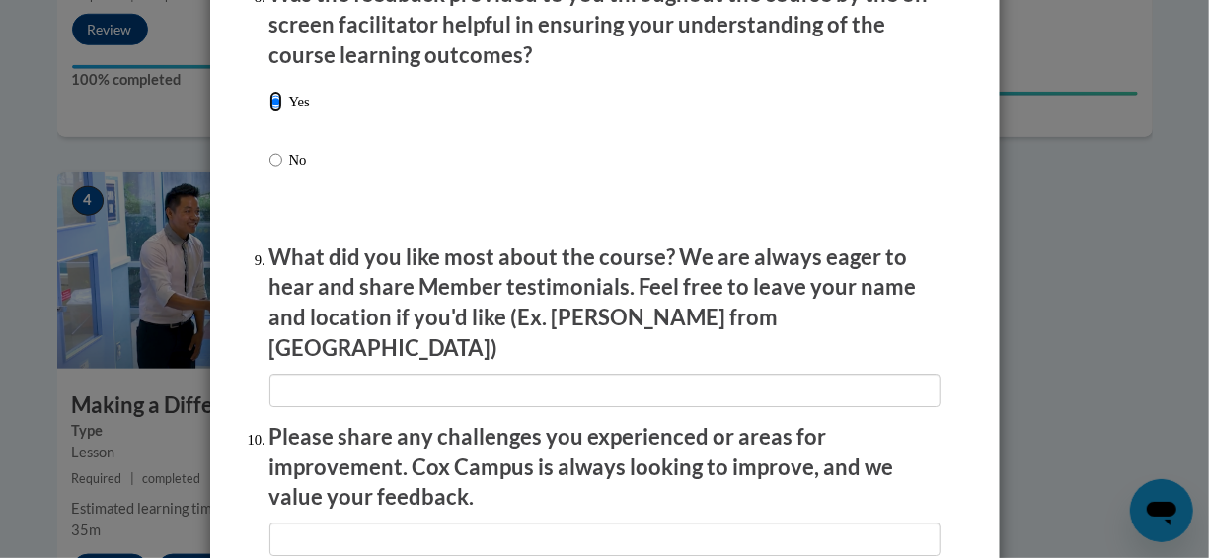
scroll to position [3157, 0]
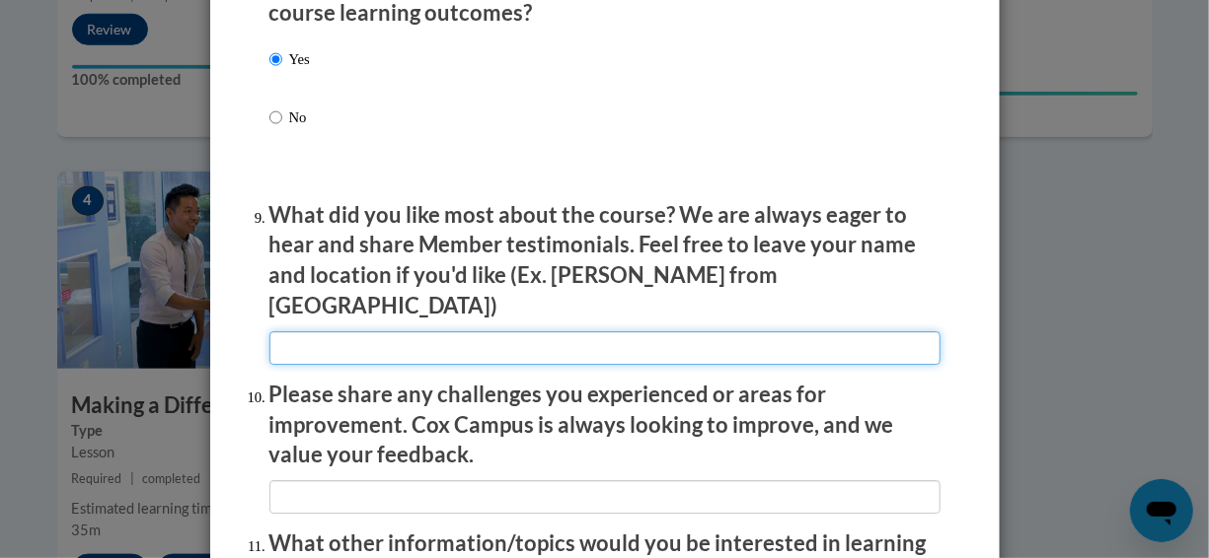
click at [436, 332] on input "textbox" at bounding box center [604, 349] width 671 height 34
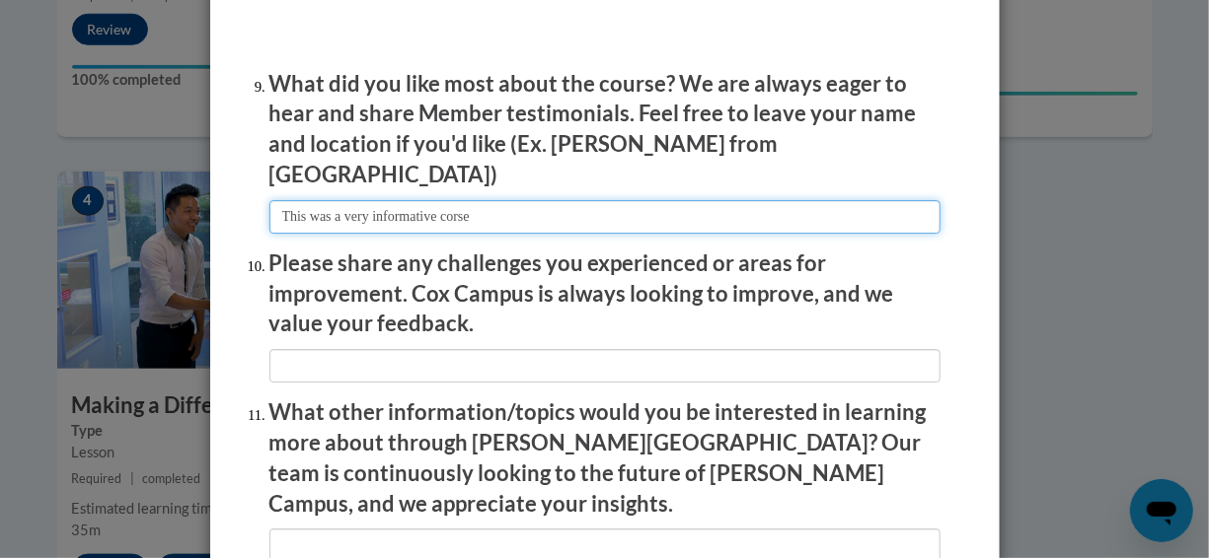
scroll to position [3355, 0]
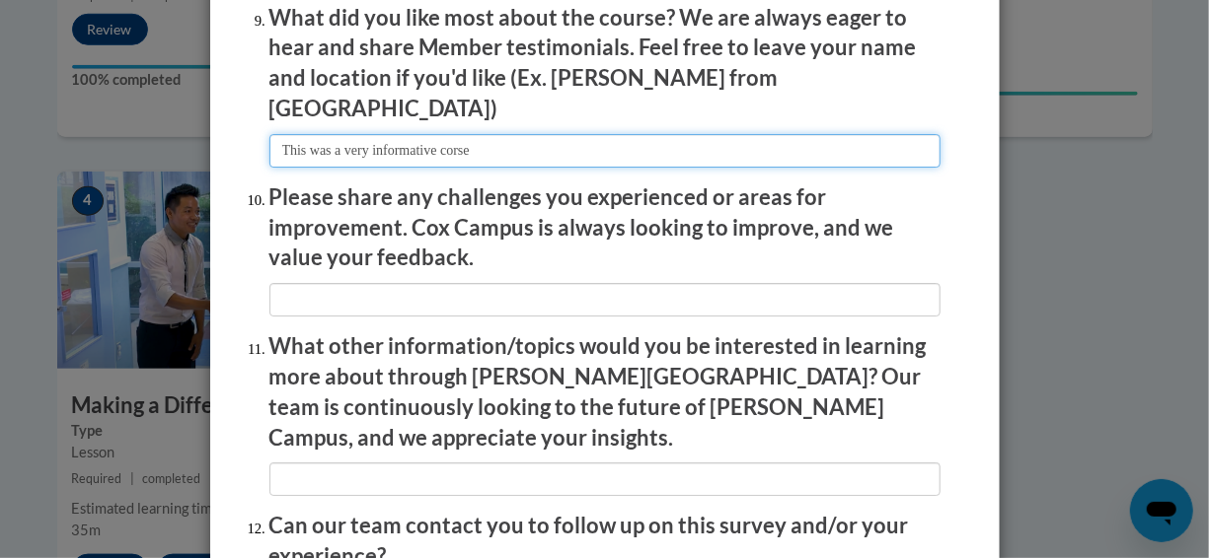
type input "This was a very informative corse"
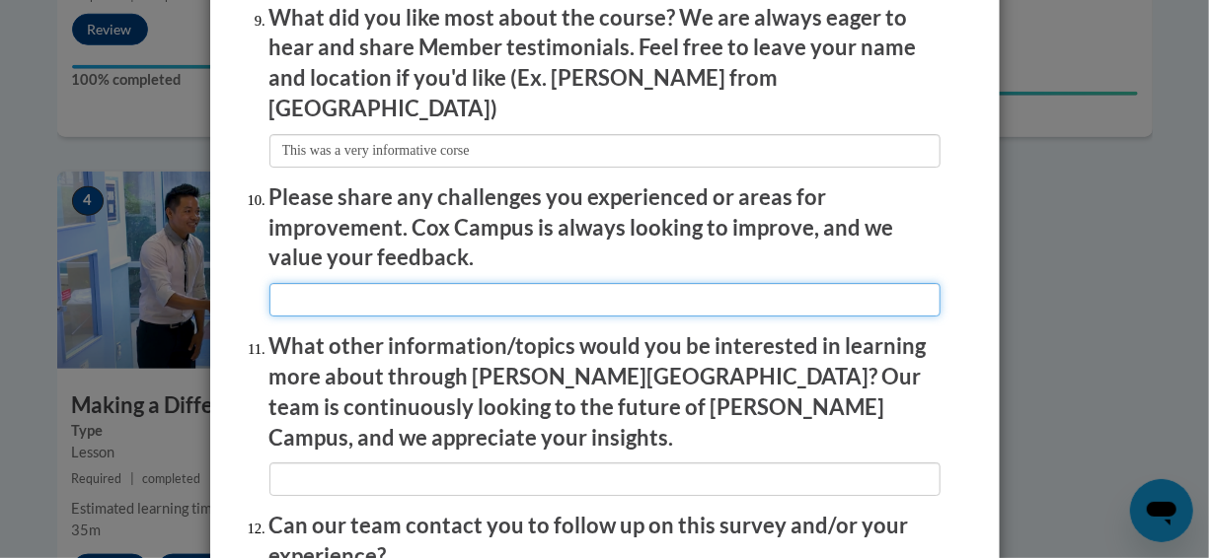
click at [468, 283] on input "textbox" at bounding box center [604, 300] width 671 height 34
type input "none"
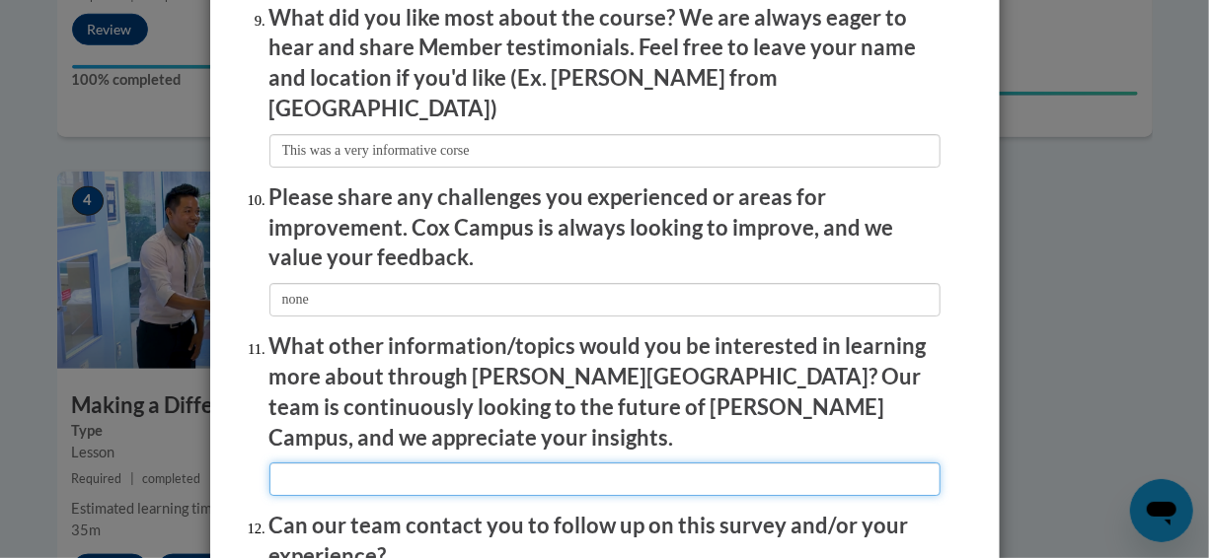
click at [527, 463] on input "textbox" at bounding box center [604, 480] width 671 height 34
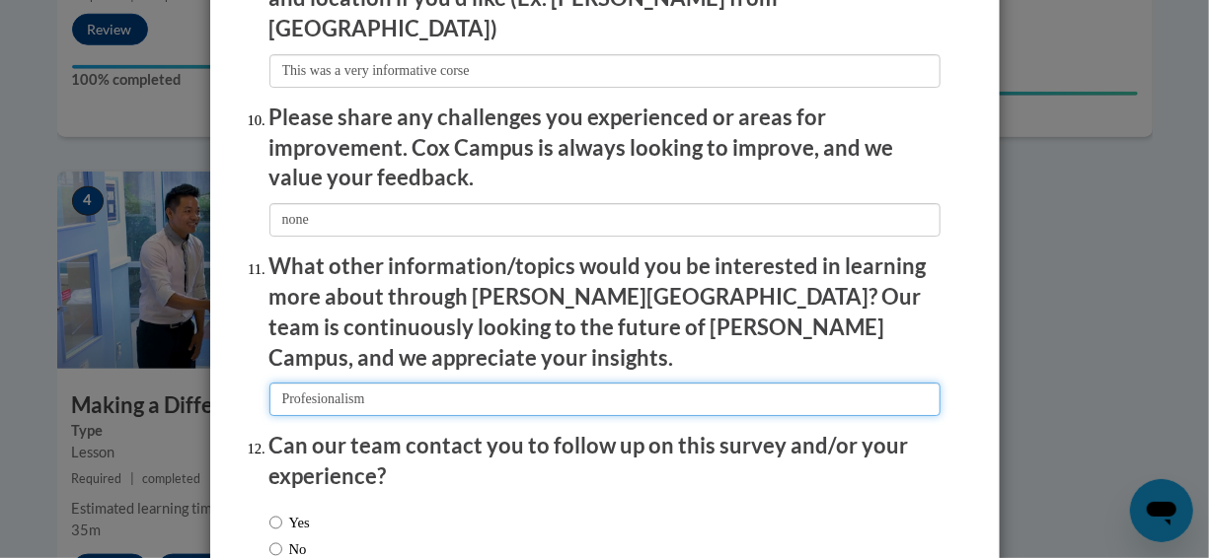
scroll to position [3544, 0]
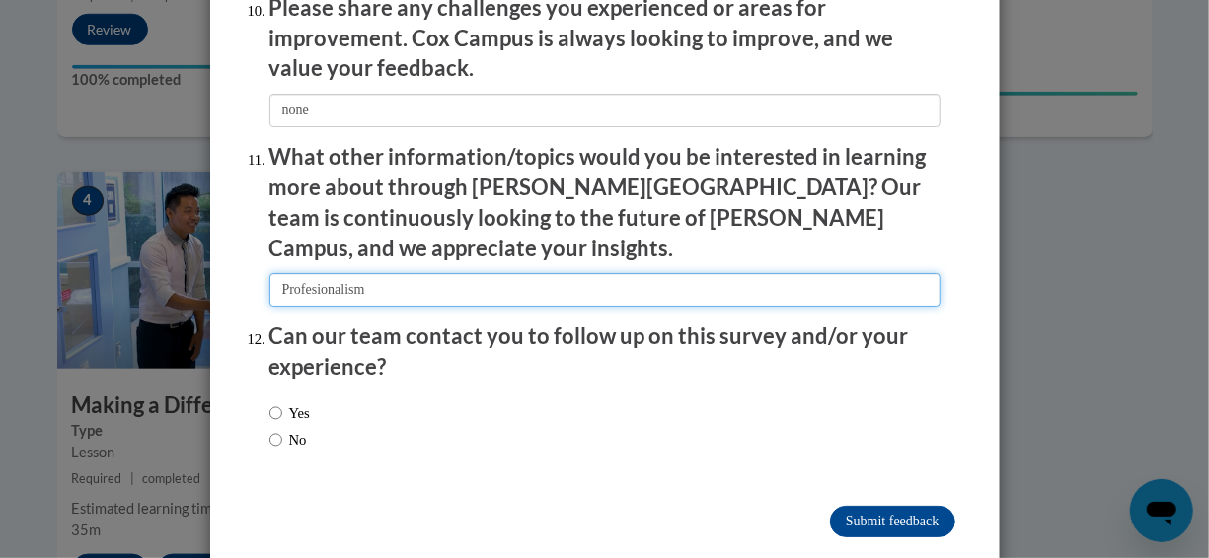
type input "Profesionalism"
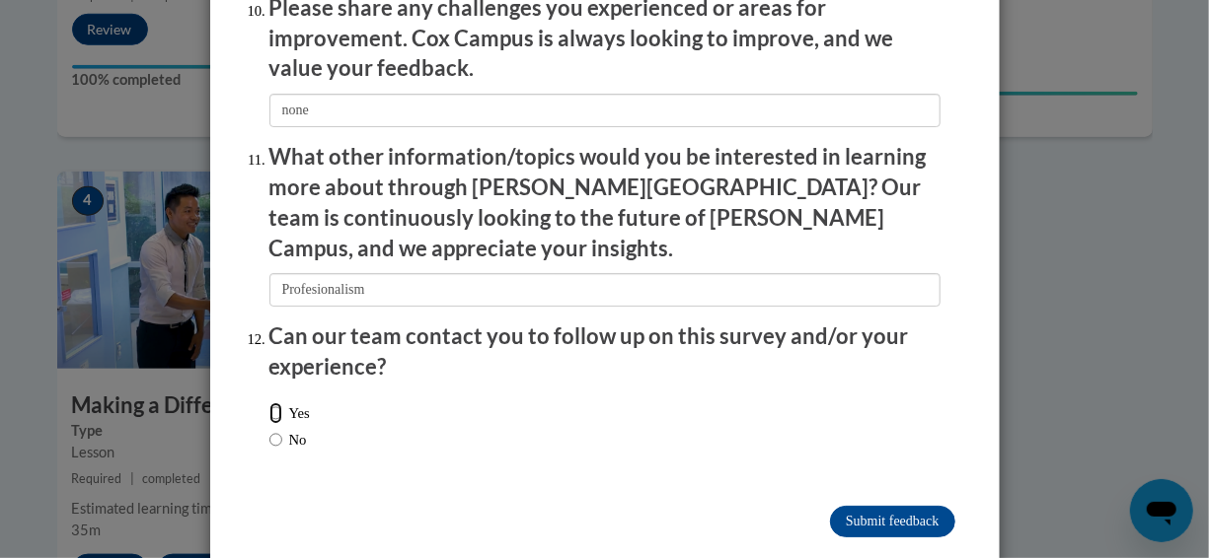
click at [269, 403] on input "Yes" at bounding box center [275, 414] width 13 height 22
radio input "true"
click at [923, 506] on input "Submit feedback" at bounding box center [892, 522] width 124 height 32
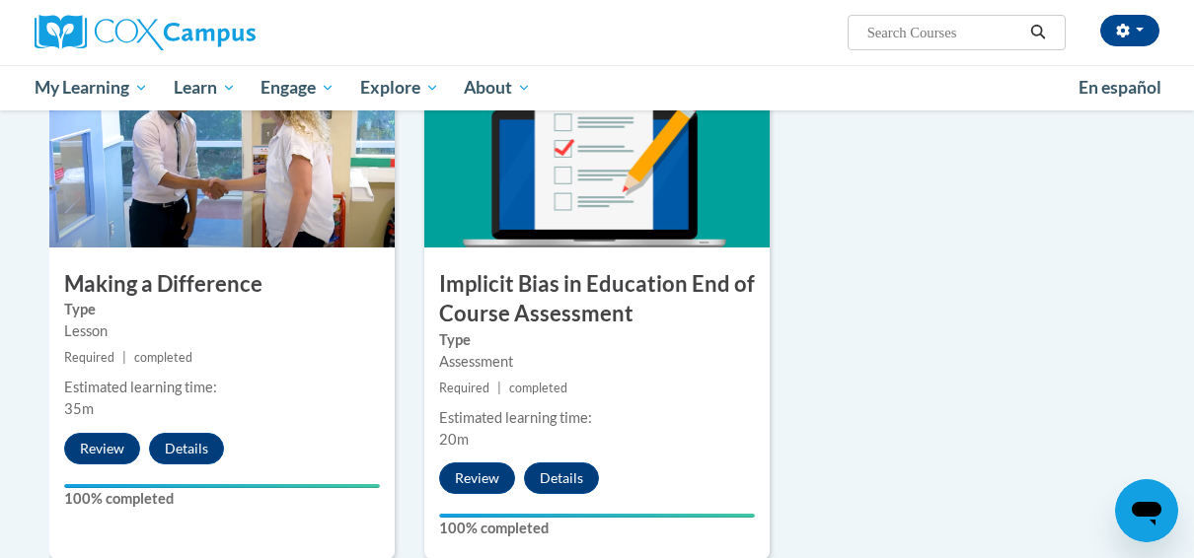
scroll to position [1283, 0]
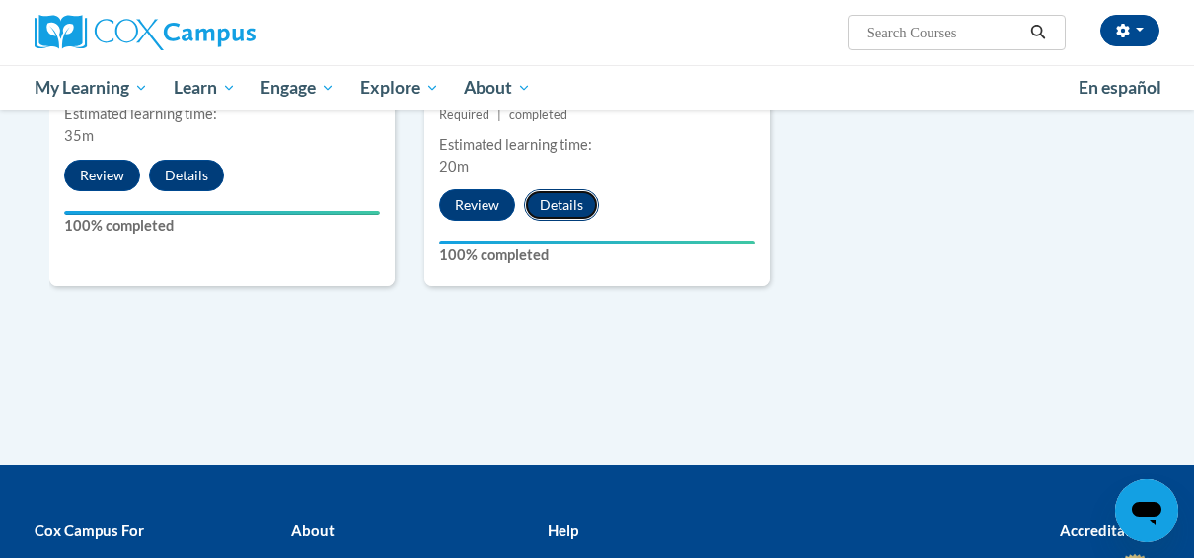
click at [559, 205] on button "Details" at bounding box center [561, 205] width 75 height 32
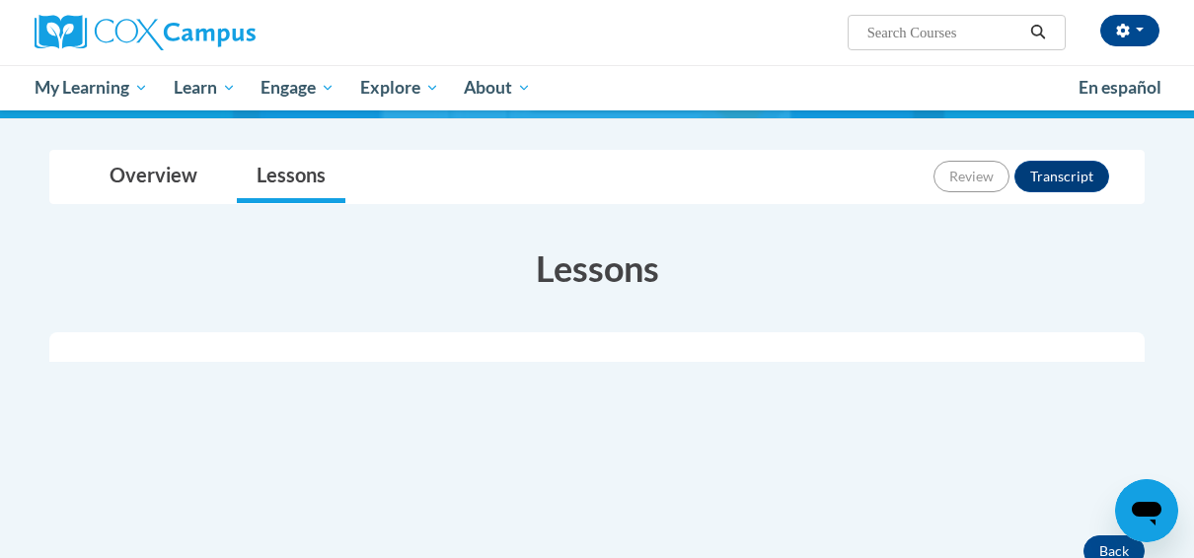
scroll to position [395, 0]
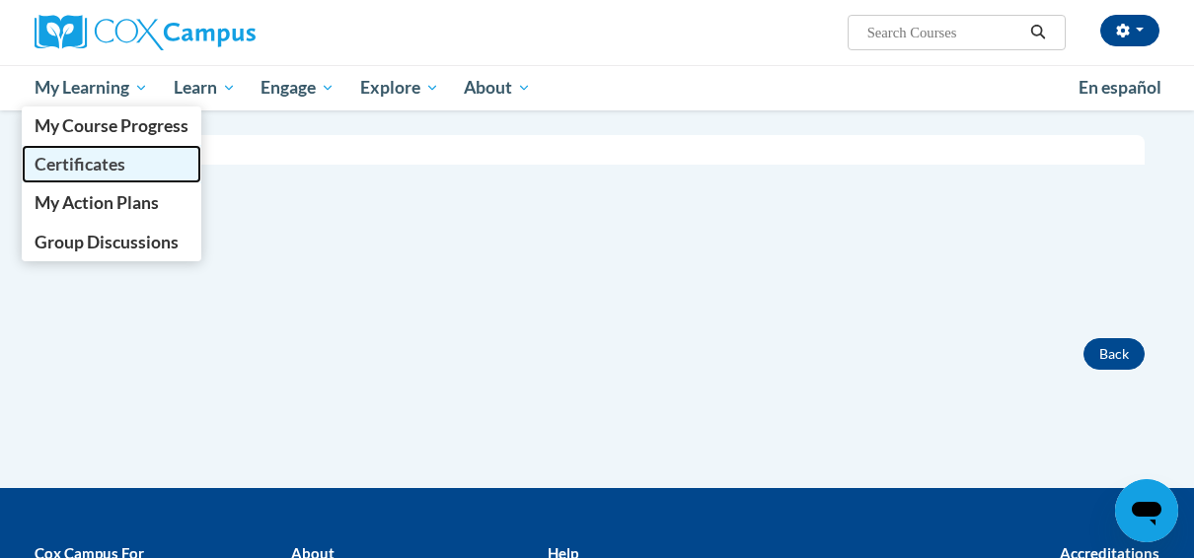
click at [108, 160] on span "Certificates" at bounding box center [80, 164] width 91 height 21
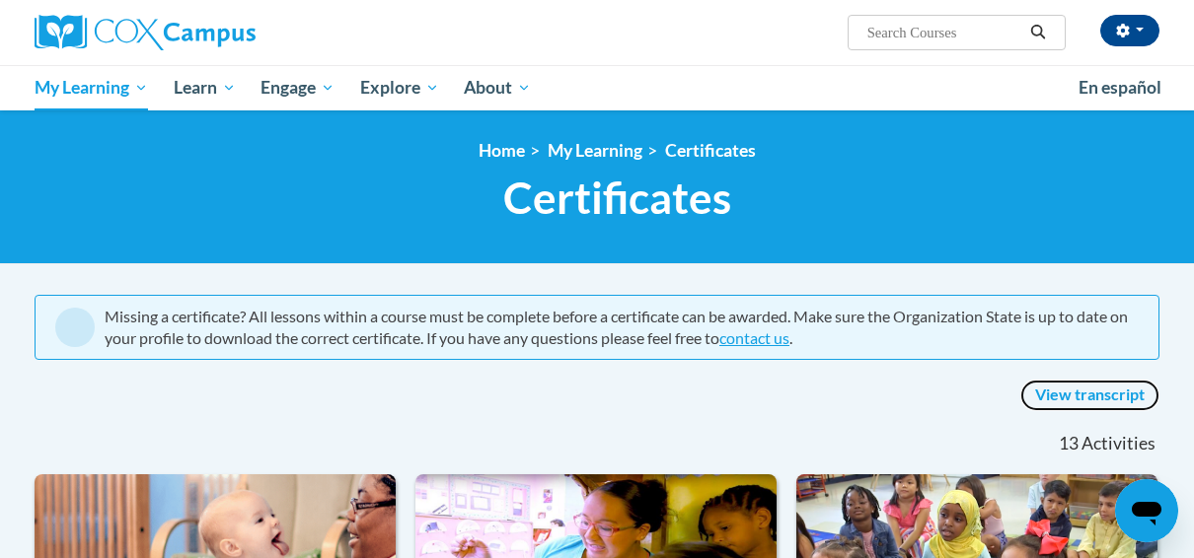
click at [1098, 393] on link "View transcript" at bounding box center [1089, 396] width 139 height 32
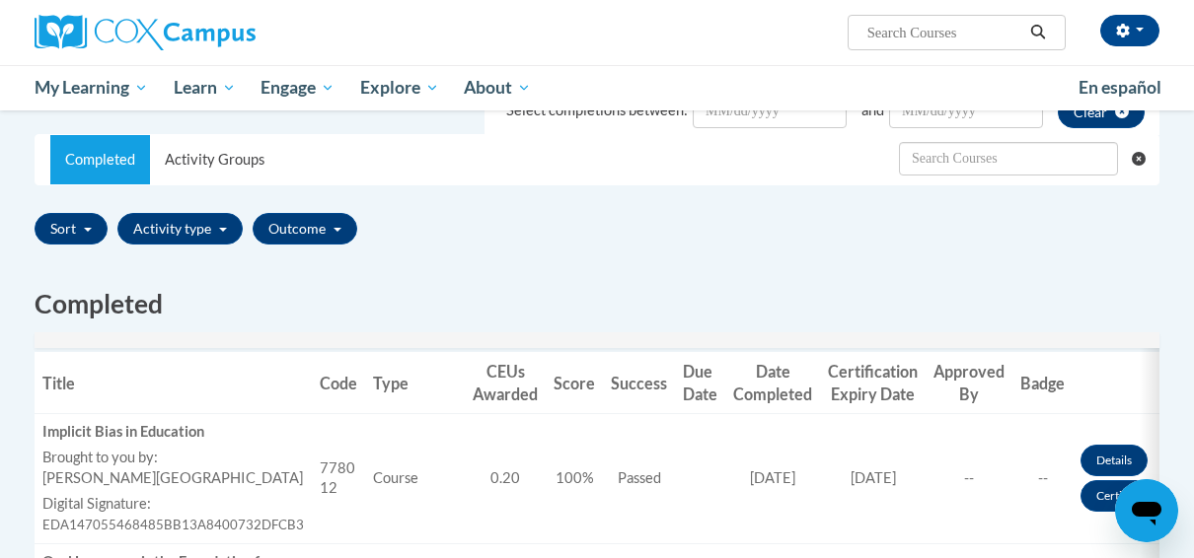
scroll to position [592, 0]
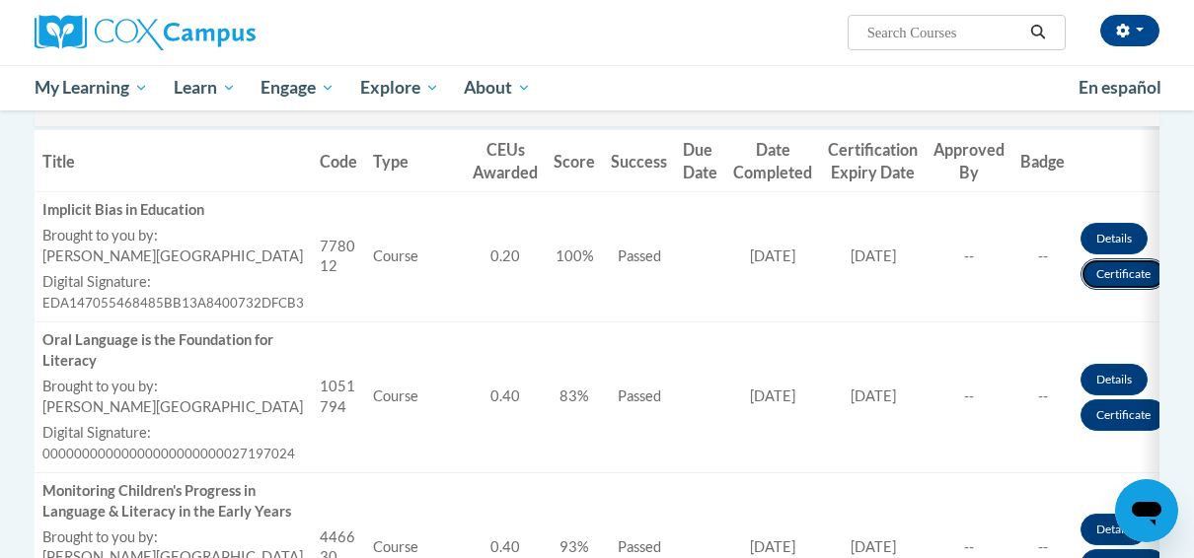
click at [1120, 267] on link "Certificate" at bounding box center [1123, 275] width 86 height 32
